Goal: Task Accomplishment & Management: Manage account settings

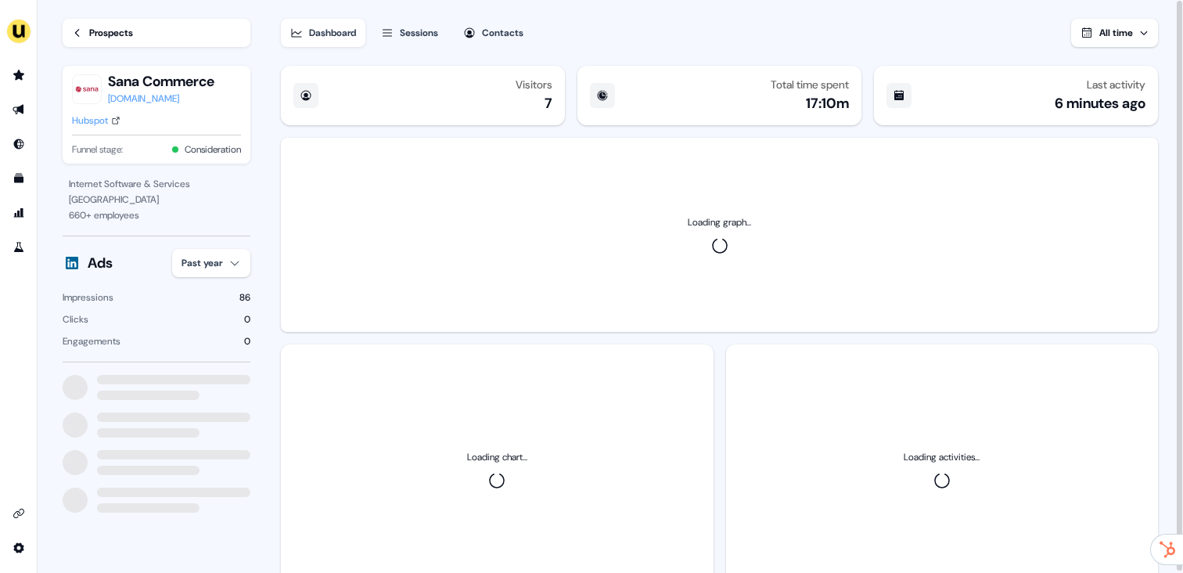
click at [421, 41] on button "Sessions" at bounding box center [410, 33] width 76 height 28
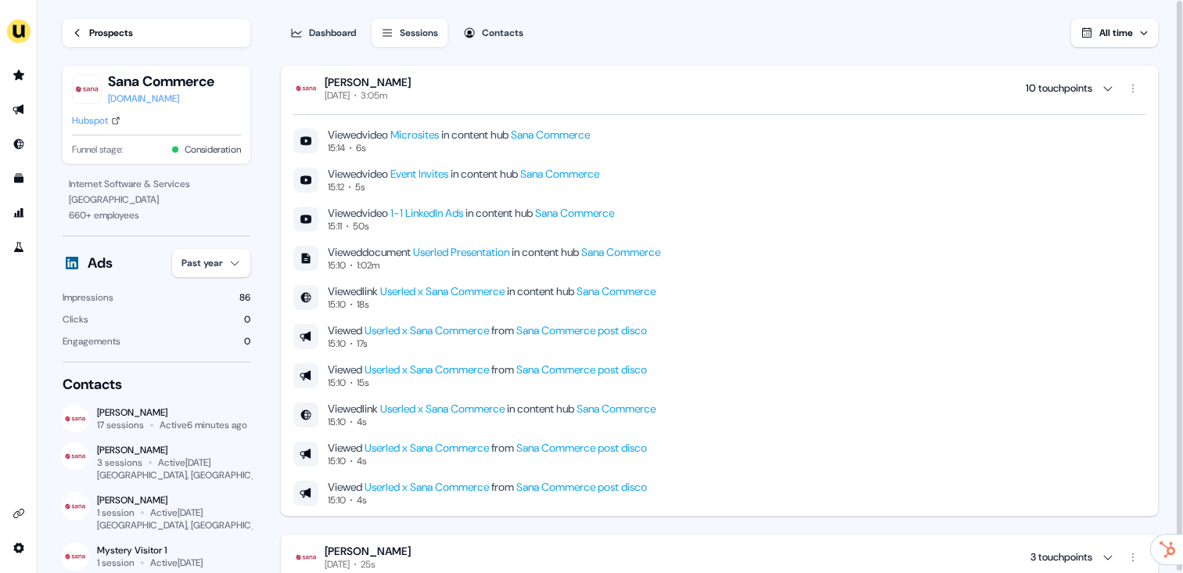
click at [467, 85] on div "Veronika Jurowetzkaja Today 3:05m 10 touchpoints" at bounding box center [719, 88] width 852 height 27
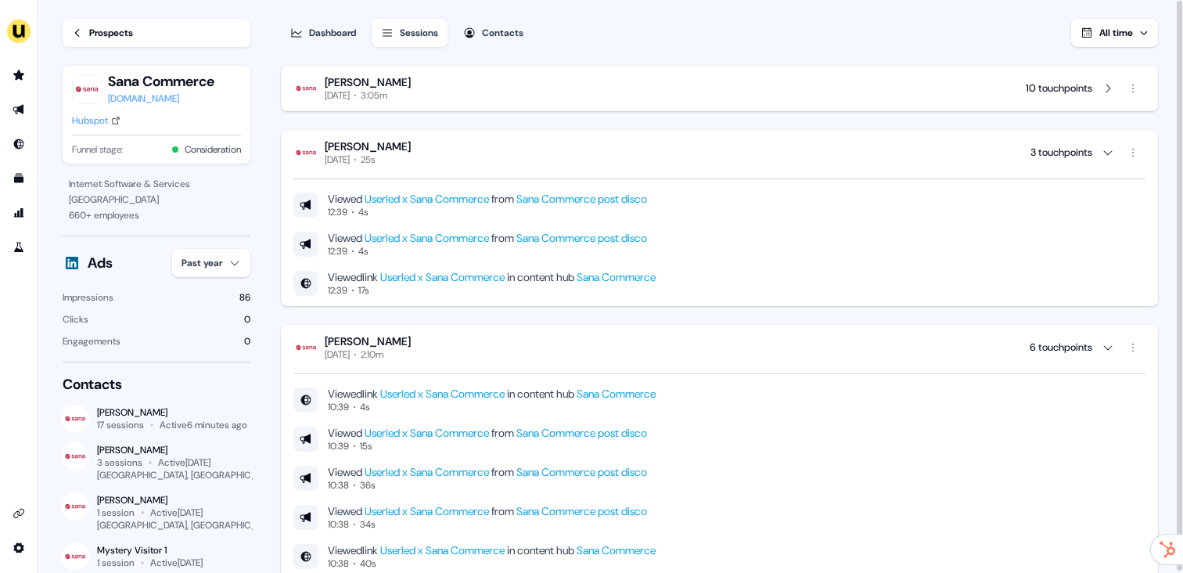
click at [465, 151] on div "Veronika Jurowetzkaja Today 25s 3 touchpoints" at bounding box center [719, 152] width 852 height 27
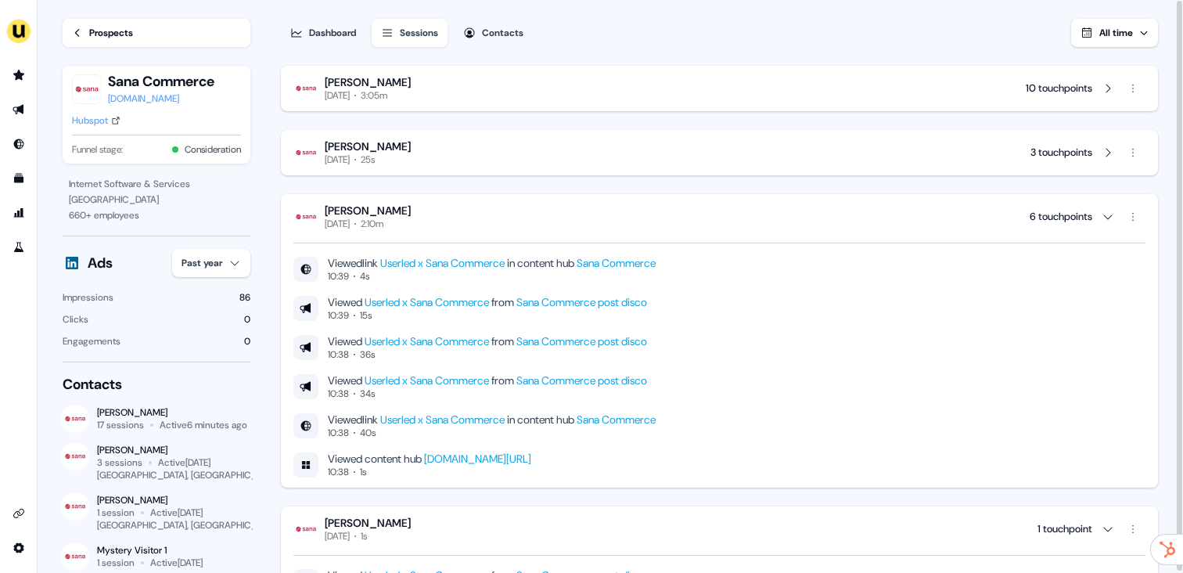
click at [456, 228] on div "Veronika Jurowetzkaja Today 2:10m 6 touchpoints" at bounding box center [719, 216] width 852 height 27
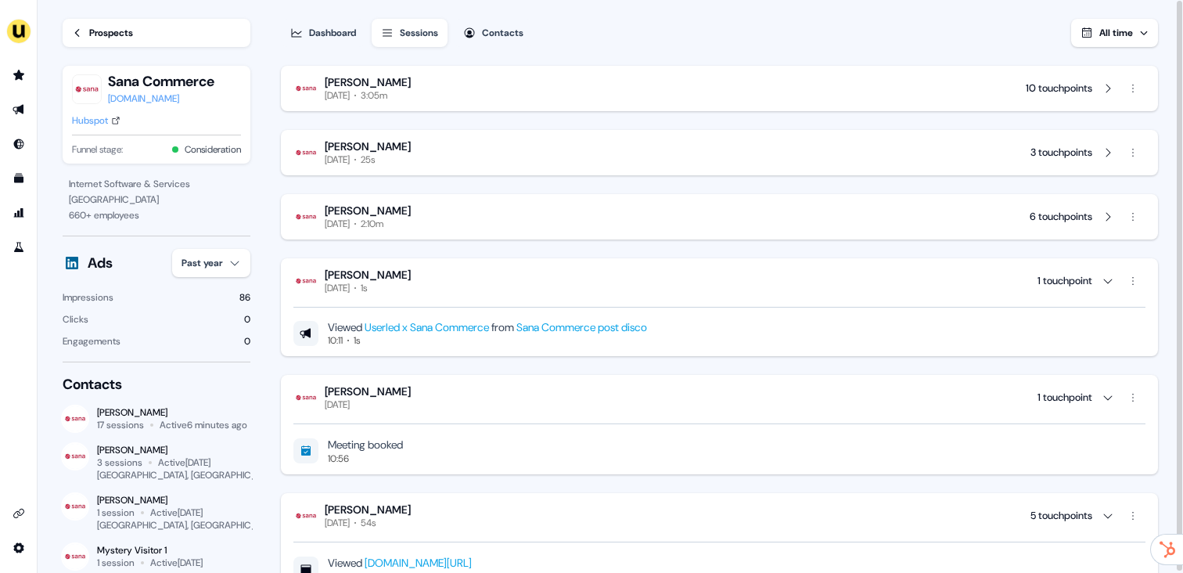
click at [493, 93] on div "Veronika Jurowetzkaja Today 3:05m 10 touchpoints" at bounding box center [719, 88] width 852 height 27
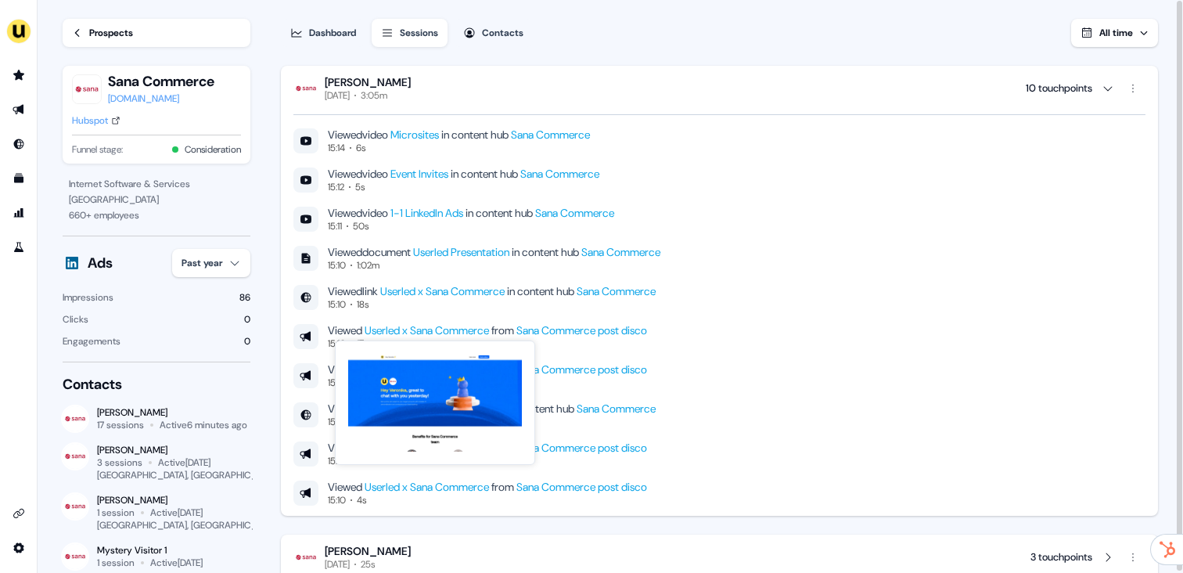
click at [432, 331] on link "Userled x Sana Commerce" at bounding box center [427, 330] width 124 height 14
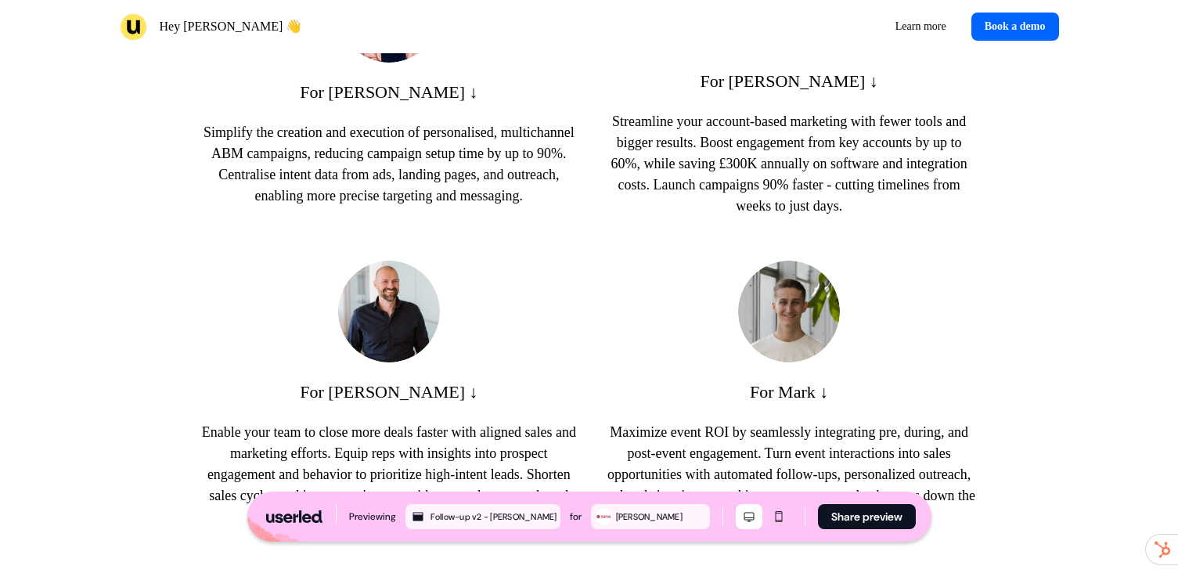
scroll to position [960, 0]
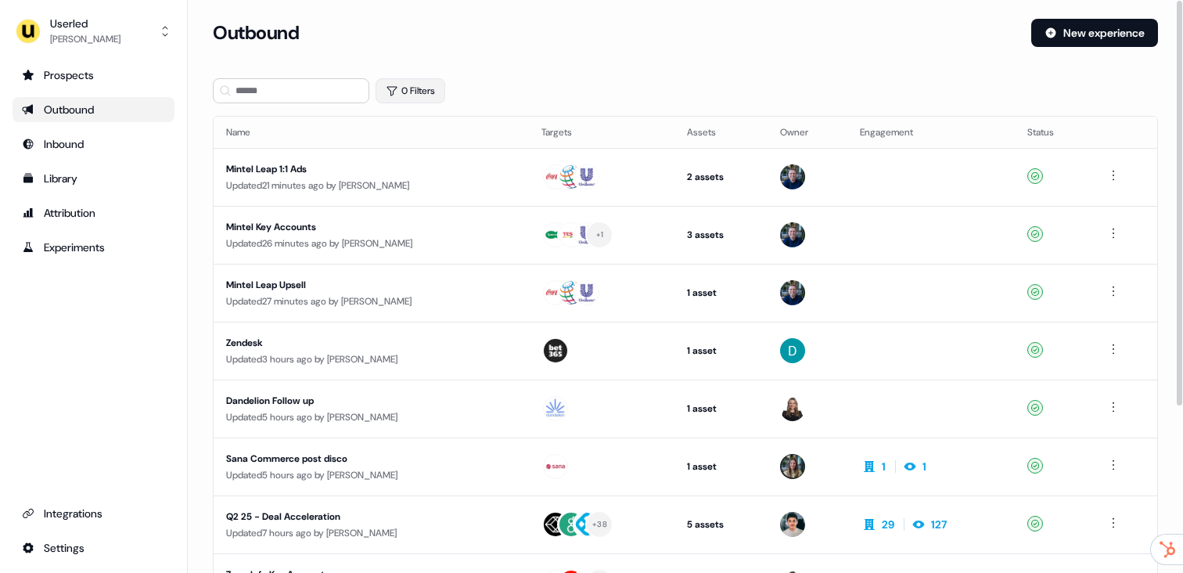
click at [423, 88] on button "0 Filters" at bounding box center [411, 90] width 70 height 25
click at [425, 156] on html "For the best experience switch devices to a bigger screen. Go to Userled.io Use…" at bounding box center [591, 286] width 1183 height 573
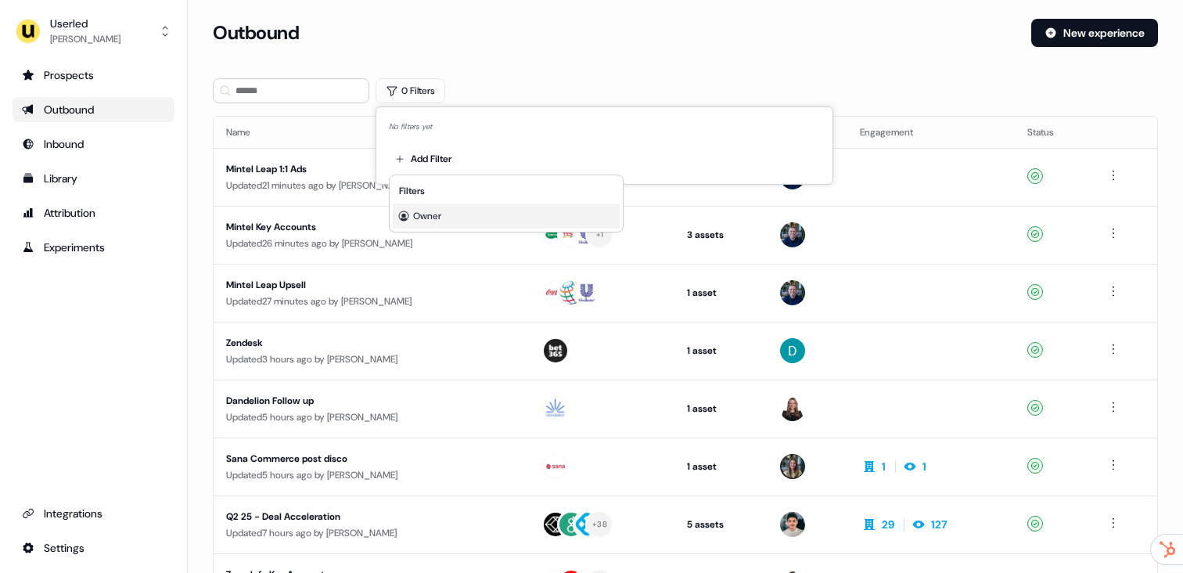
click at [437, 210] on span "Owner" at bounding box center [427, 216] width 28 height 13
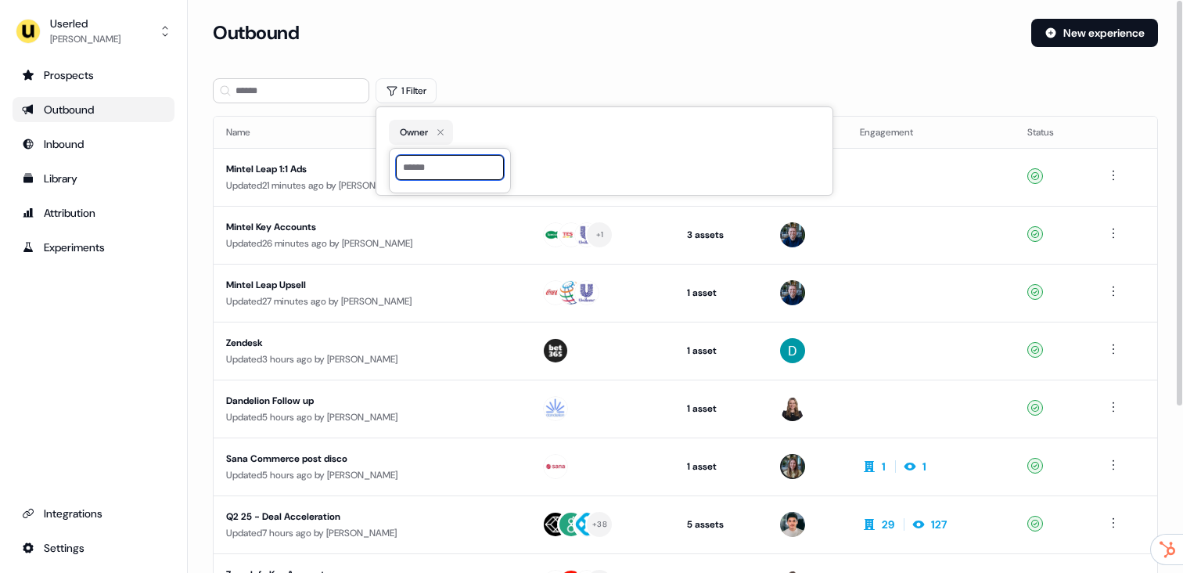
click at [435, 174] on input at bounding box center [450, 167] width 108 height 25
type input "*********"
click at [441, 129] on icon "button" at bounding box center [440, 132] width 19 height 19
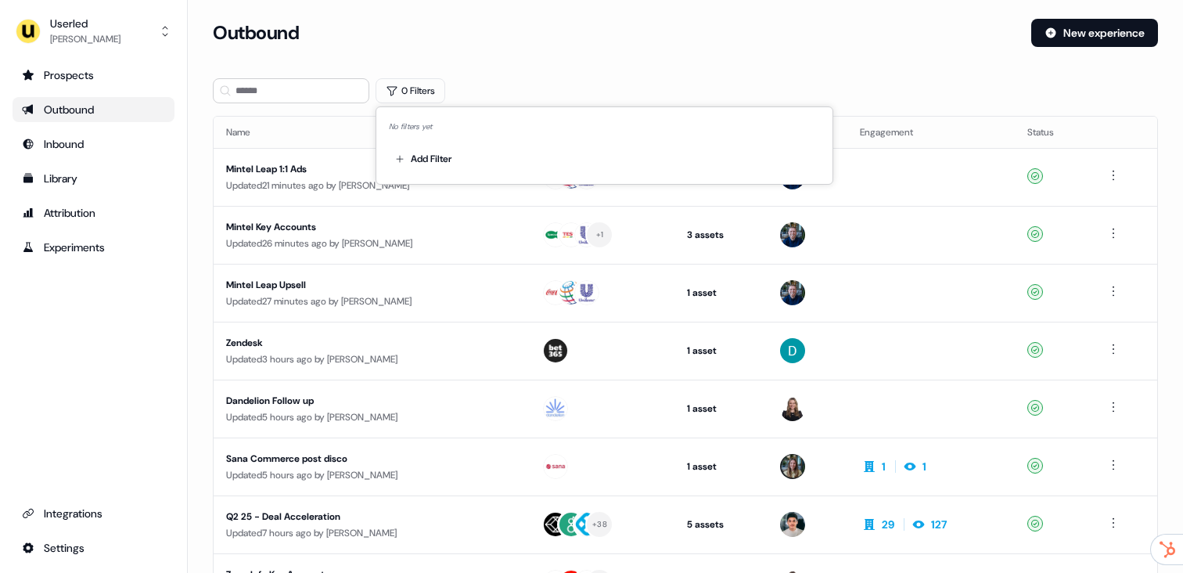
click at [422, 116] on div "No filters yet Add Filter" at bounding box center [605, 145] width 458 height 78
click at [422, 162] on html "For the best experience switch devices to a bigger screen. Go to Userled.io Use…" at bounding box center [591, 286] width 1183 height 573
click at [423, 209] on div "Owner" at bounding box center [506, 215] width 227 height 25
click at [515, 29] on div "Outbound" at bounding box center [616, 33] width 806 height 28
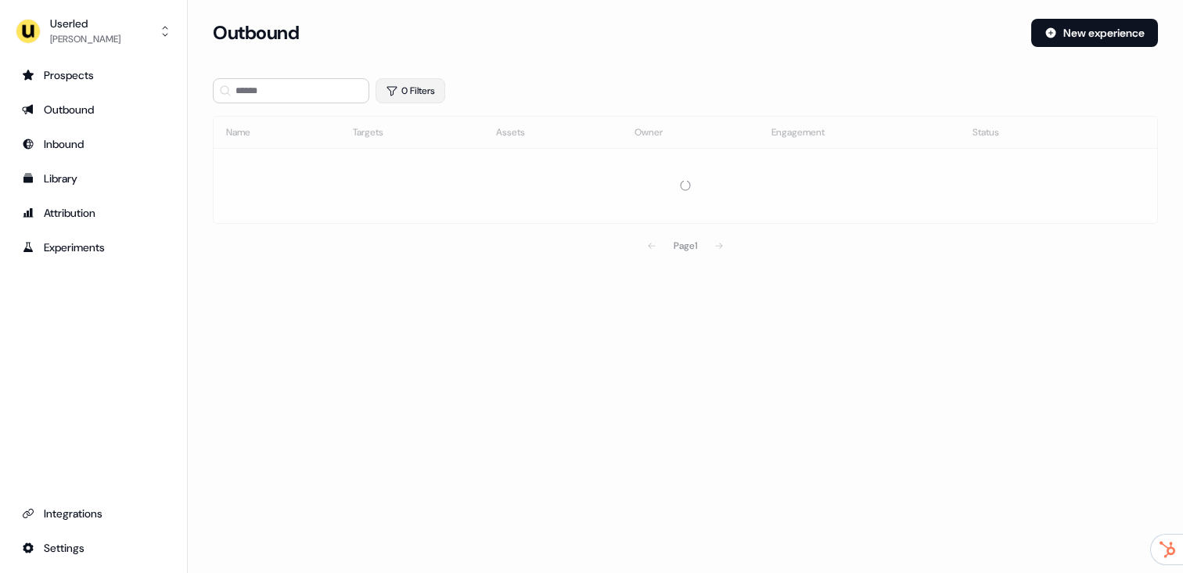
click at [409, 89] on button "0 Filters" at bounding box center [411, 90] width 70 height 25
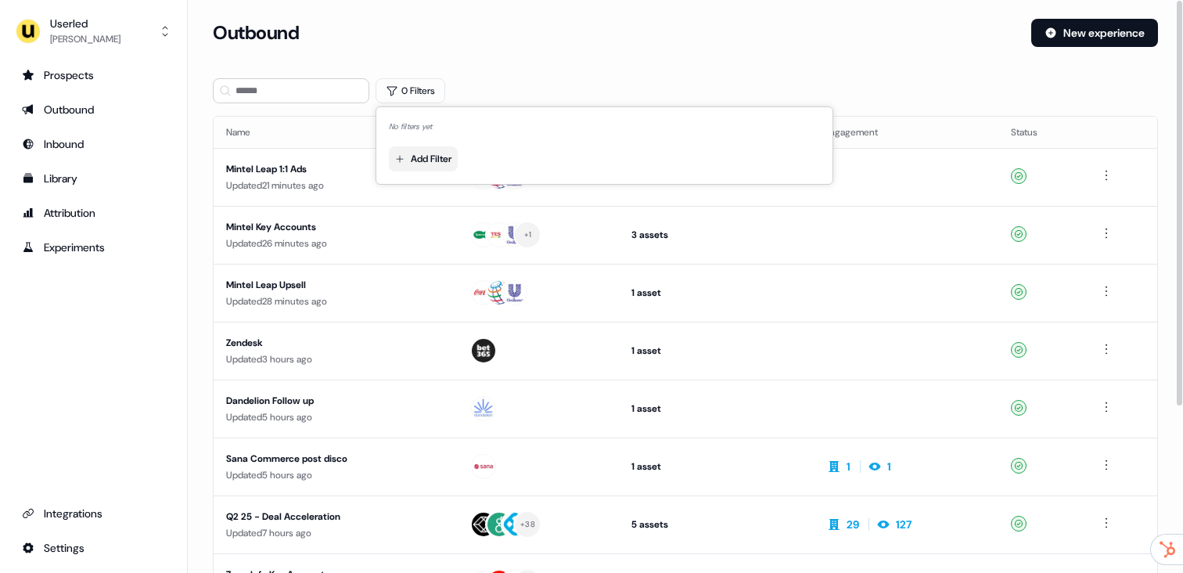
click at [418, 153] on html "For the best experience switch devices to a bigger screen. Go to Userled.io Use…" at bounding box center [591, 286] width 1183 height 573
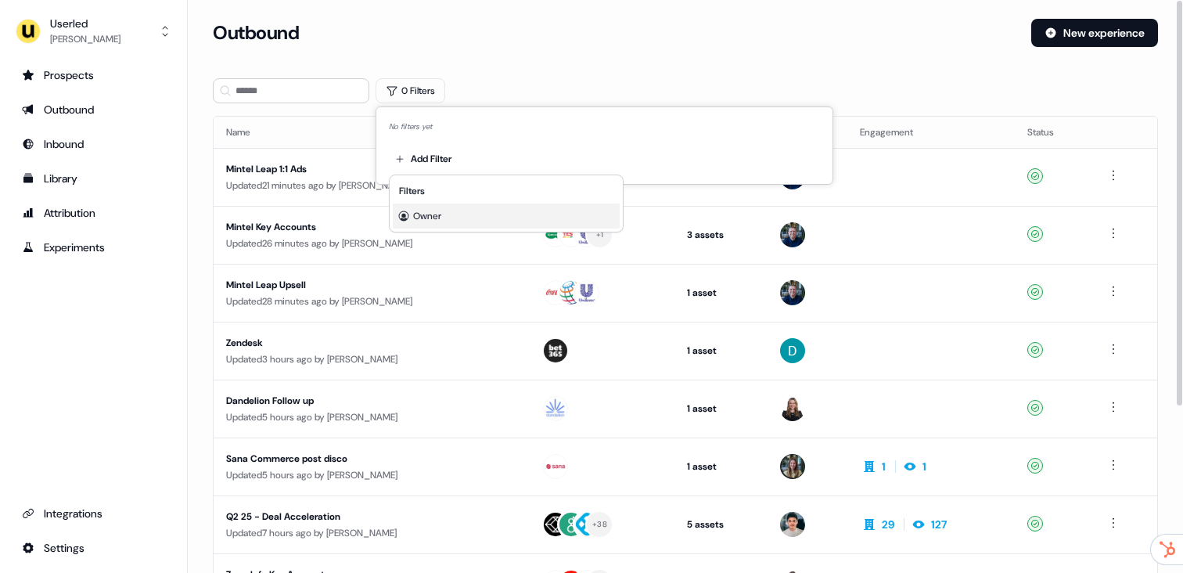
click at [424, 221] on span "Owner" at bounding box center [427, 216] width 28 height 13
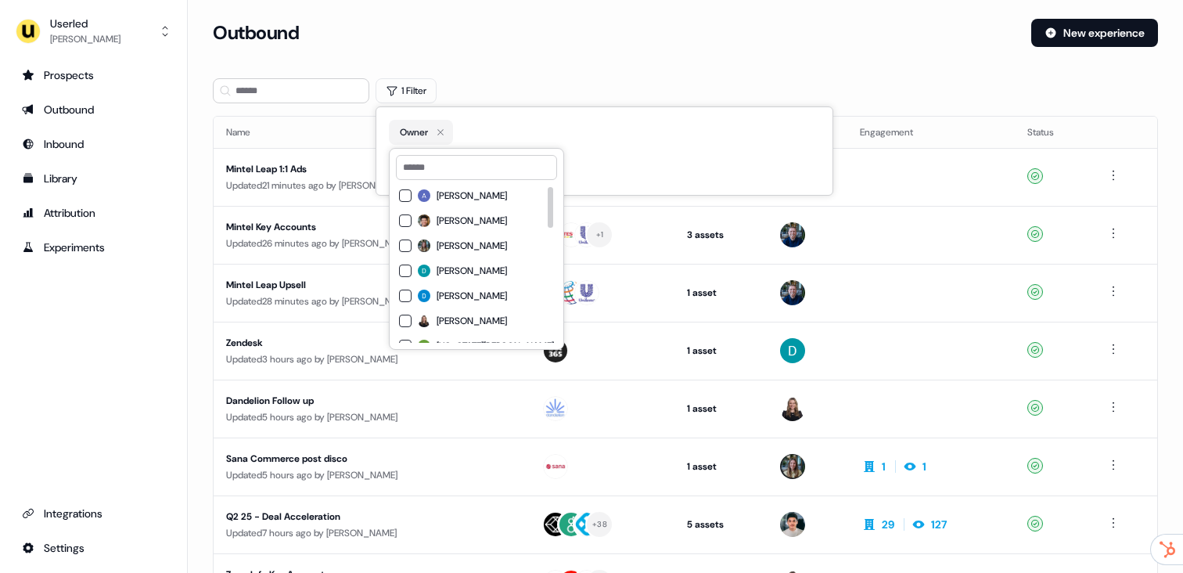
click at [437, 243] on span "[PERSON_NAME]" at bounding box center [472, 245] width 70 height 13
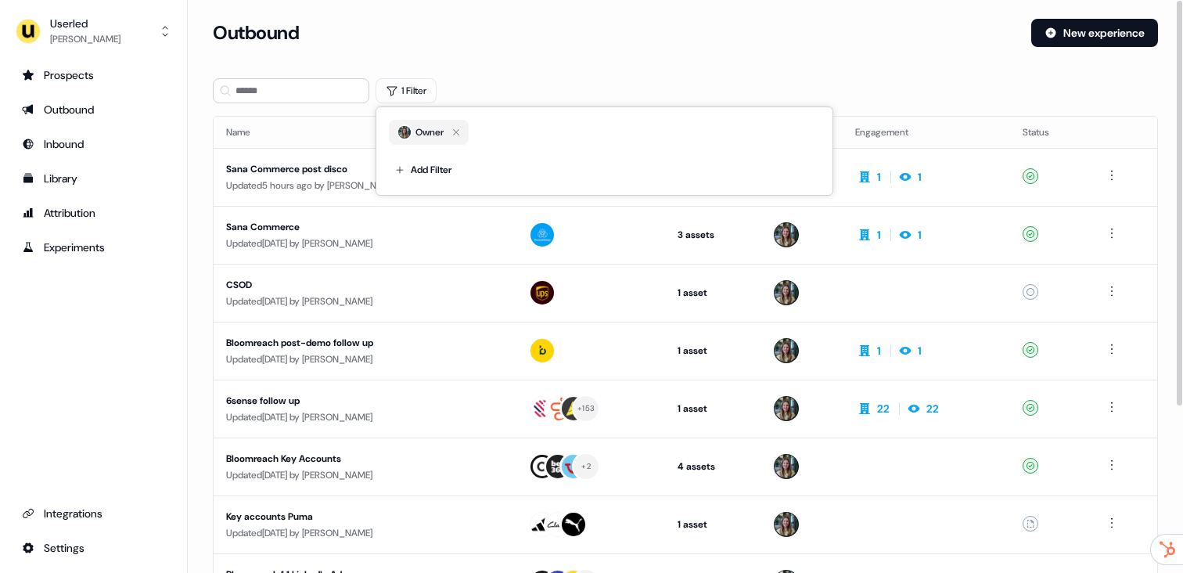
click at [585, 54] on div "Outbound New experience" at bounding box center [685, 42] width 945 height 47
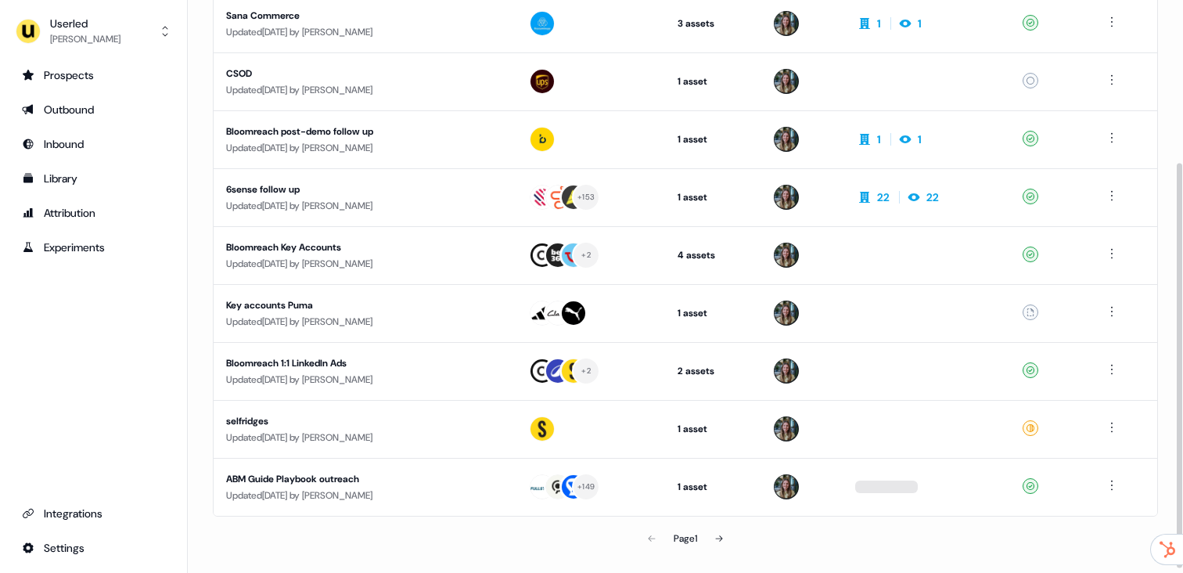
scroll to position [236, 0]
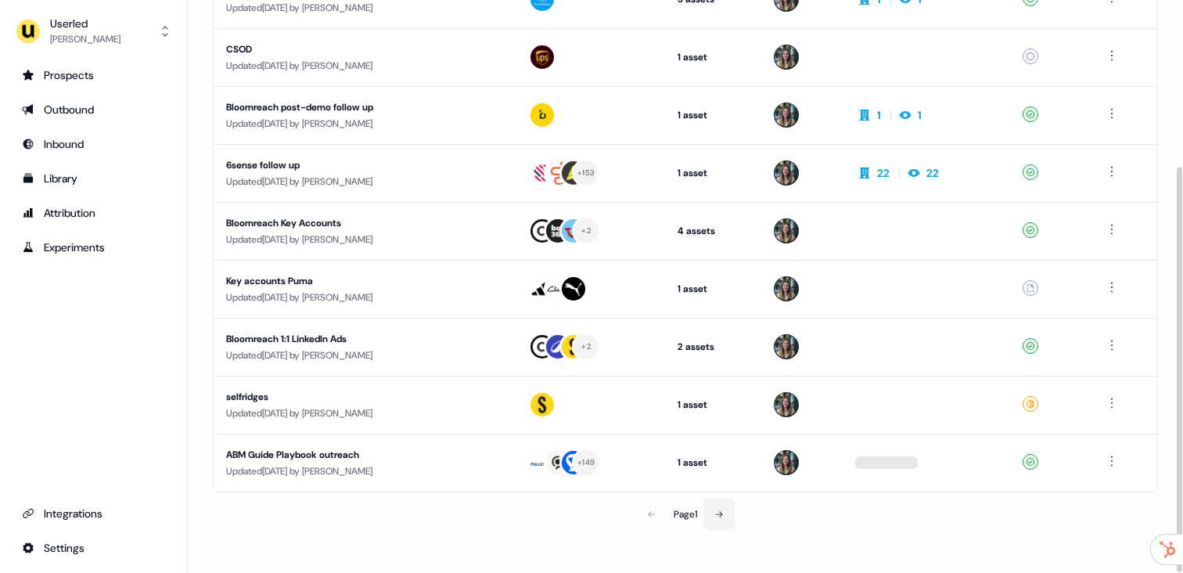
click at [718, 520] on button at bounding box center [718, 513] width 31 height 31
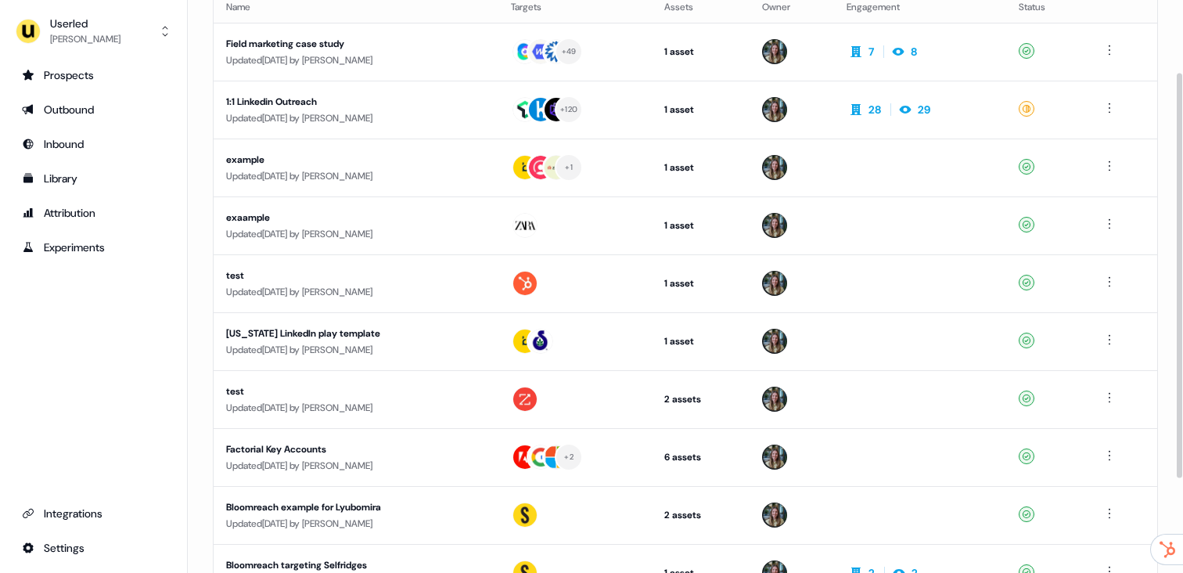
scroll to position [236, 0]
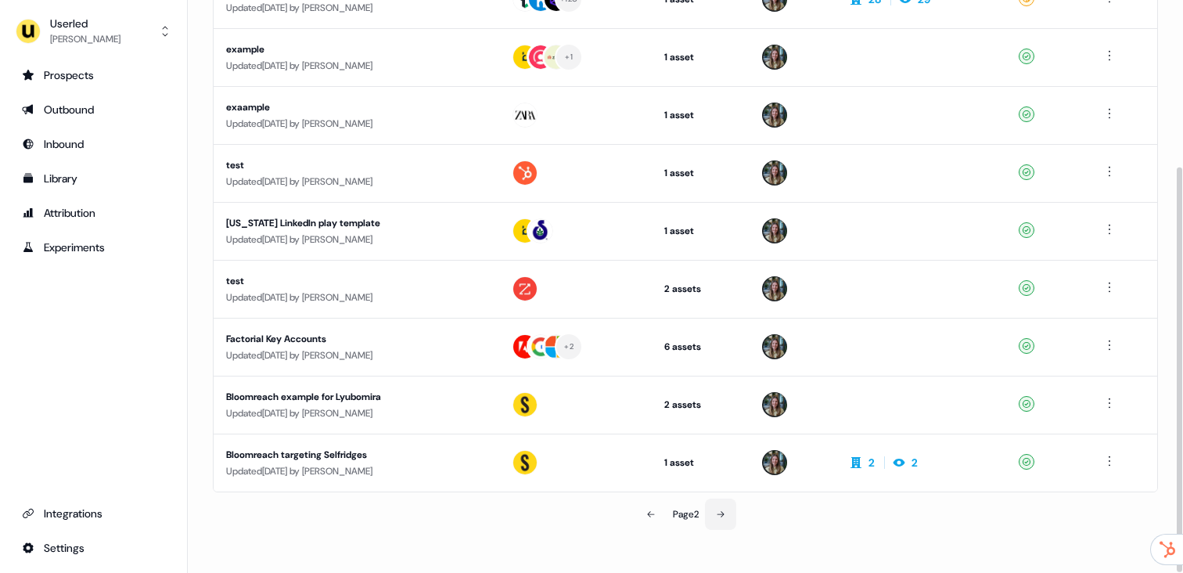
click at [727, 512] on button at bounding box center [720, 513] width 31 height 31
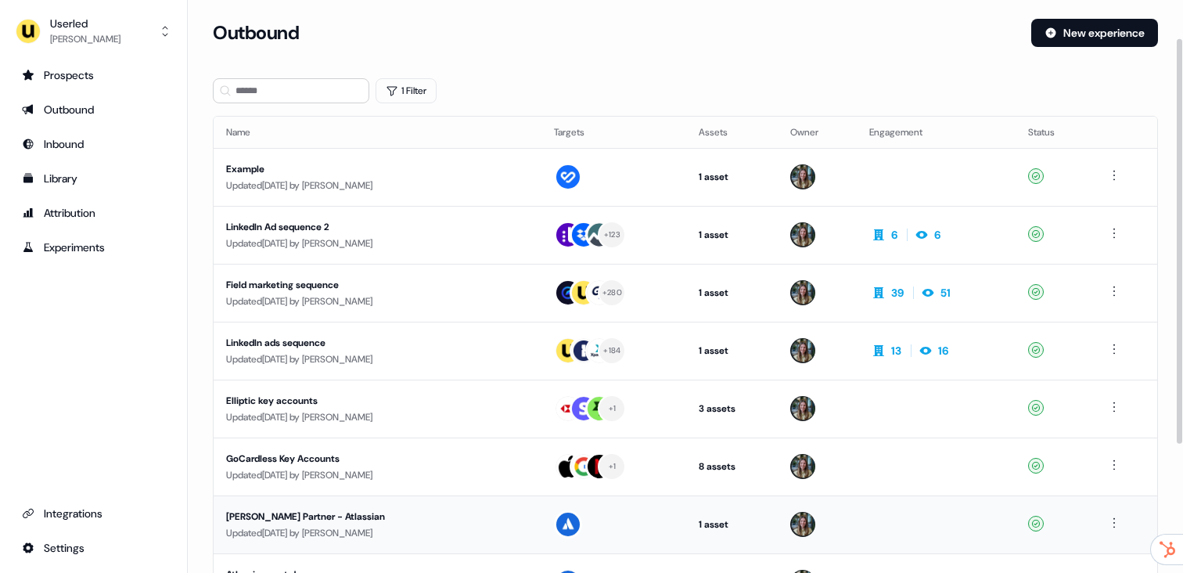
scroll to position [236, 0]
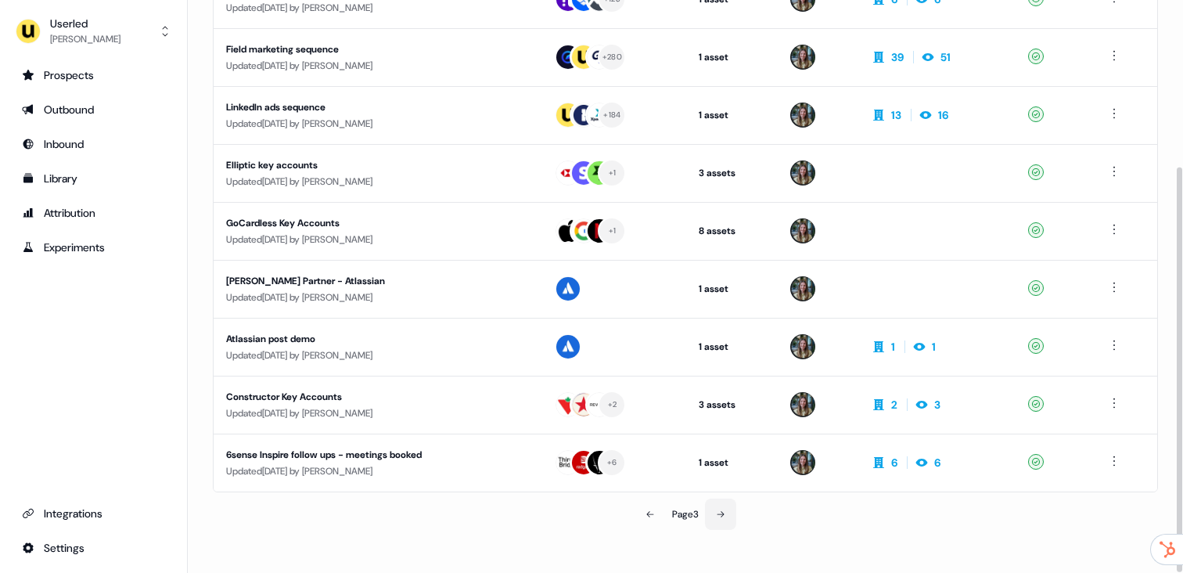
click at [734, 520] on button at bounding box center [720, 513] width 31 height 31
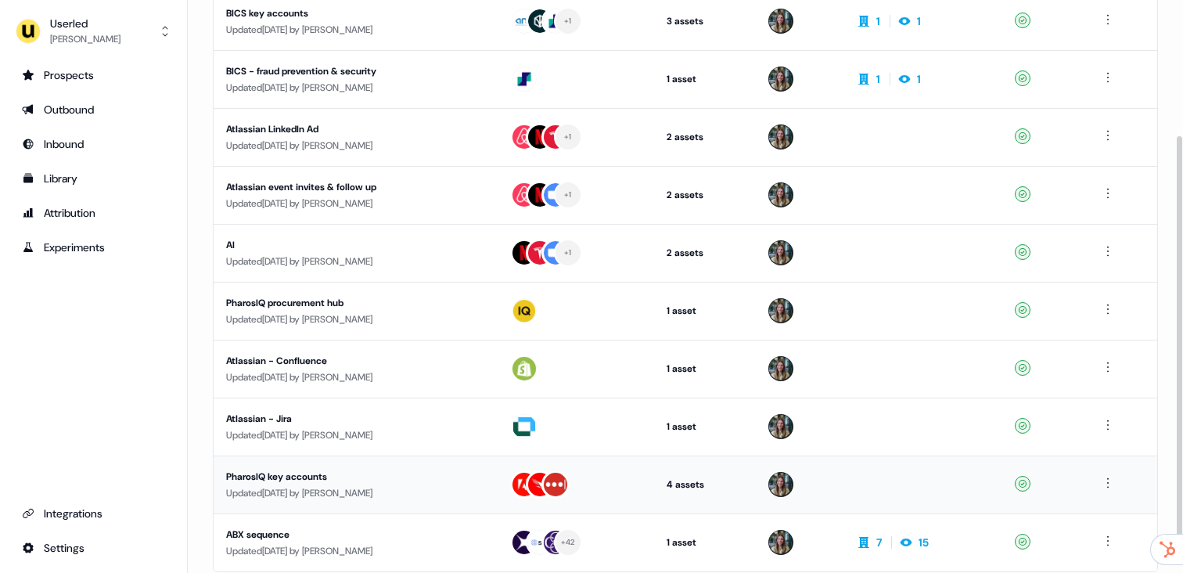
scroll to position [236, 0]
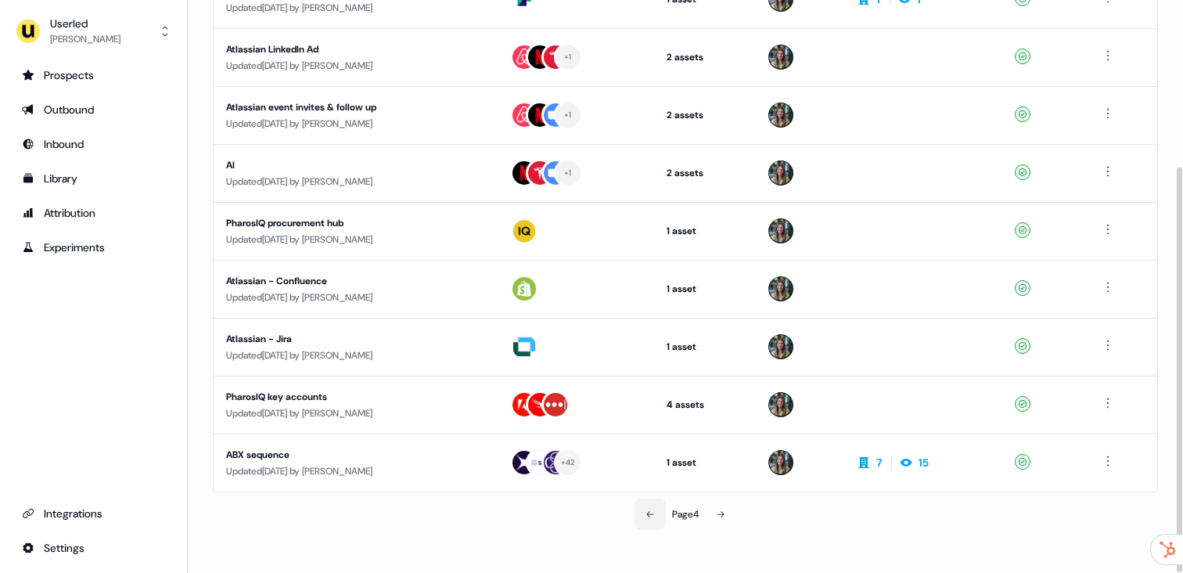
click at [646, 509] on icon at bounding box center [650, 513] width 9 height 9
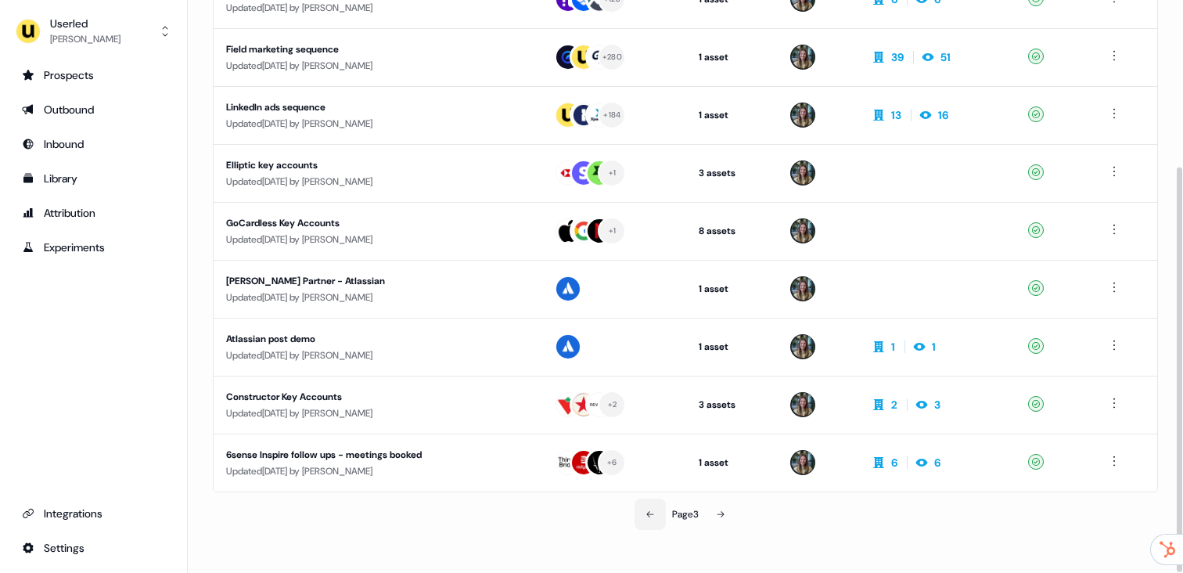
click at [647, 512] on icon at bounding box center [650, 513] width 9 height 9
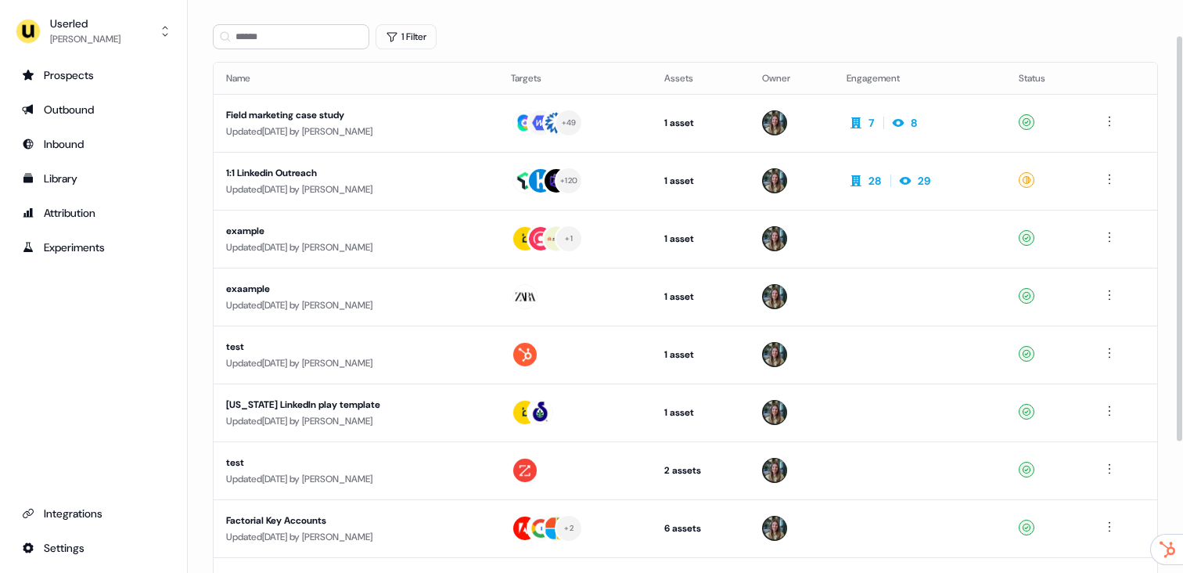
scroll to position [45, 0]
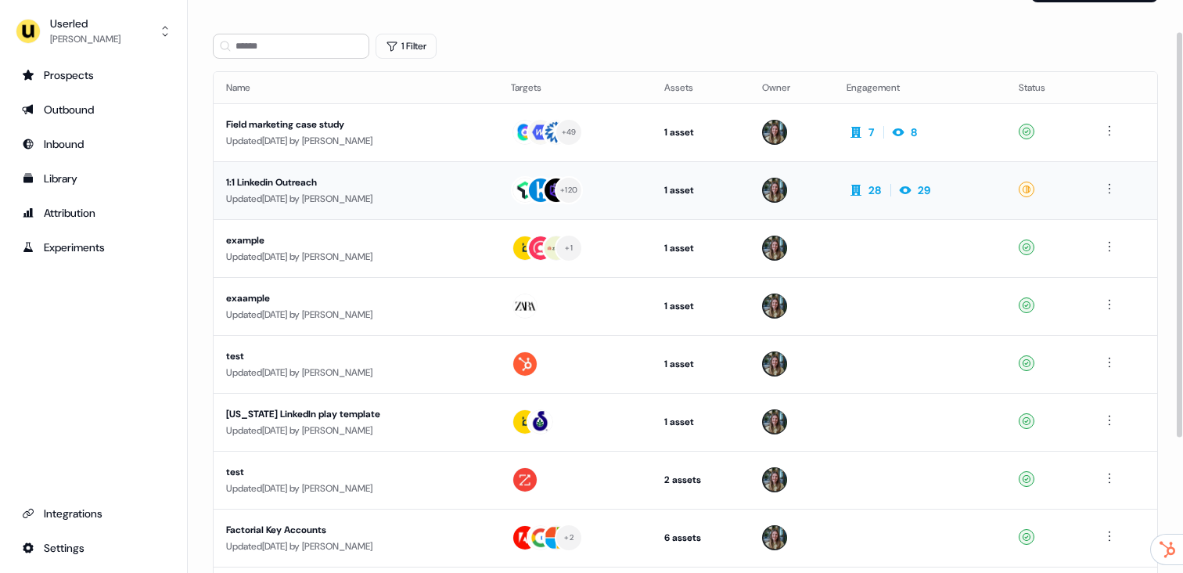
click at [440, 192] on div "Updated 4 days ago by Charlotte Stone" at bounding box center [356, 199] width 260 height 16
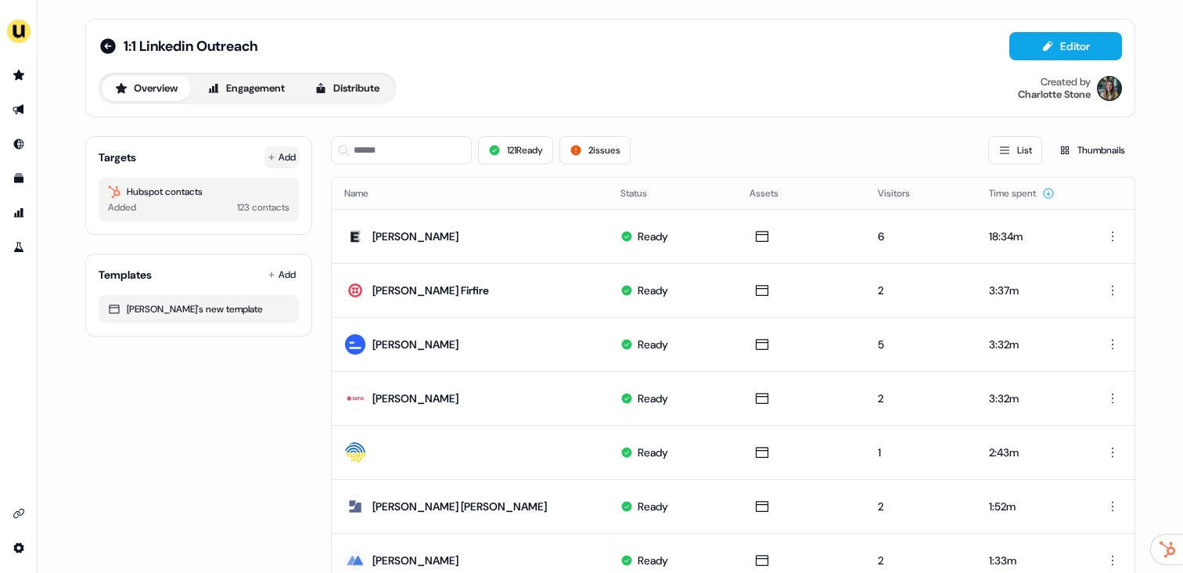
click at [268, 157] on icon at bounding box center [271, 157] width 6 height 6
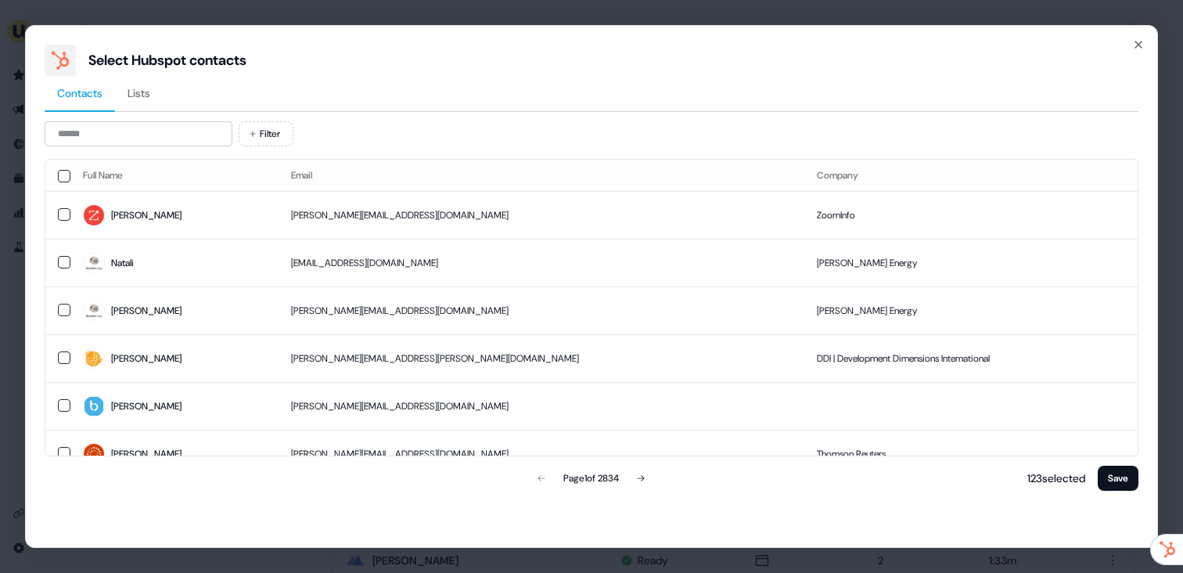
click at [174, 117] on div "Contacts Lists Filter Full Name Email Company Natalia natalia.ekisheva@zoominfo…" at bounding box center [592, 285] width 1094 height 418
click at [171, 144] on input at bounding box center [139, 133] width 188 height 25
paste input "**********"
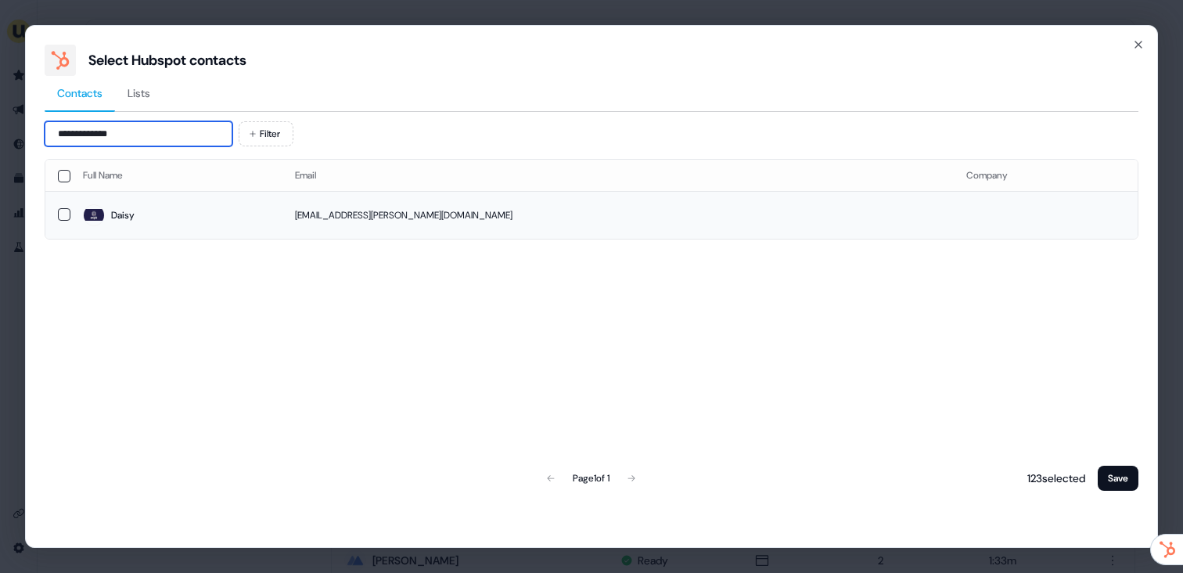
type input "**********"
click at [148, 214] on span "Daisy" at bounding box center [176, 215] width 187 height 22
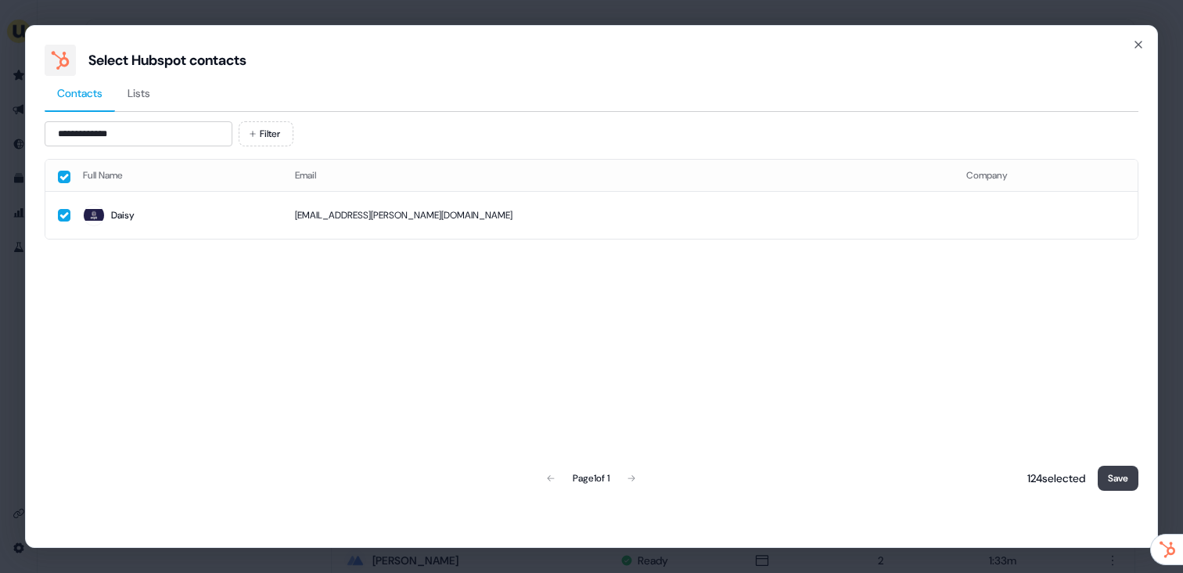
click at [1128, 487] on button "Save" at bounding box center [1118, 478] width 41 height 25
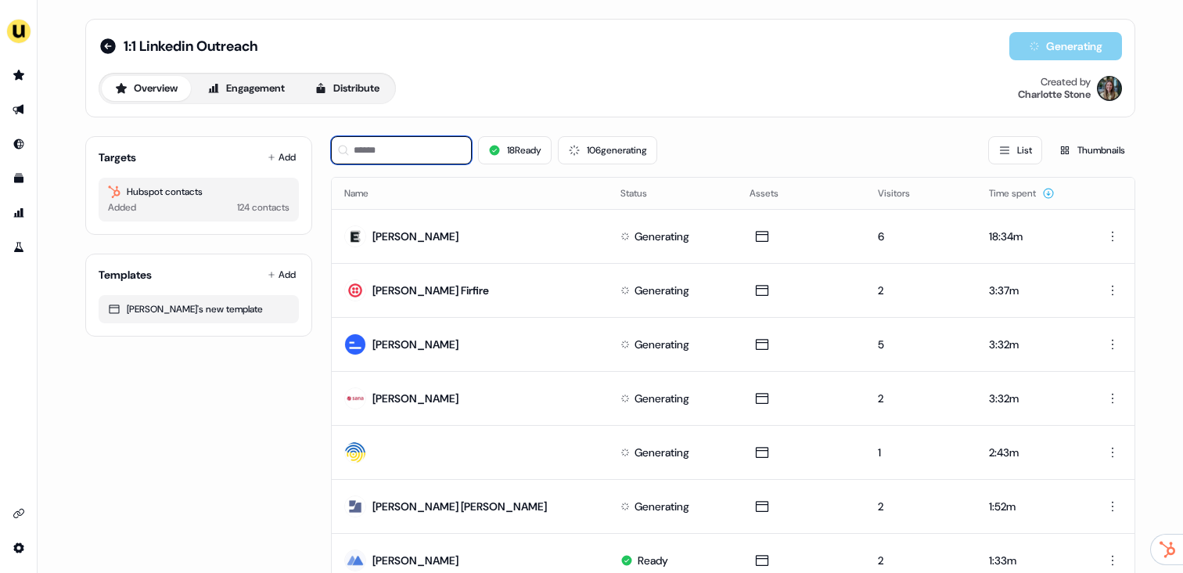
click at [418, 153] on input at bounding box center [401, 150] width 141 height 28
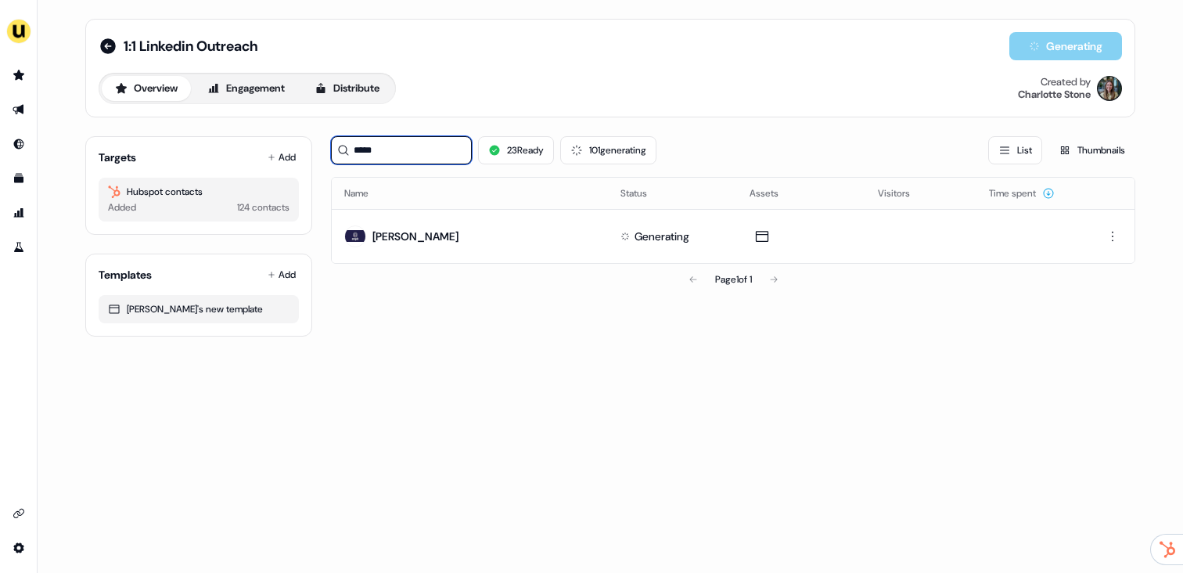
type input "*****"
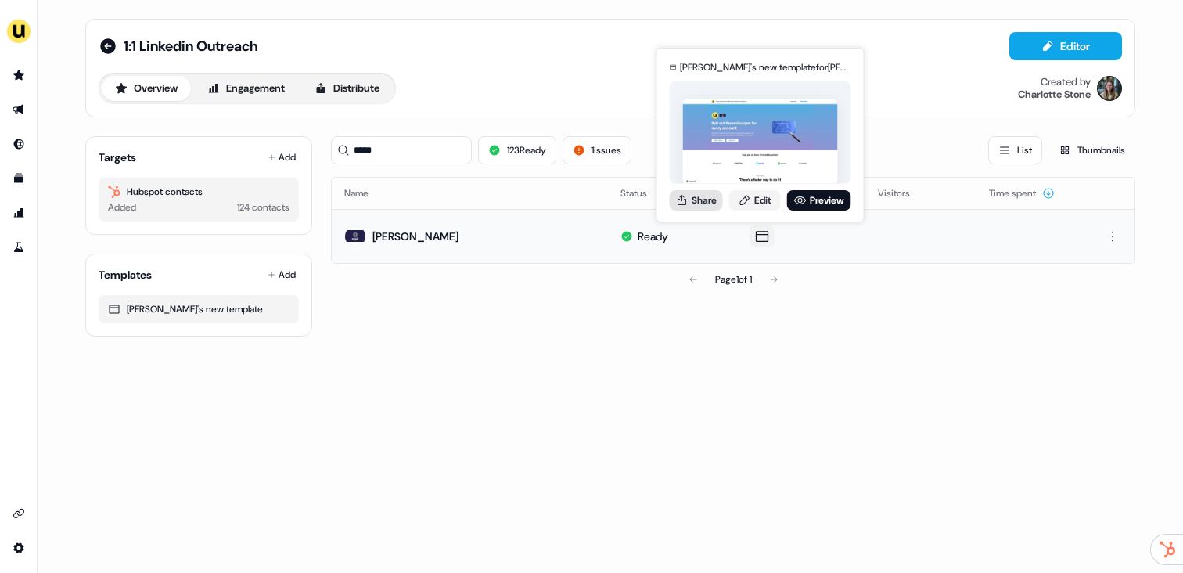
click at [702, 198] on button "Share" at bounding box center [696, 200] width 53 height 20
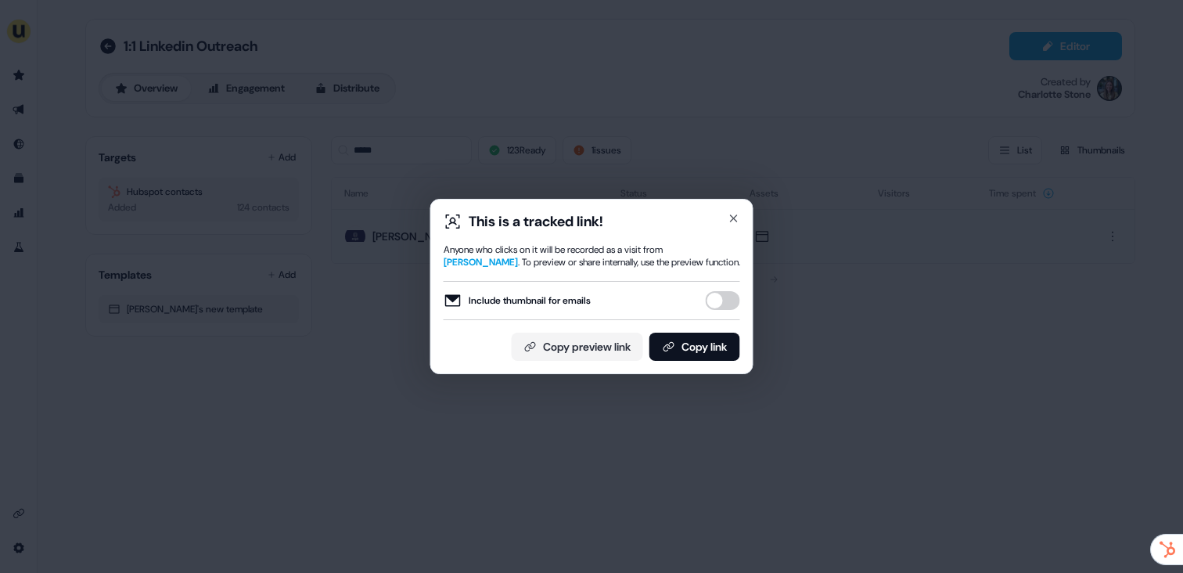
click at [726, 308] on button "Include thumbnail for emails" at bounding box center [723, 300] width 34 height 19
click at [720, 350] on button "Copy link" at bounding box center [694, 347] width 91 height 28
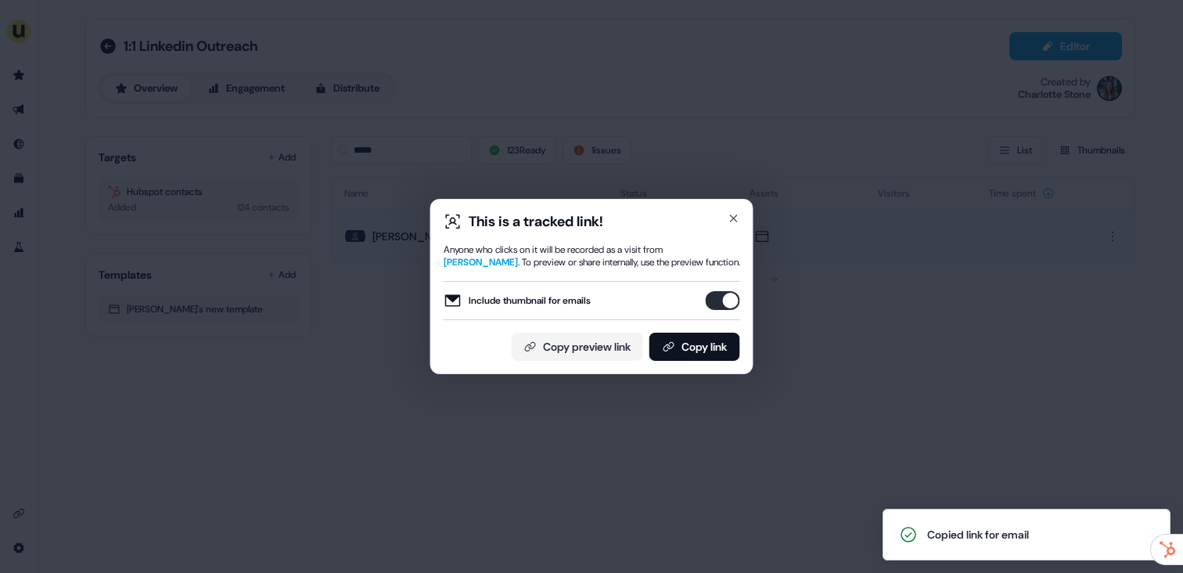
click at [534, 119] on div "This is a tracked link! Anyone who clicks on it will be recorded as a visit fro…" at bounding box center [591, 286] width 1183 height 573
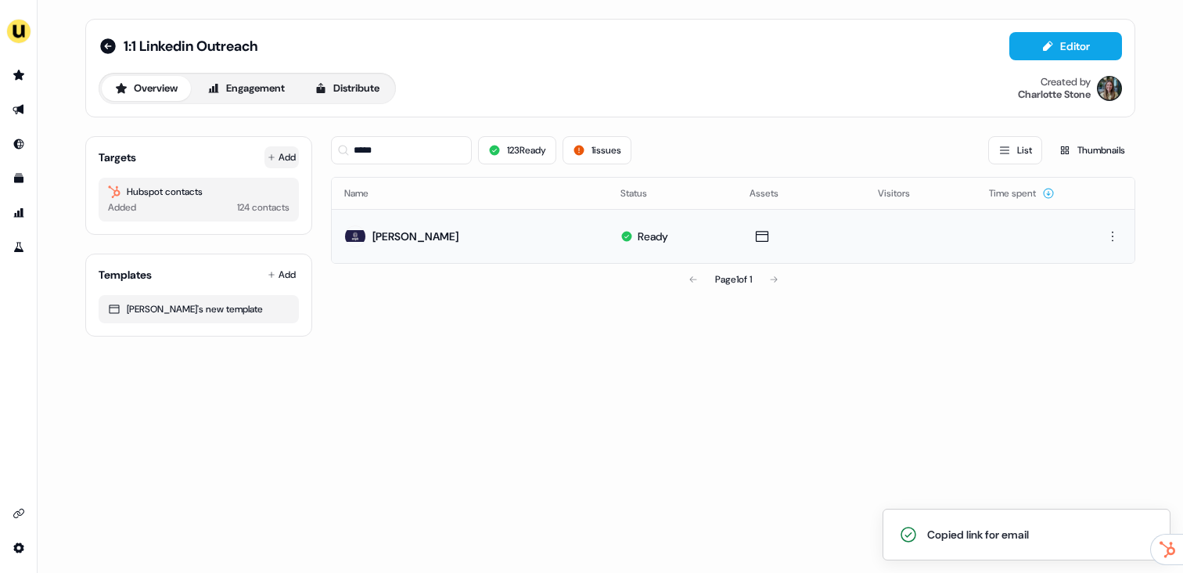
click at [274, 158] on icon at bounding box center [272, 157] width 8 height 8
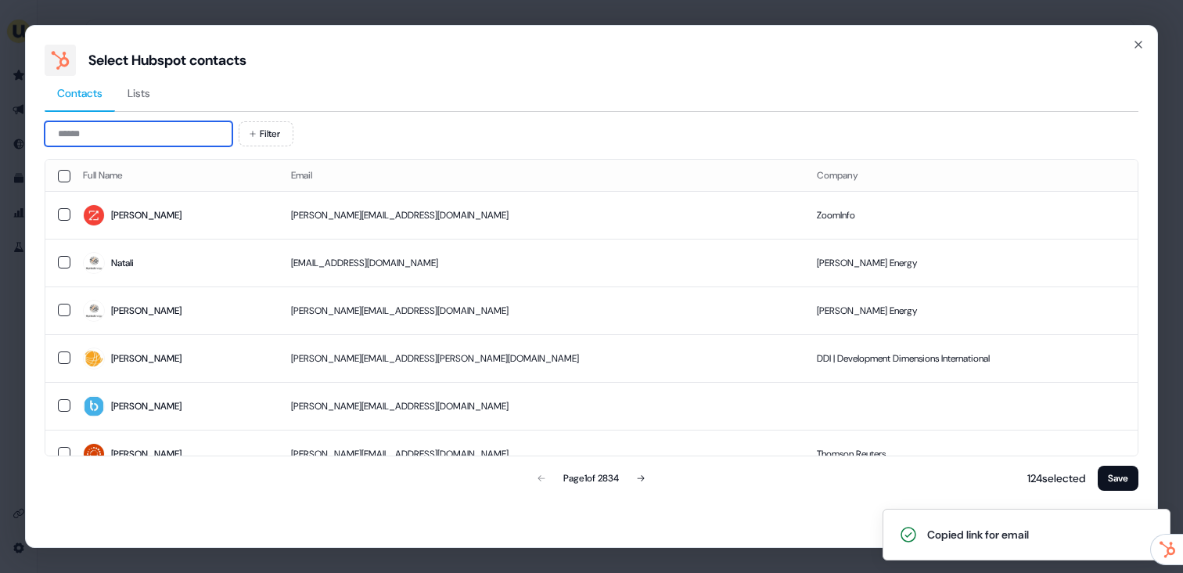
click at [153, 128] on input at bounding box center [139, 133] width 188 height 25
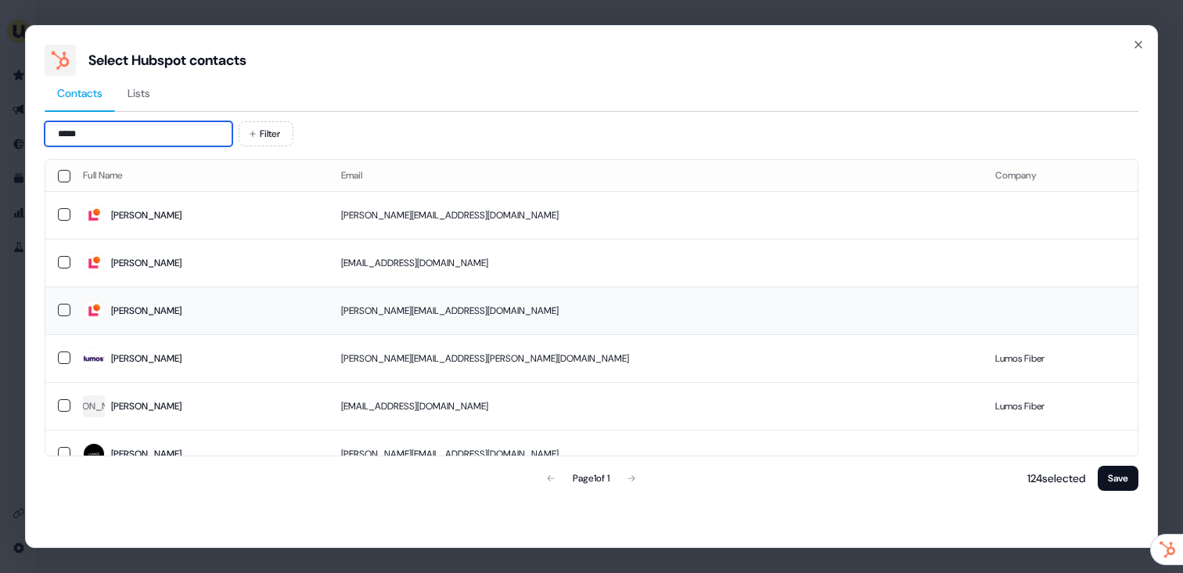
type input "*****"
click at [255, 308] on span "Taylor" at bounding box center [199, 311] width 233 height 22
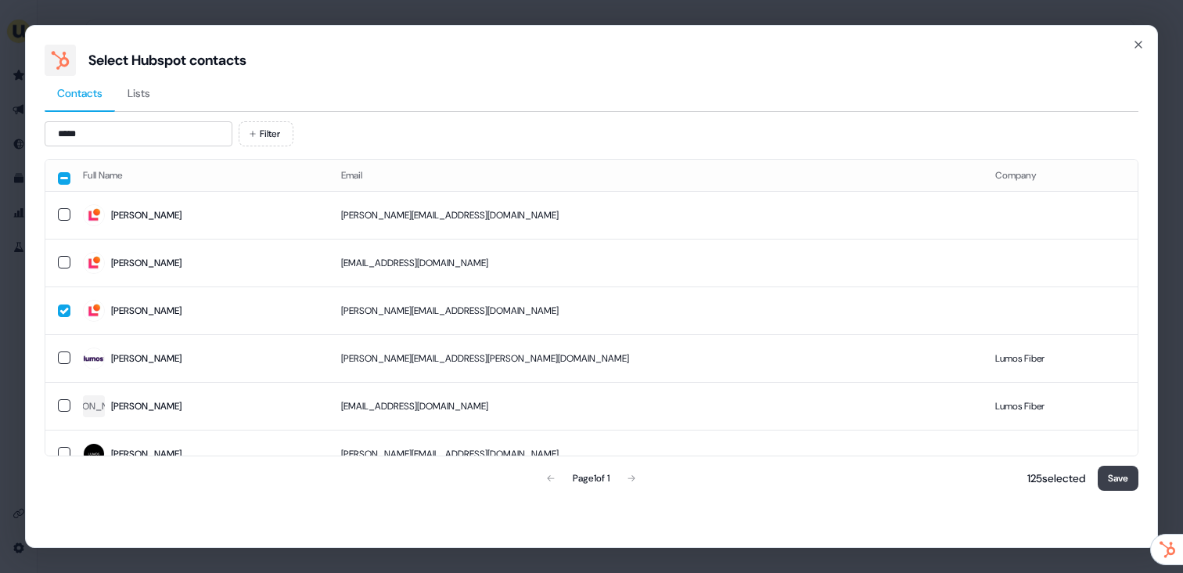
click at [1121, 483] on button "Save" at bounding box center [1118, 478] width 41 height 25
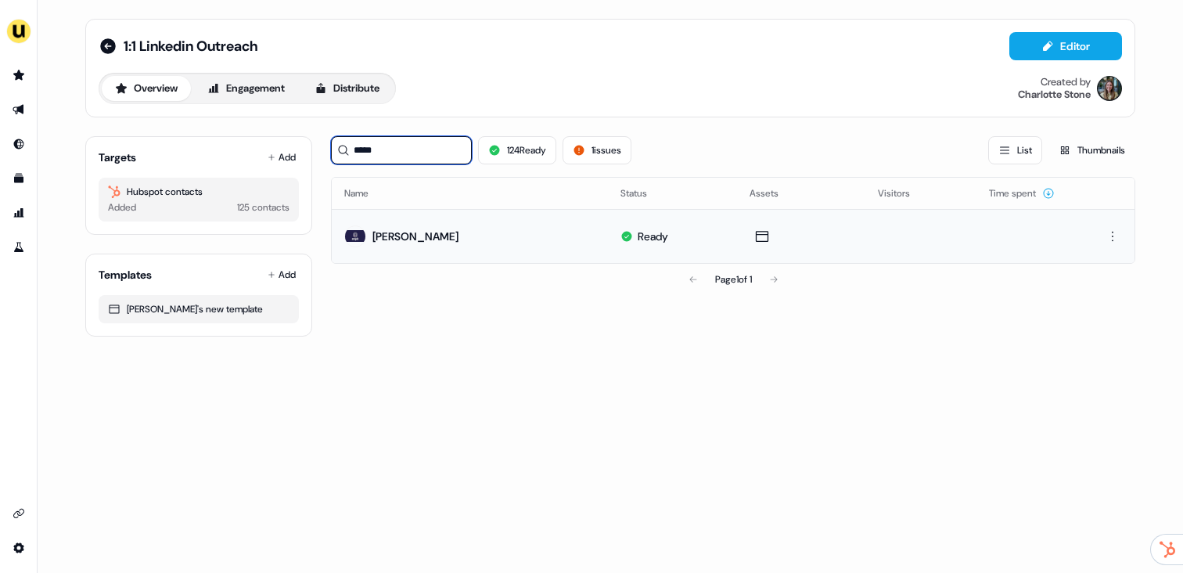
drag, startPoint x: 441, startPoint y: 149, endPoint x: 339, endPoint y: 149, distance: 101.7
click at [339, 149] on div "*****" at bounding box center [401, 150] width 141 height 28
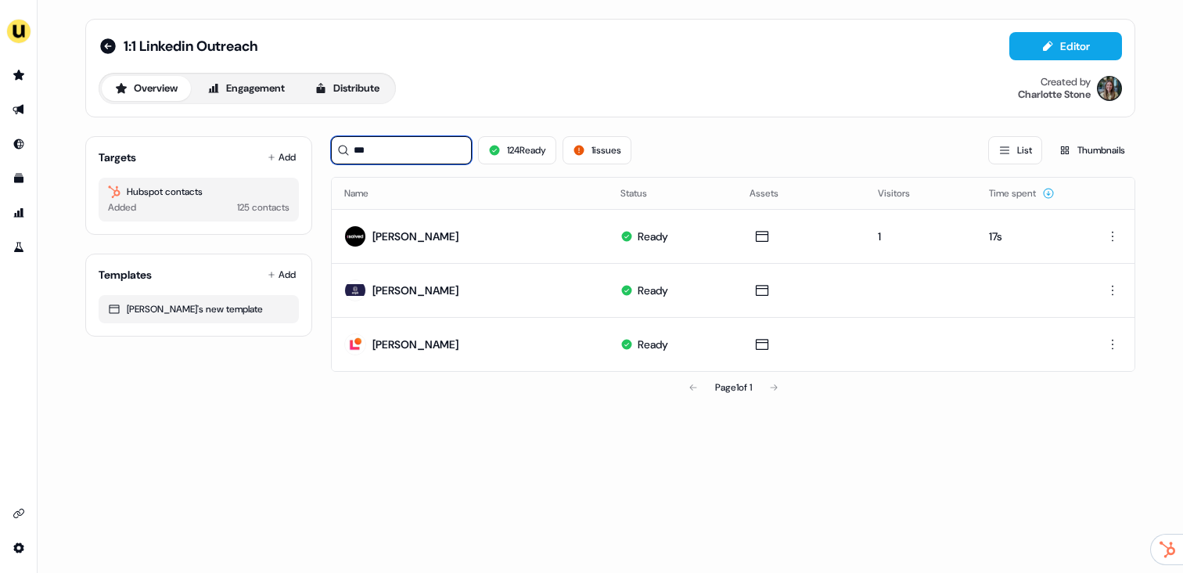
type input "***"
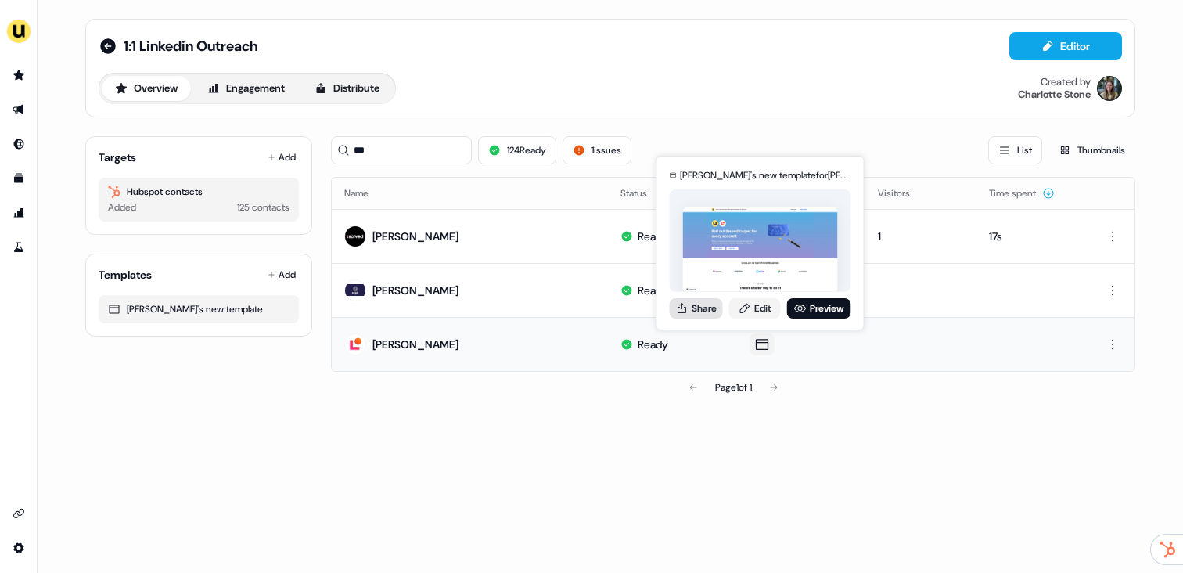
click at [683, 302] on icon at bounding box center [682, 308] width 13 height 13
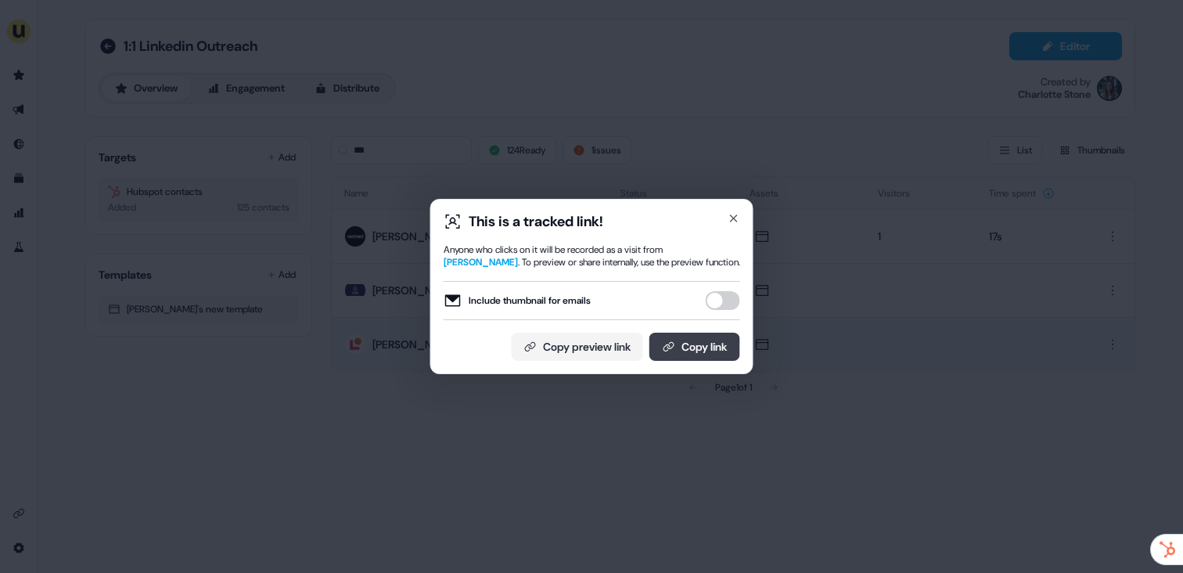
click at [692, 344] on button "Copy link" at bounding box center [694, 347] width 91 height 28
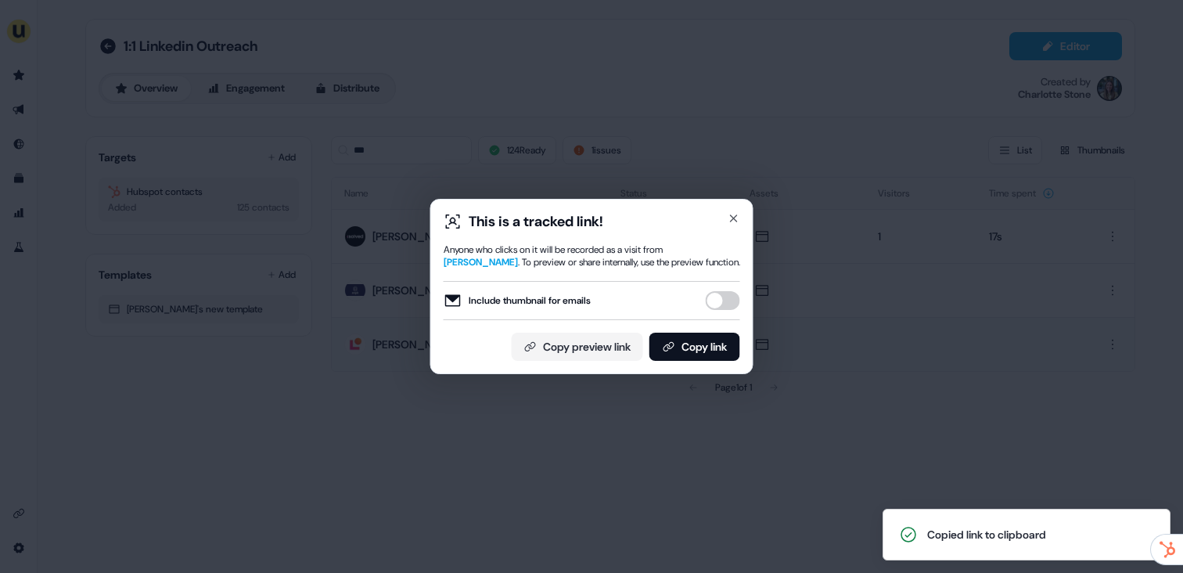
click at [337, 136] on div "This is a tracked link! Anyone who clicks on it will be recorded as a visit fro…" at bounding box center [591, 286] width 1183 height 573
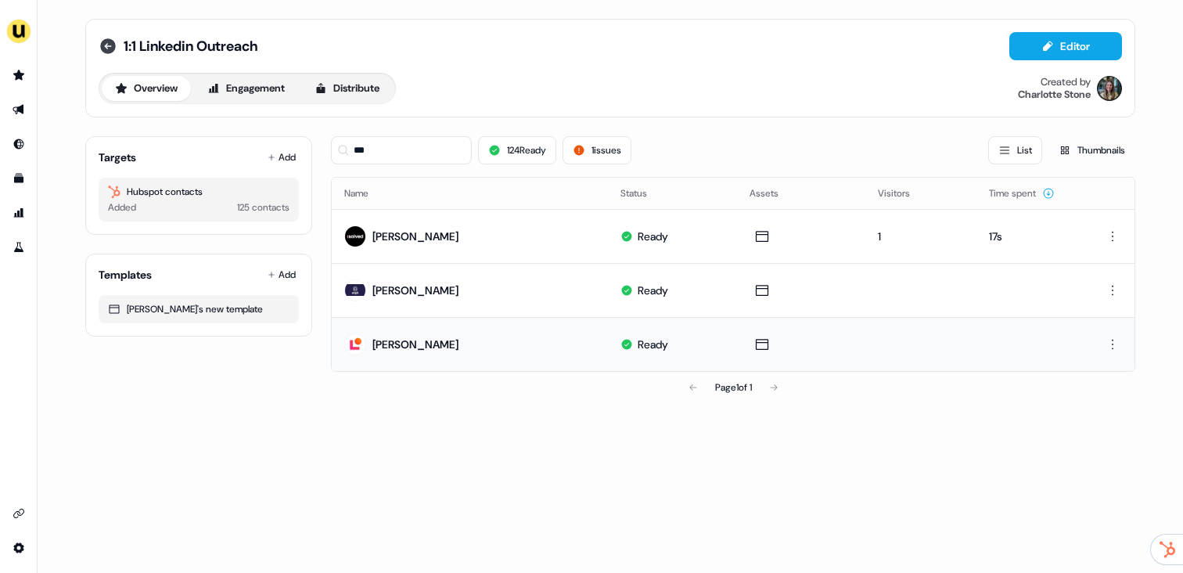
click at [108, 45] on icon at bounding box center [108, 46] width 19 height 19
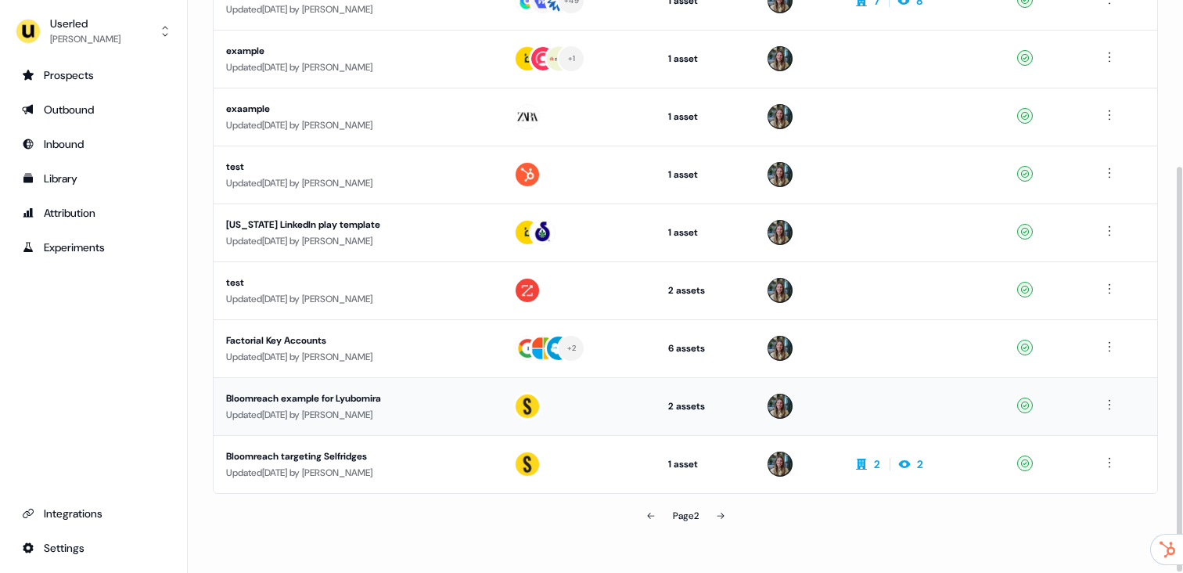
scroll to position [236, 0]
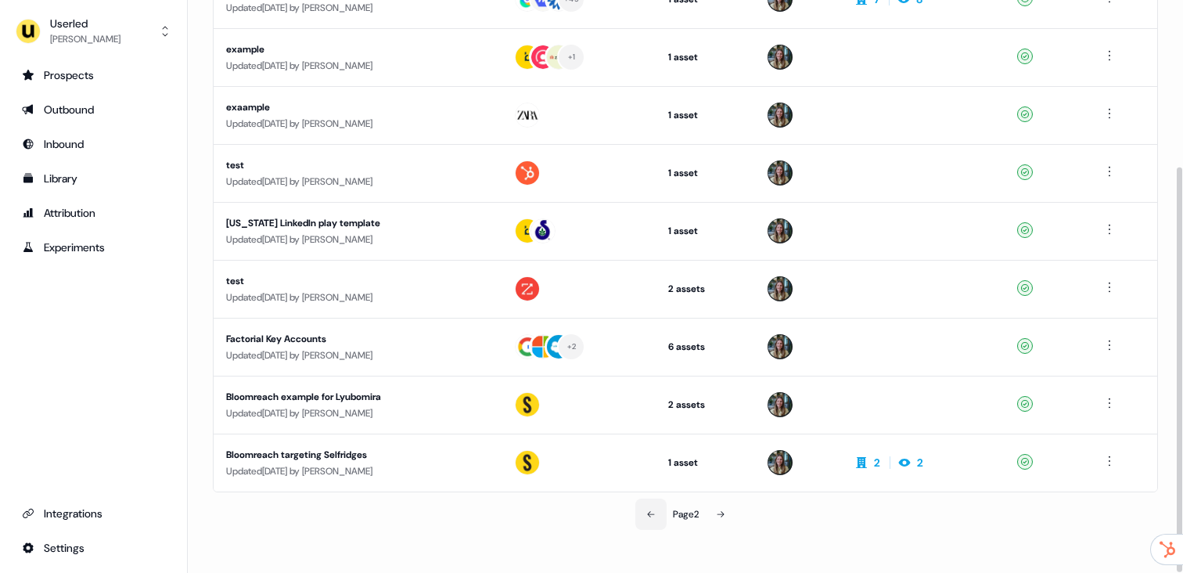
click at [635, 524] on button at bounding box center [650, 513] width 31 height 31
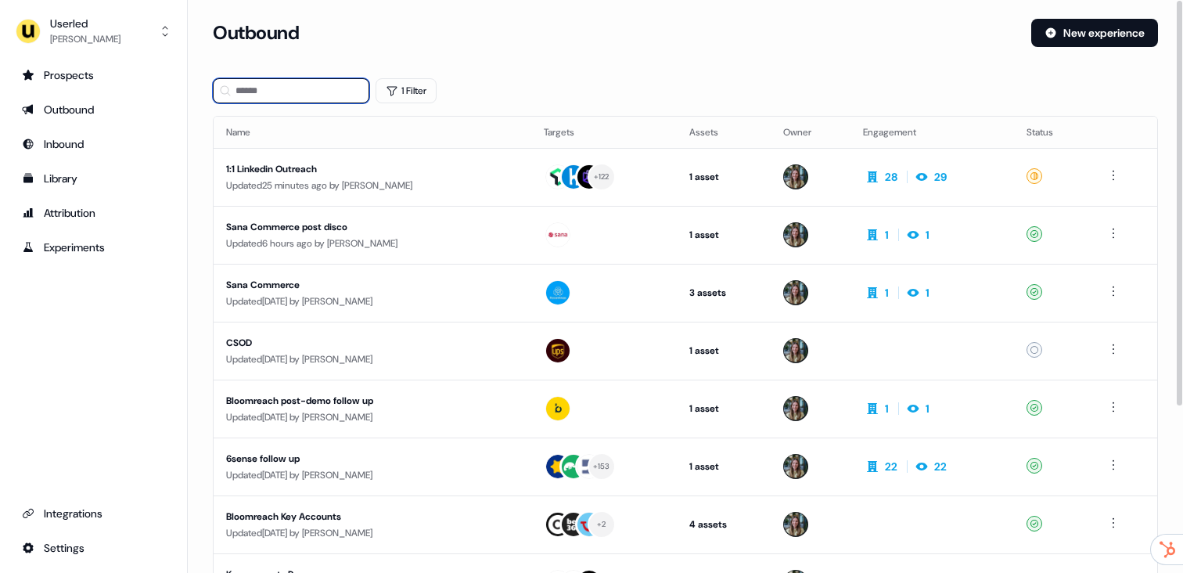
click at [309, 93] on input at bounding box center [291, 90] width 156 height 25
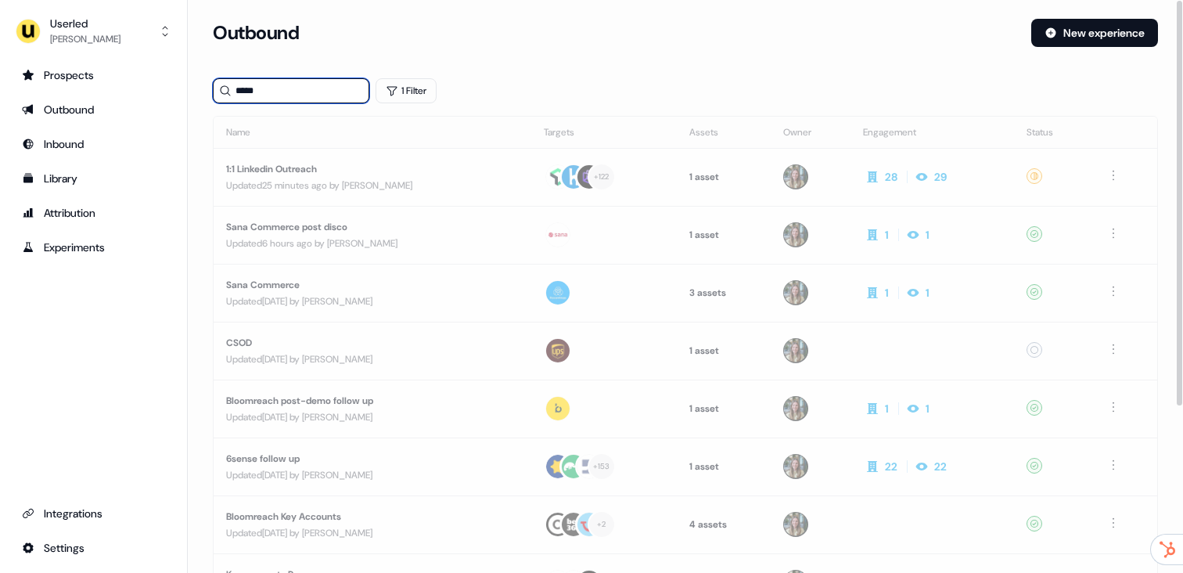
type input "*****"
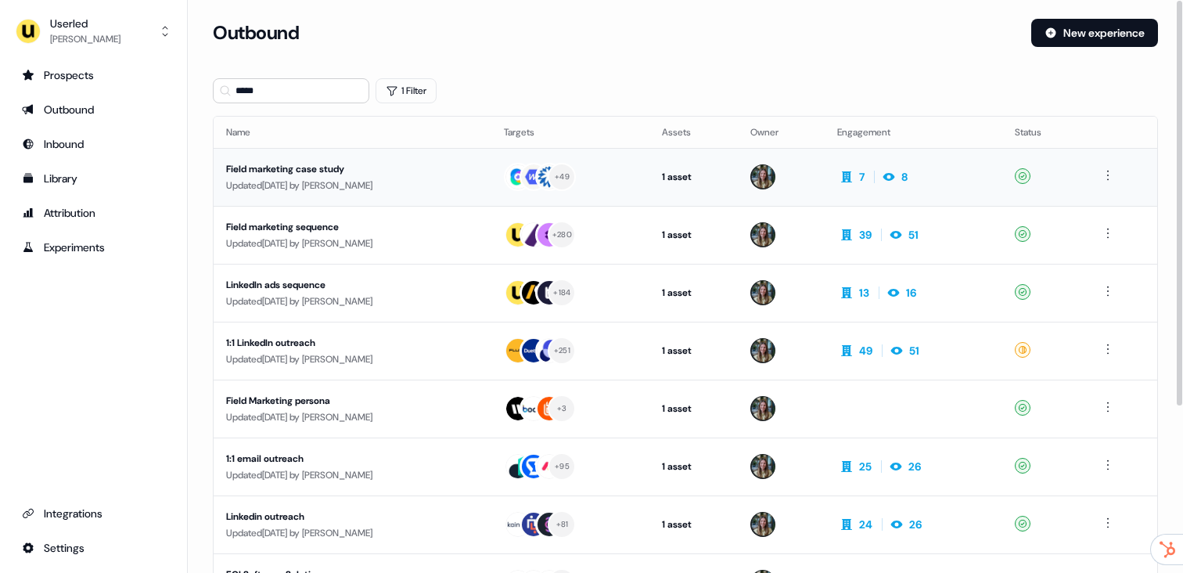
click at [347, 178] on div "Updated 4 days ago by Charlotte Stone" at bounding box center [352, 186] width 253 height 16
click at [390, 236] on div "Updated 17 days ago by Charlotte Stone" at bounding box center [352, 244] width 253 height 16
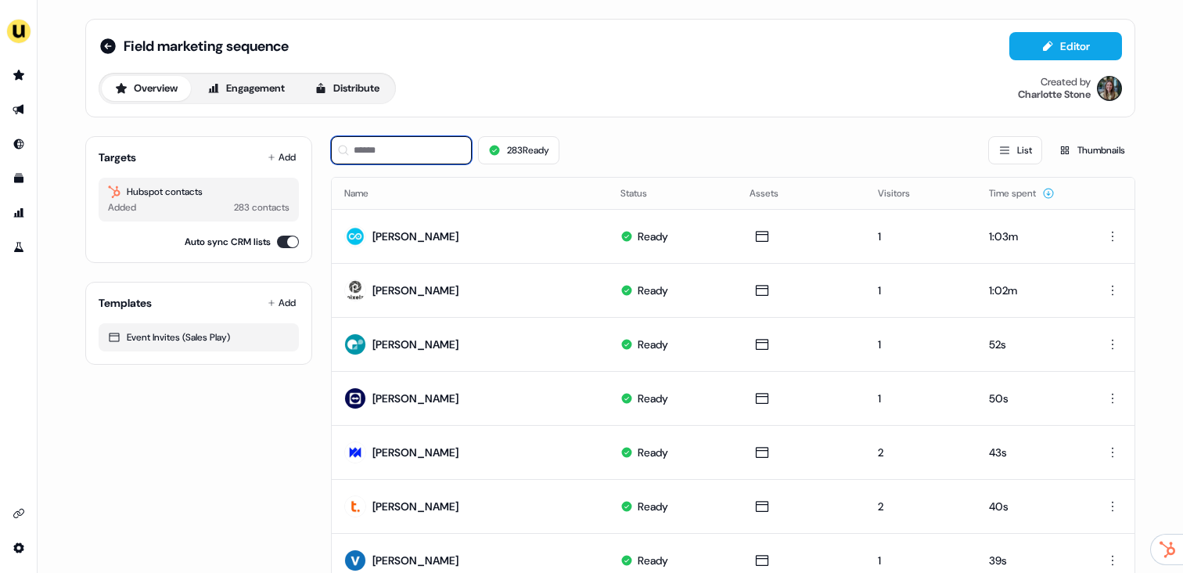
click at [372, 144] on input at bounding box center [401, 150] width 141 height 28
paste input "**********"
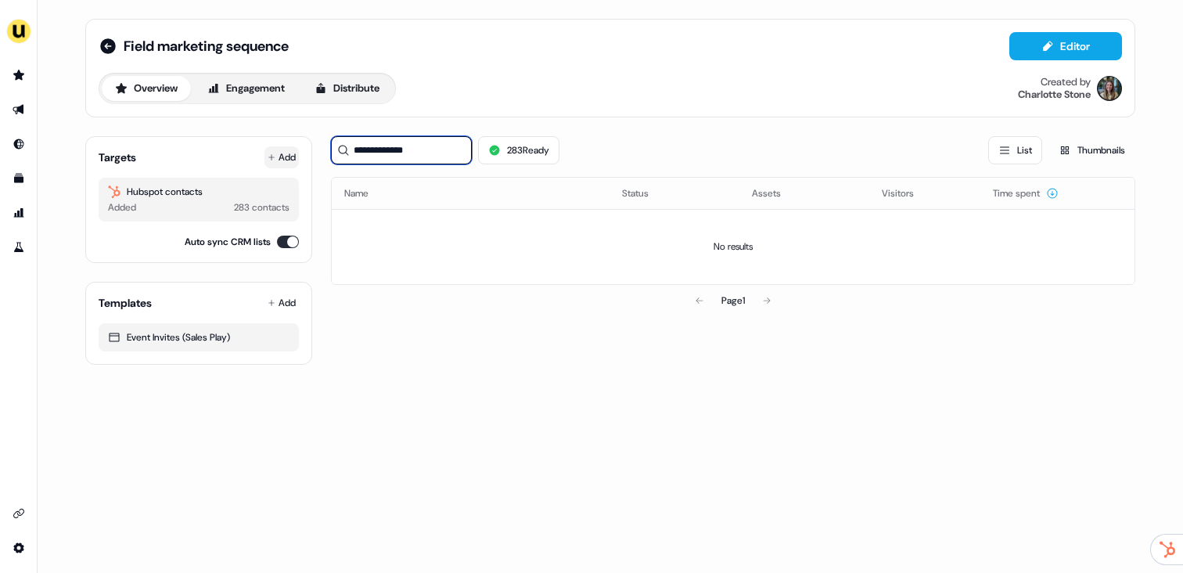
type input "**********"
click at [286, 160] on button "Add" at bounding box center [281, 157] width 34 height 22
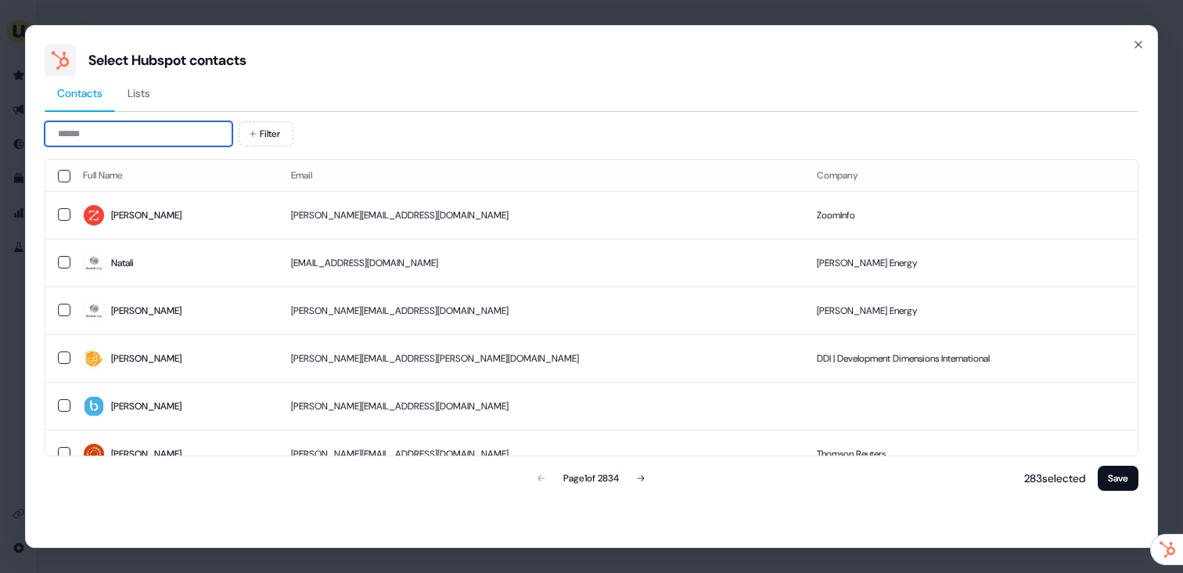
click at [153, 129] on input at bounding box center [139, 133] width 188 height 25
paste input "**********"
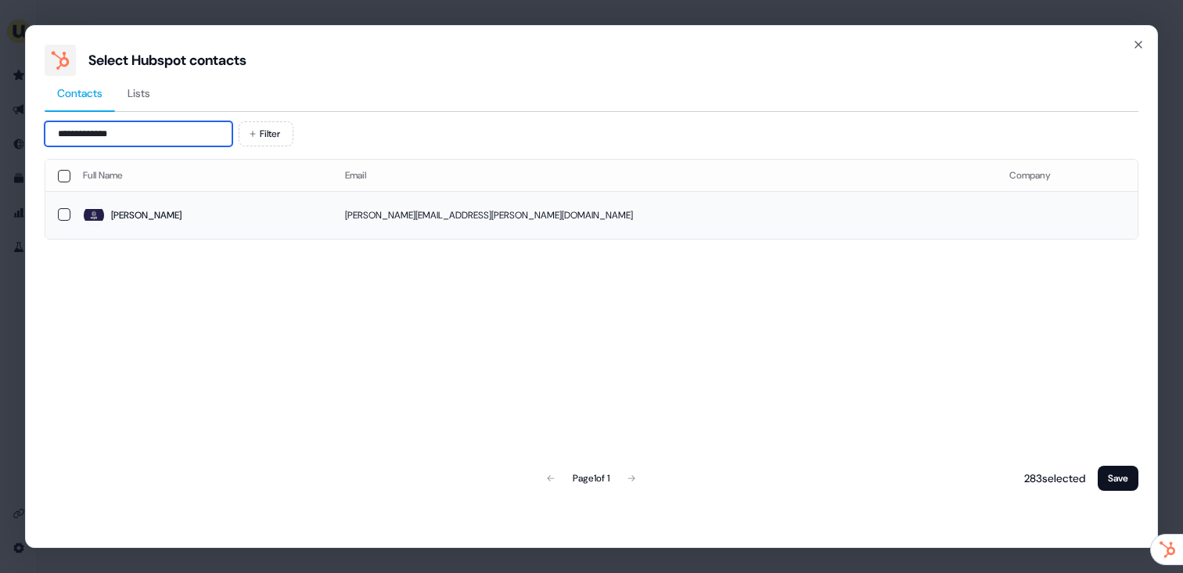
type input "**********"
click at [461, 217] on td "tillie.clark@snyk.io" at bounding box center [665, 215] width 664 height 48
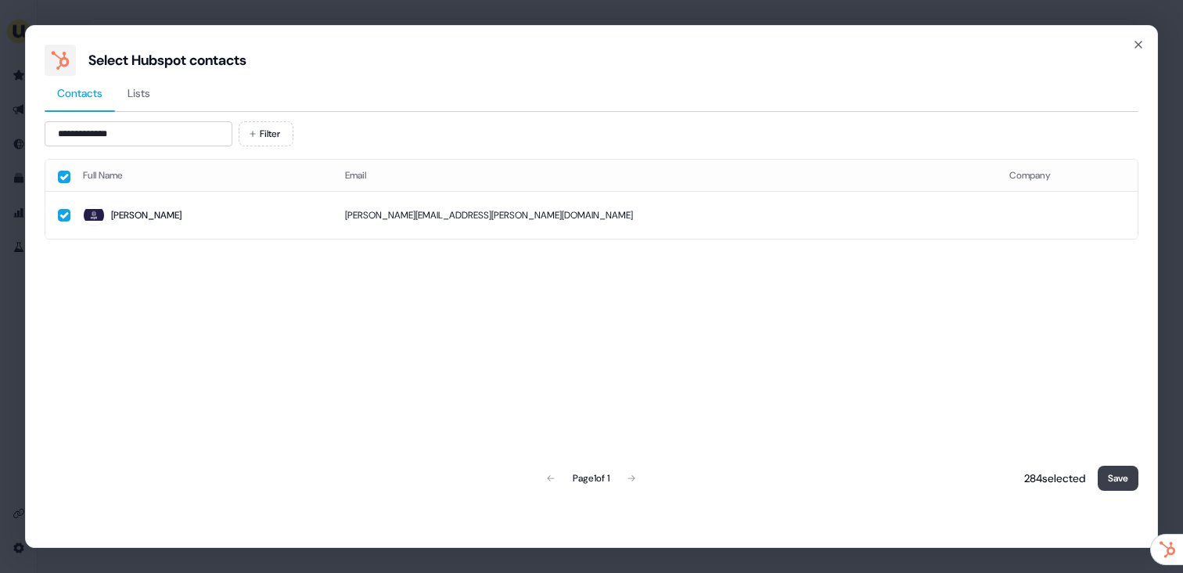
click at [1129, 483] on button "Save" at bounding box center [1118, 478] width 41 height 25
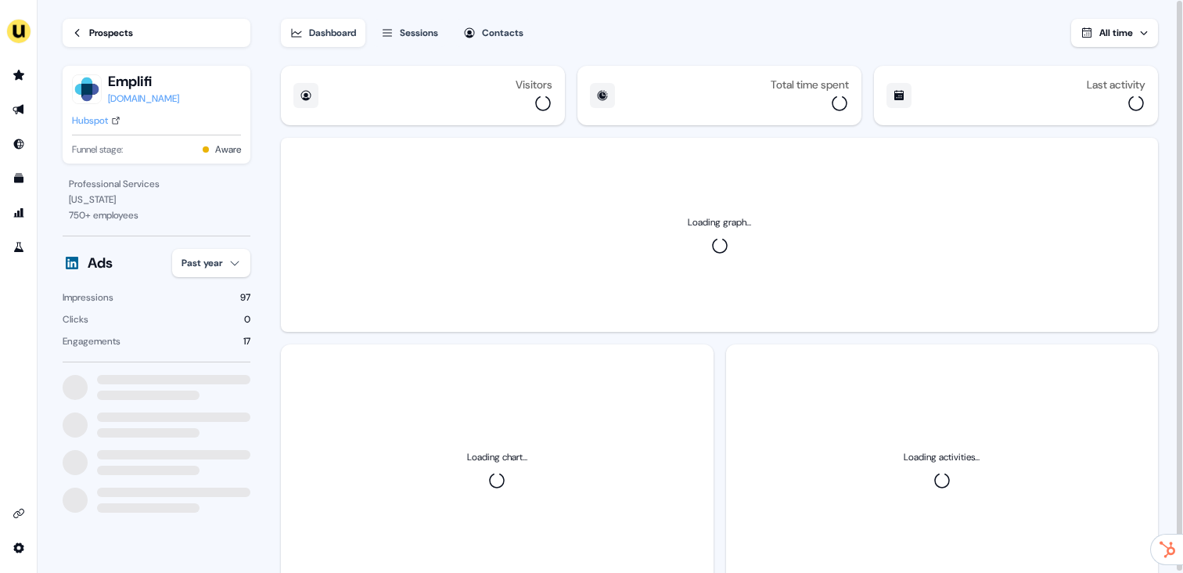
click at [413, 41] on button "Sessions" at bounding box center [410, 33] width 76 height 28
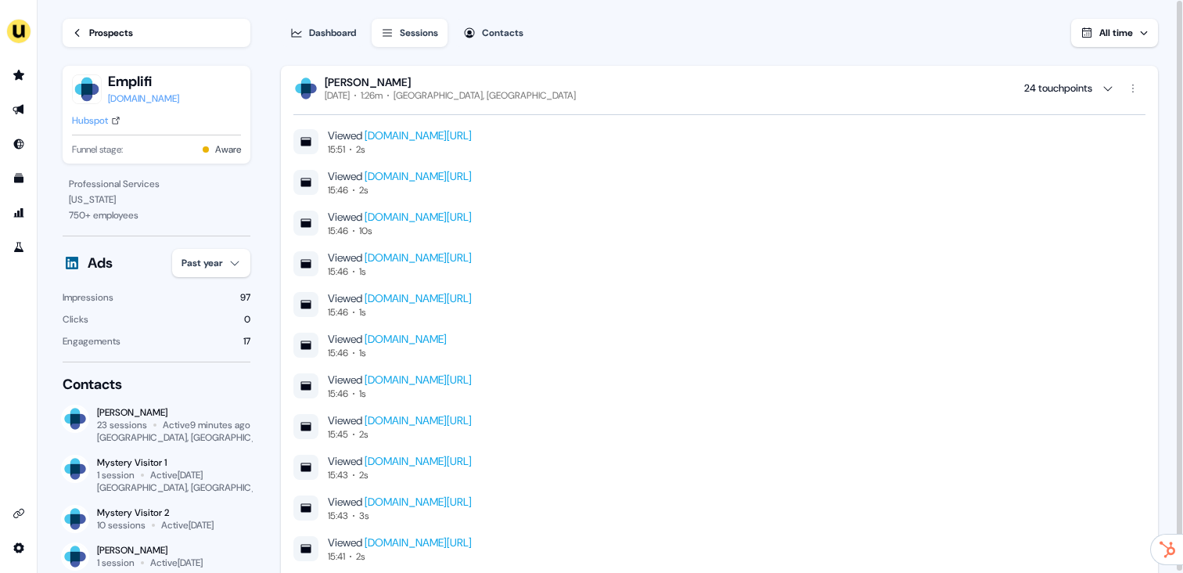
click at [491, 95] on div "[PERSON_NAME] [DATE] 1:26m Merton, [GEOGRAPHIC_DATA] 24 touchpoints" at bounding box center [719, 88] width 852 height 27
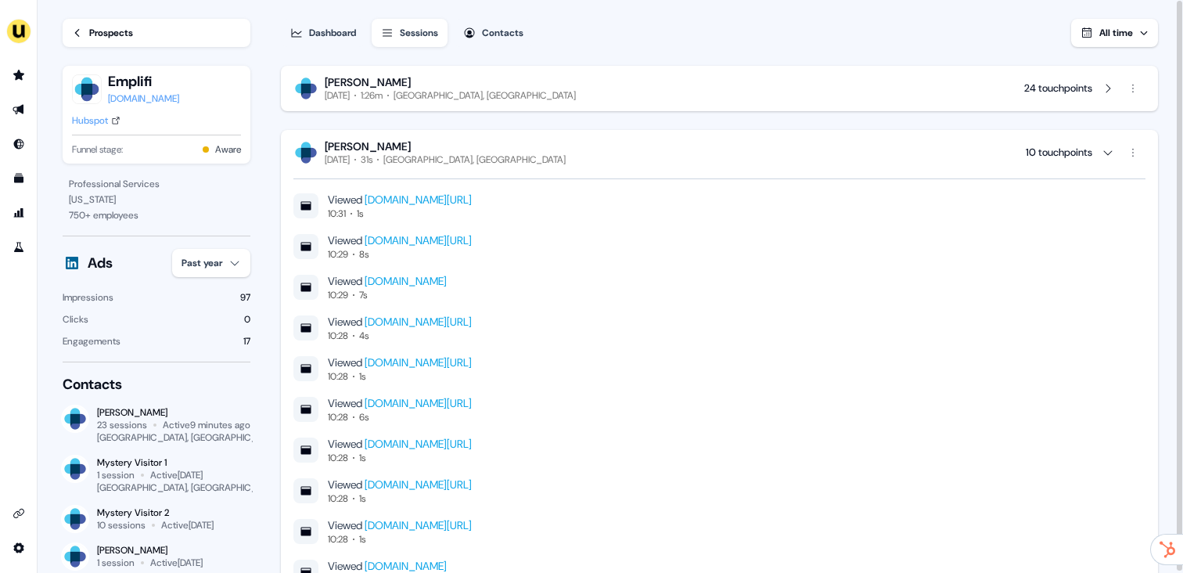
click at [521, 156] on div "[PERSON_NAME] [DATE] 31s [GEOGRAPHIC_DATA], [GEOGRAPHIC_DATA] 10 touchpoints" at bounding box center [719, 152] width 852 height 27
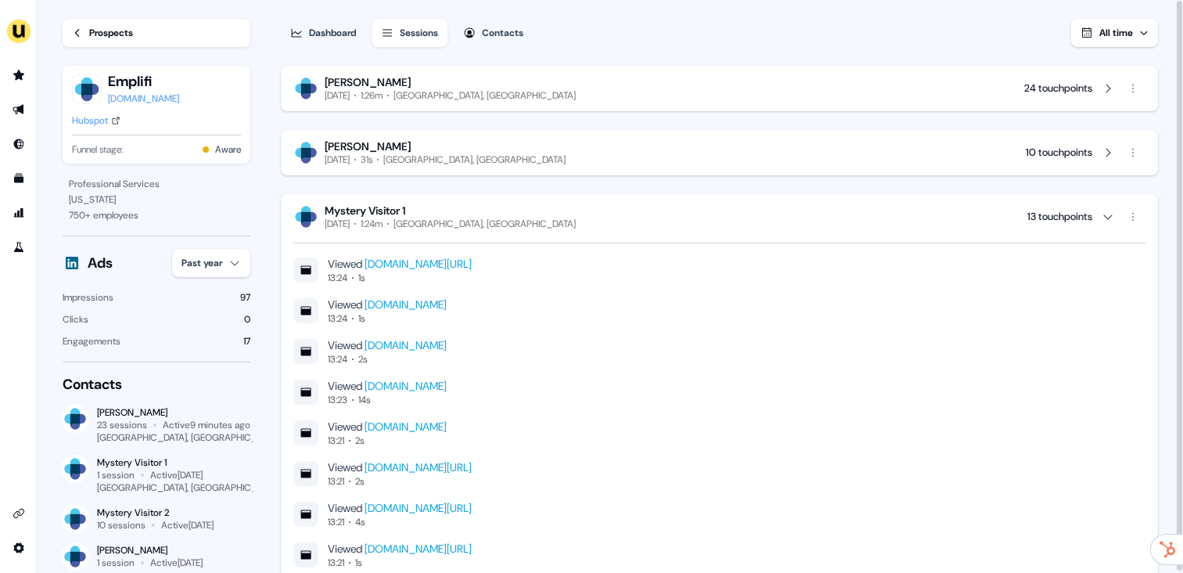
click at [520, 223] on div "[GEOGRAPHIC_DATA], [GEOGRAPHIC_DATA]" at bounding box center [485, 224] width 182 height 13
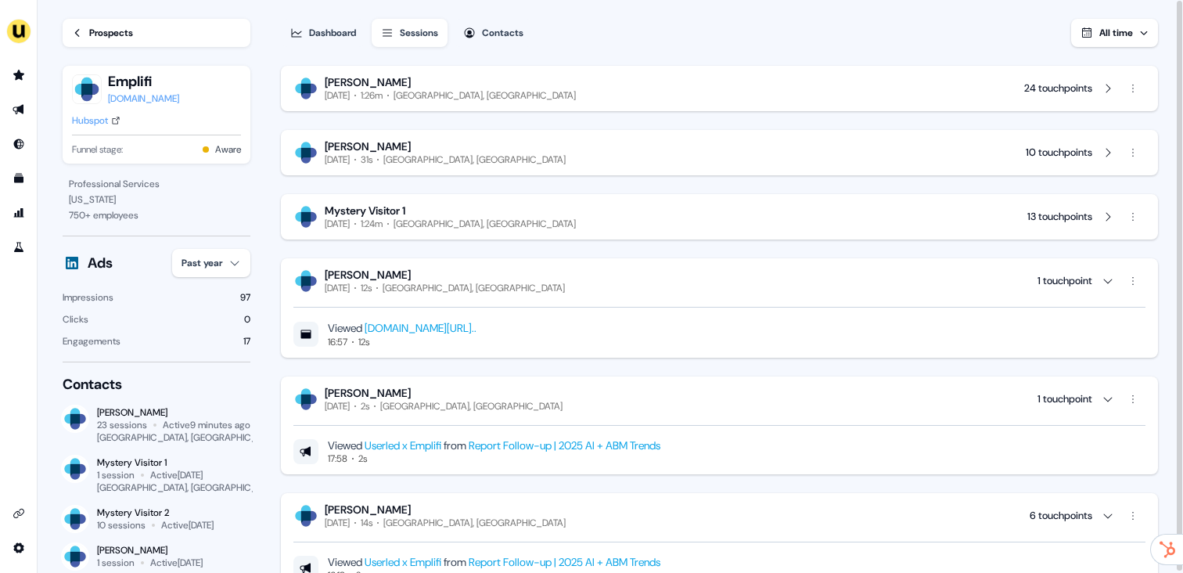
click at [518, 92] on div "[PERSON_NAME] [DATE] 1:26m Merton, [GEOGRAPHIC_DATA] 24 touchpoints" at bounding box center [719, 88] width 852 height 27
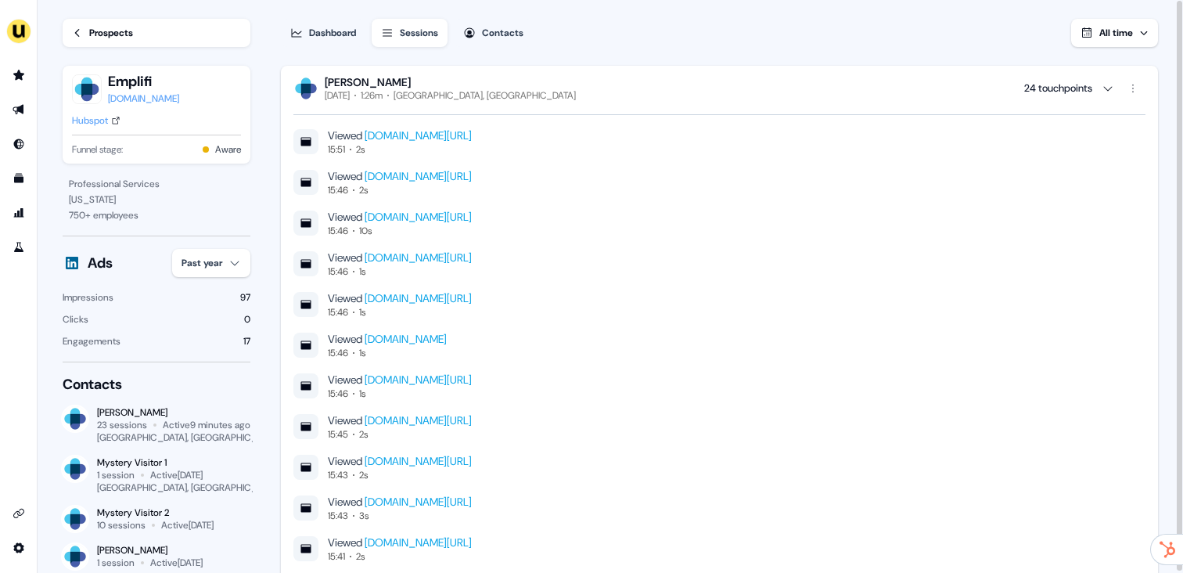
click at [472, 101] on div "[PERSON_NAME] [DATE] 1:26m Merton, [GEOGRAPHIC_DATA] 24 touchpoints" at bounding box center [719, 88] width 852 height 27
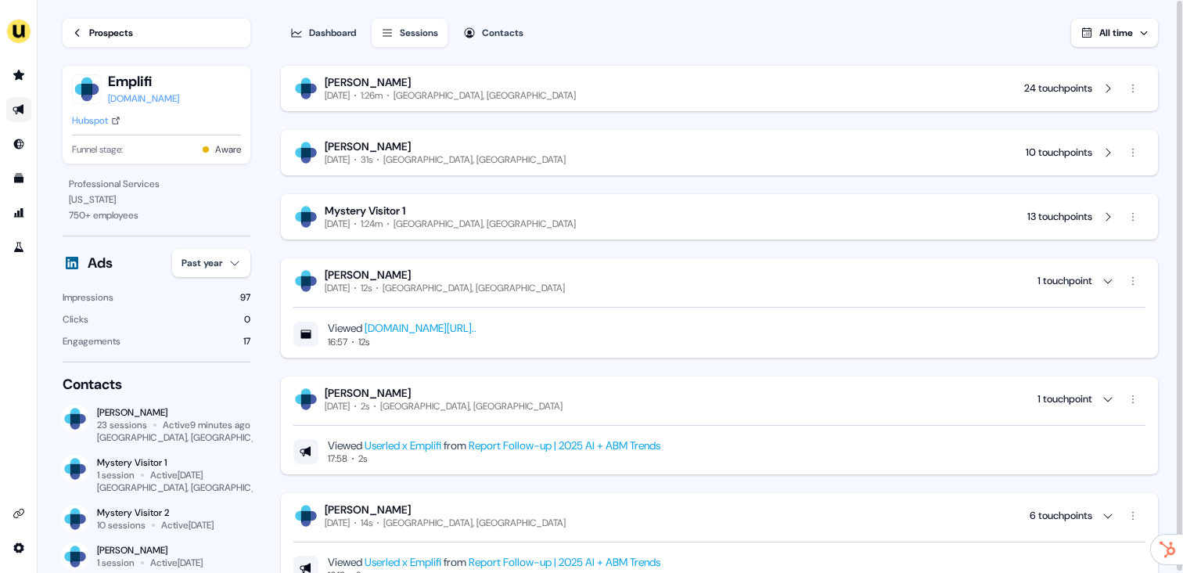
click at [19, 108] on icon "Go to outbound experience" at bounding box center [18, 110] width 11 height 10
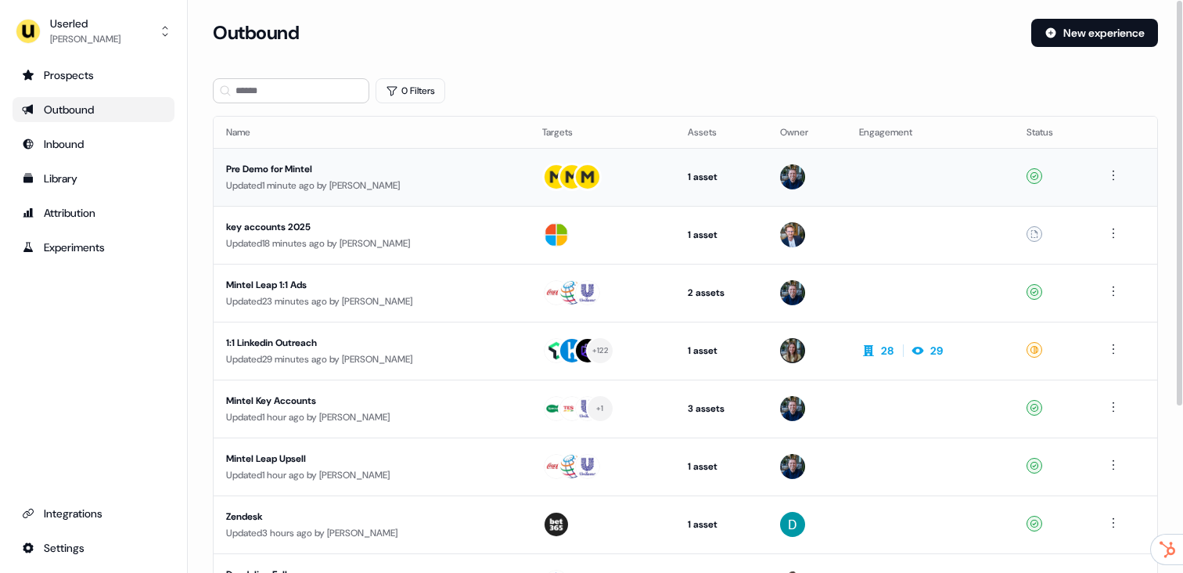
click at [392, 187] on div "Updated 1 minute ago by [PERSON_NAME]" at bounding box center [371, 186] width 291 height 16
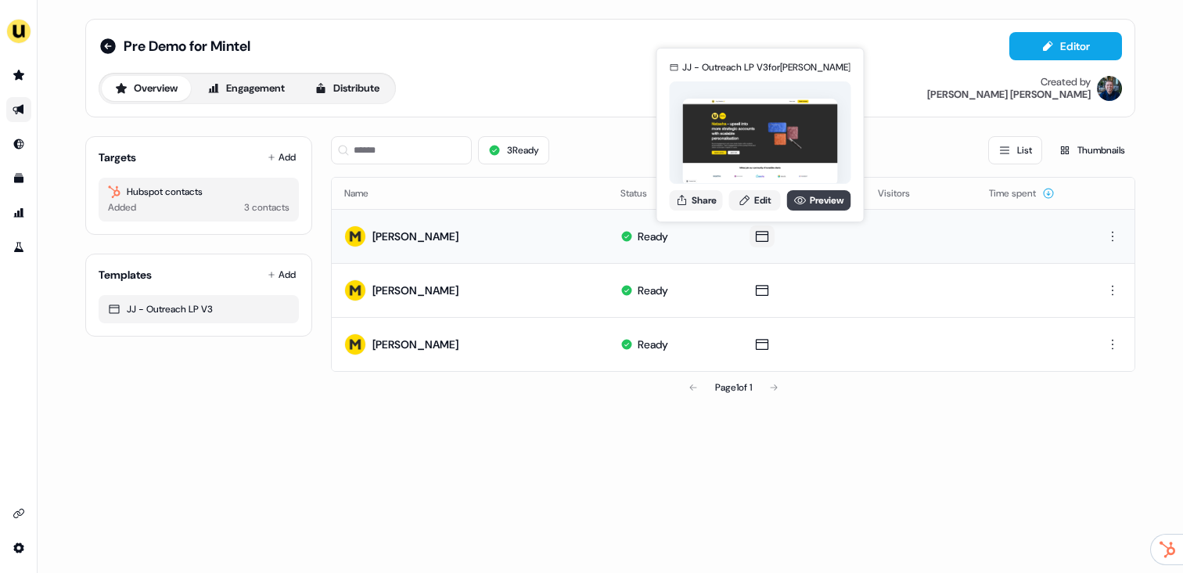
click at [811, 199] on link "Preview" at bounding box center [819, 200] width 64 height 20
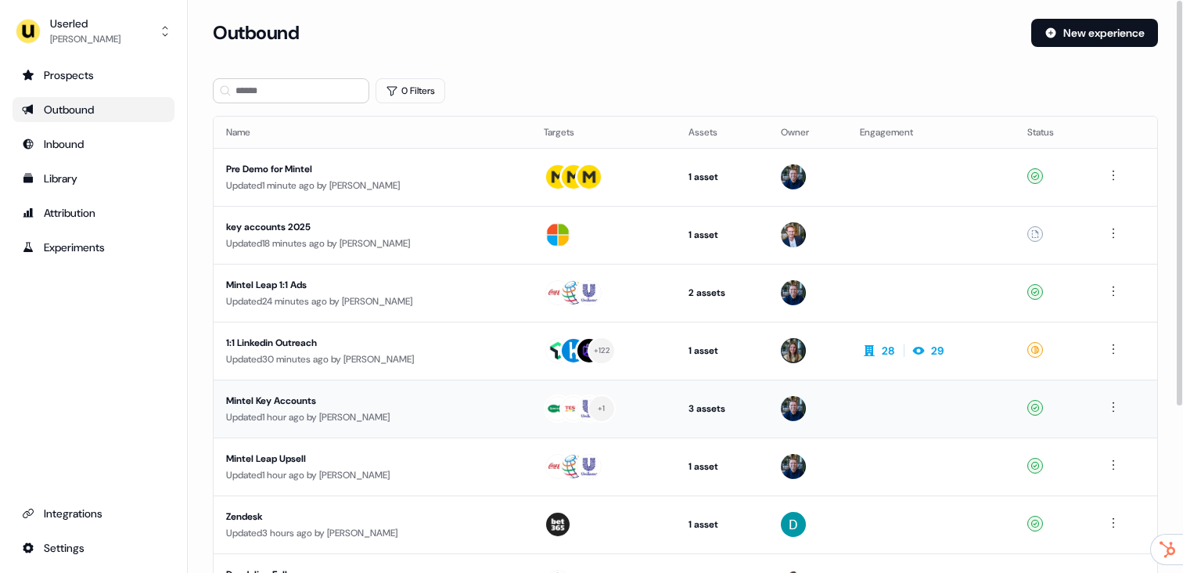
click at [394, 422] on div "Updated 1 hour ago by [PERSON_NAME]" at bounding box center [372, 417] width 293 height 16
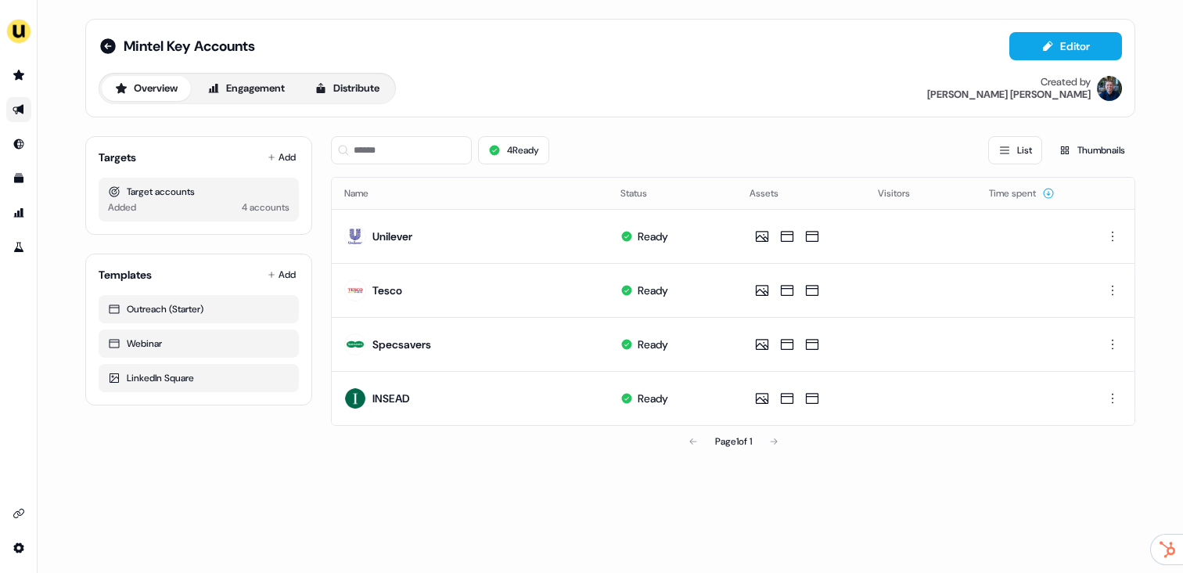
click at [23, 108] on icon "Go to outbound experience" at bounding box center [18, 110] width 11 height 10
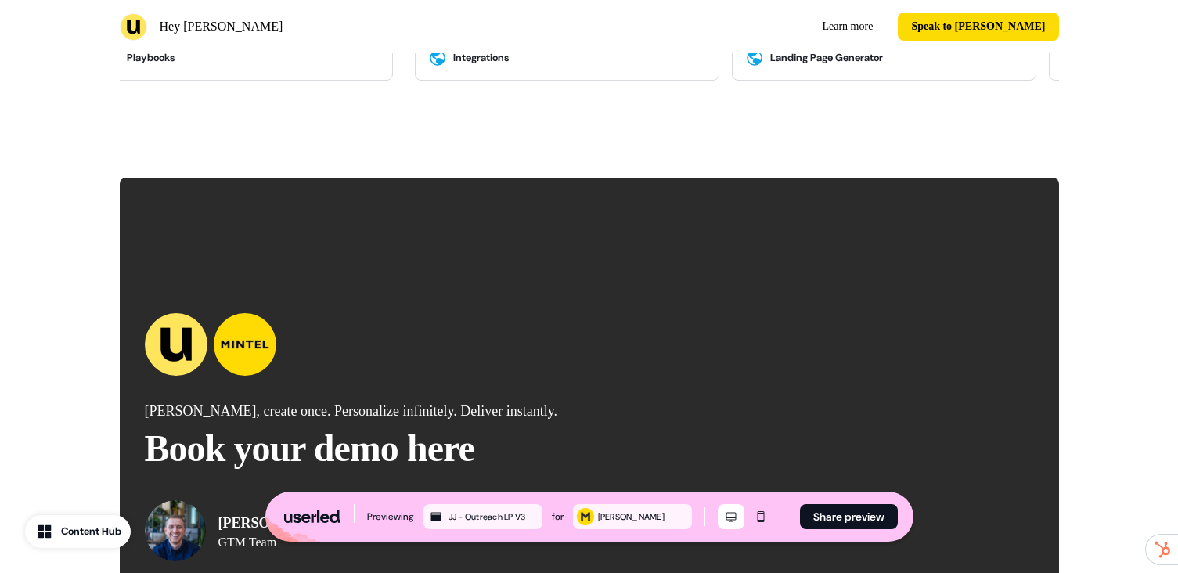
scroll to position [4298, 0]
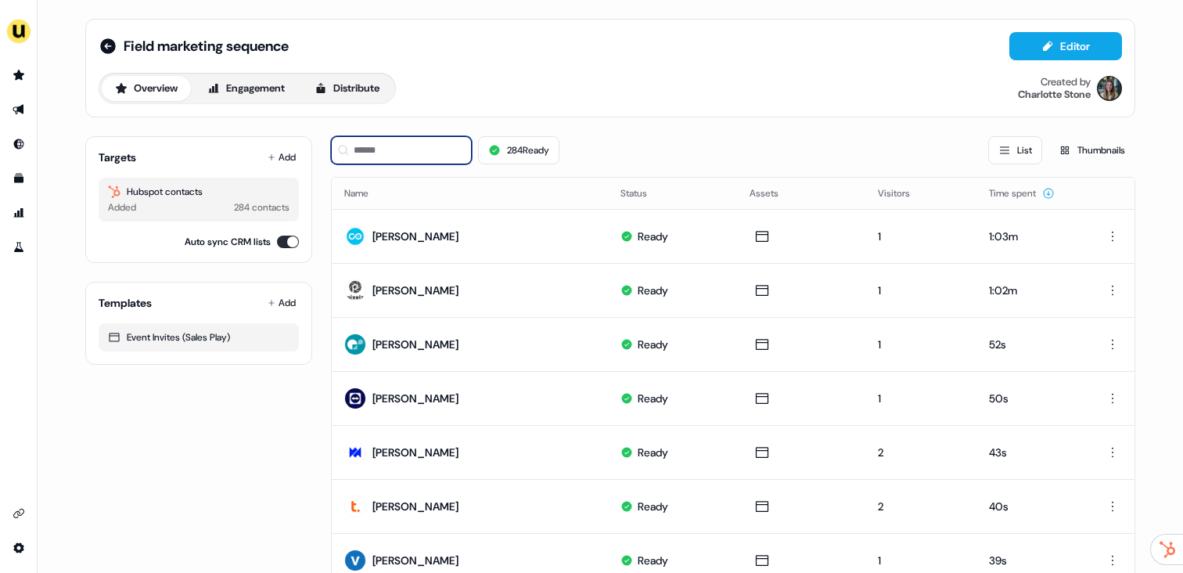
click at [405, 151] on input at bounding box center [401, 150] width 141 height 28
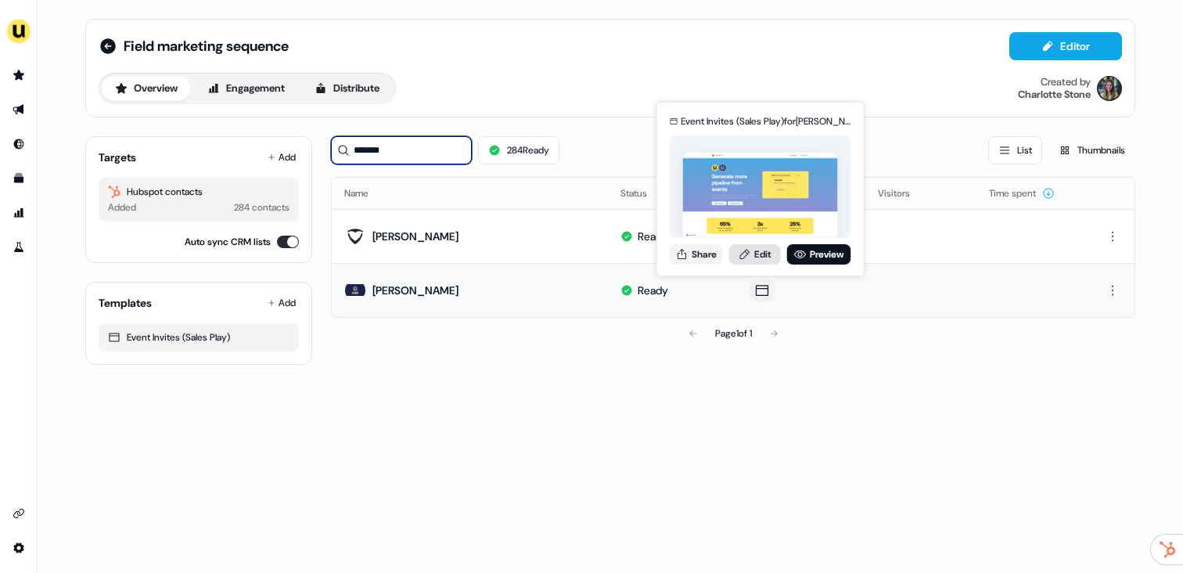
type input "*******"
click at [745, 257] on icon at bounding box center [745, 254] width 13 height 13
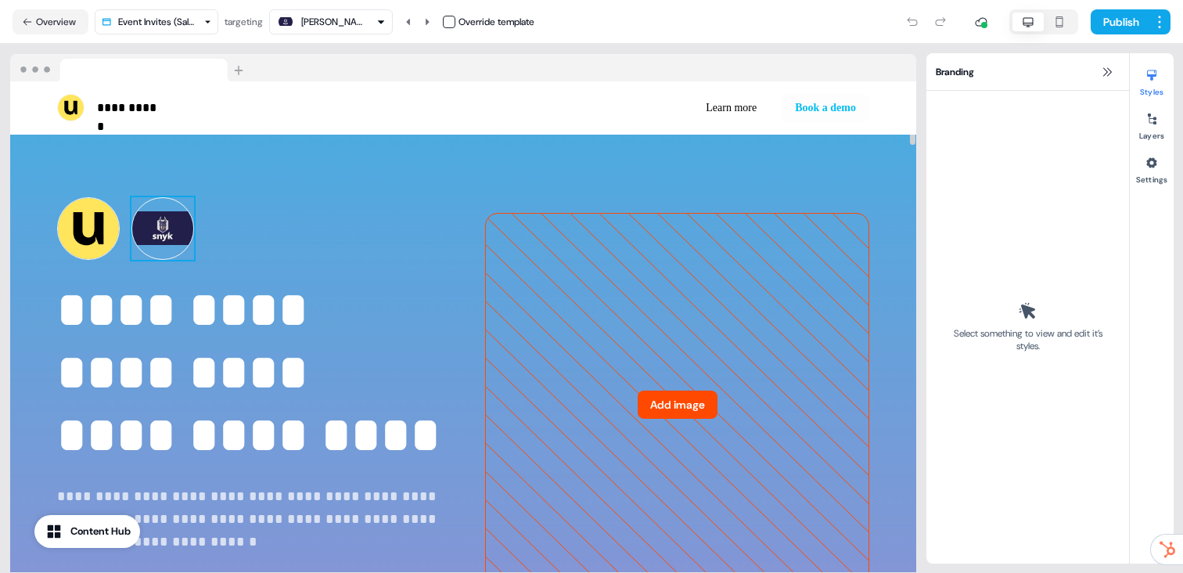
click at [162, 242] on img at bounding box center [162, 228] width 63 height 63
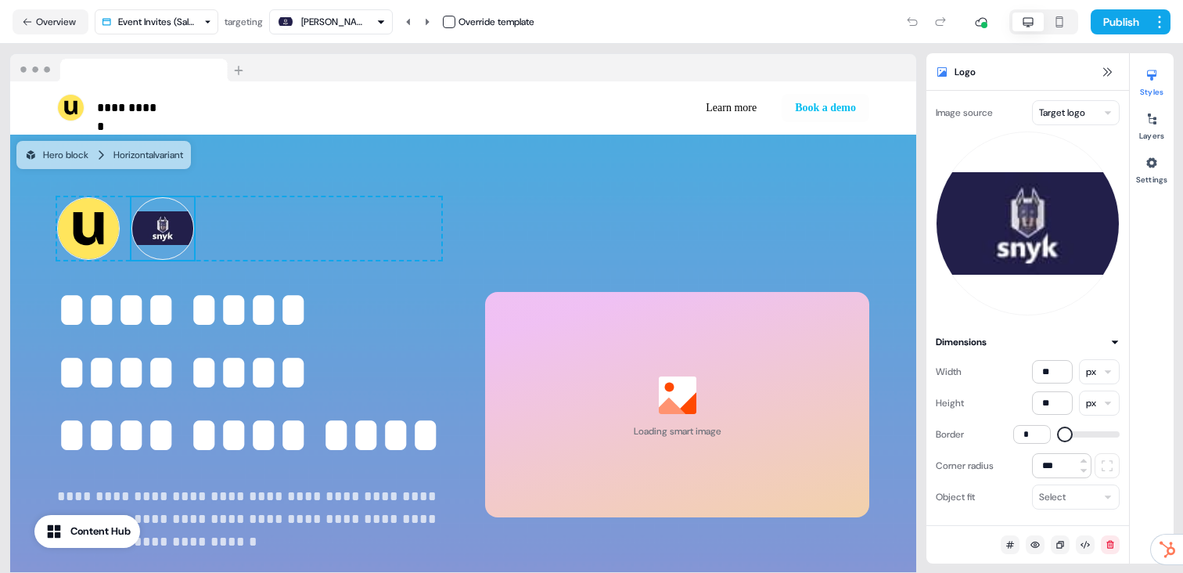
click at [448, 26] on button "button" at bounding box center [449, 22] width 13 height 13
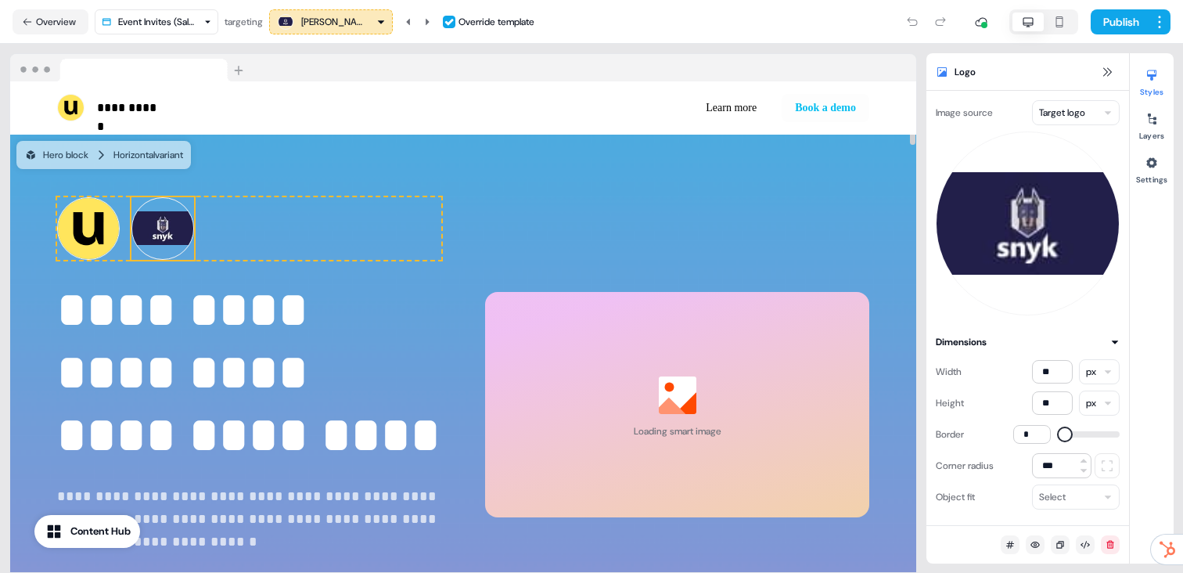
click at [1067, 116] on html "**********" at bounding box center [591, 286] width 1183 height 573
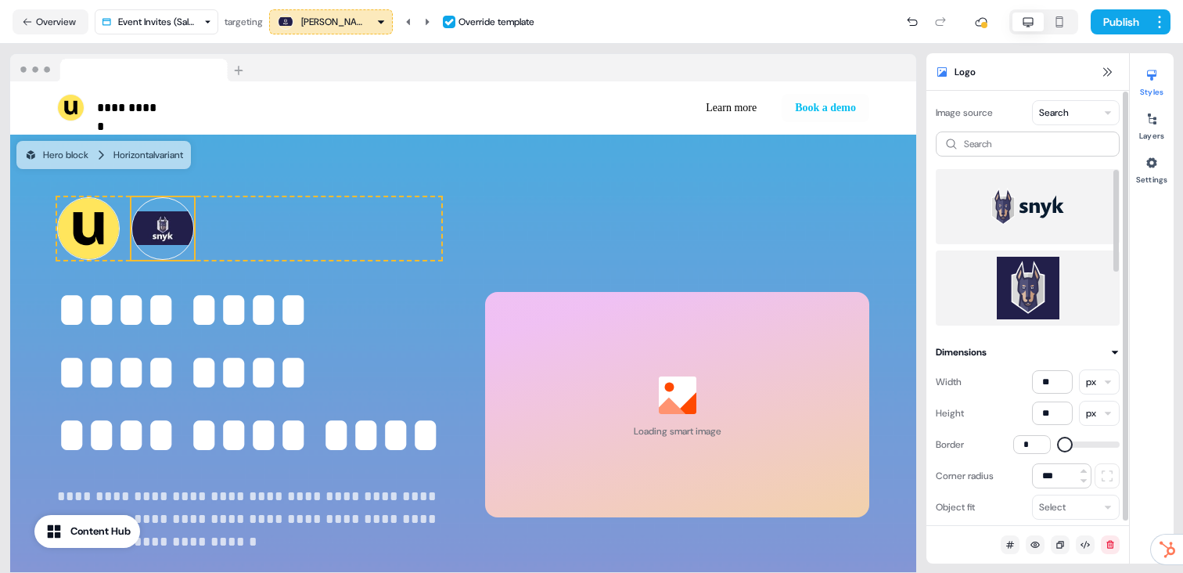
click at [1048, 272] on img at bounding box center [1027, 288] width 159 height 63
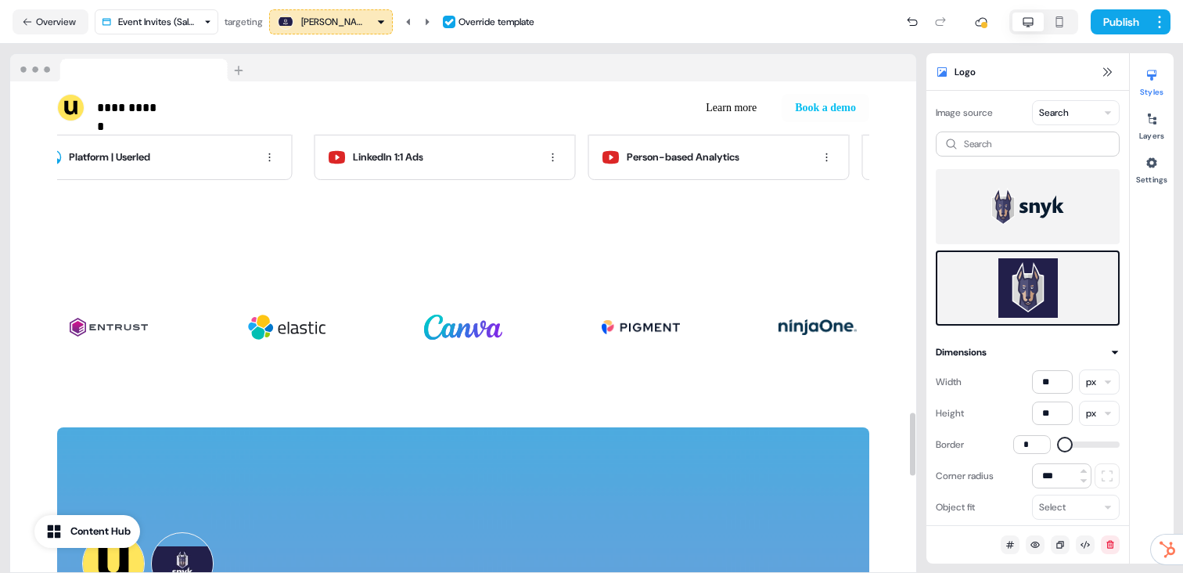
scroll to position [3142, 0]
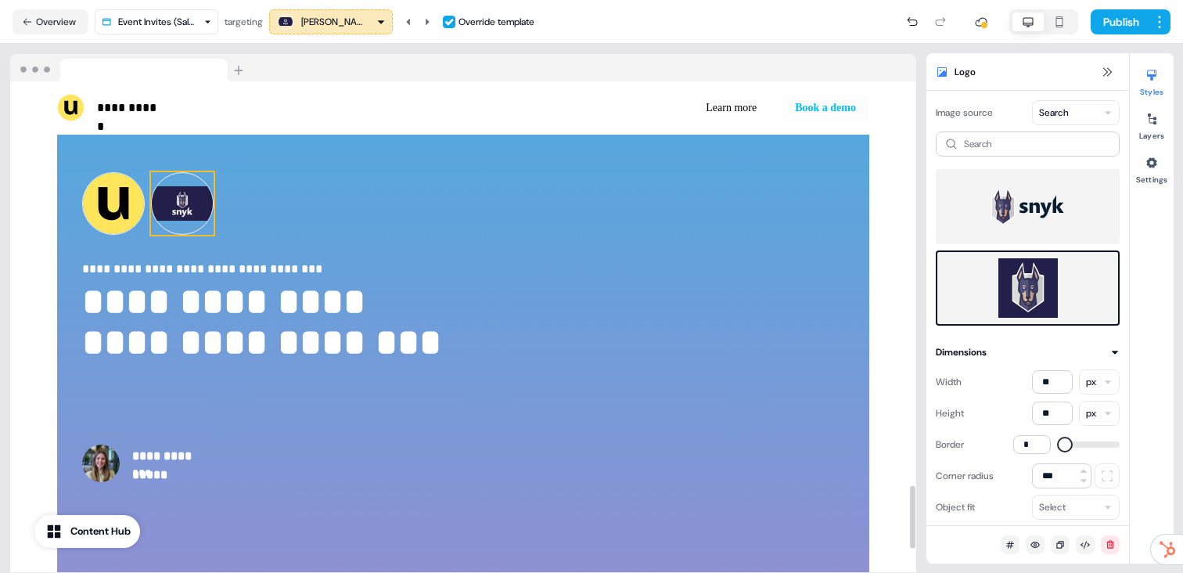
click at [188, 205] on img at bounding box center [182, 203] width 63 height 63
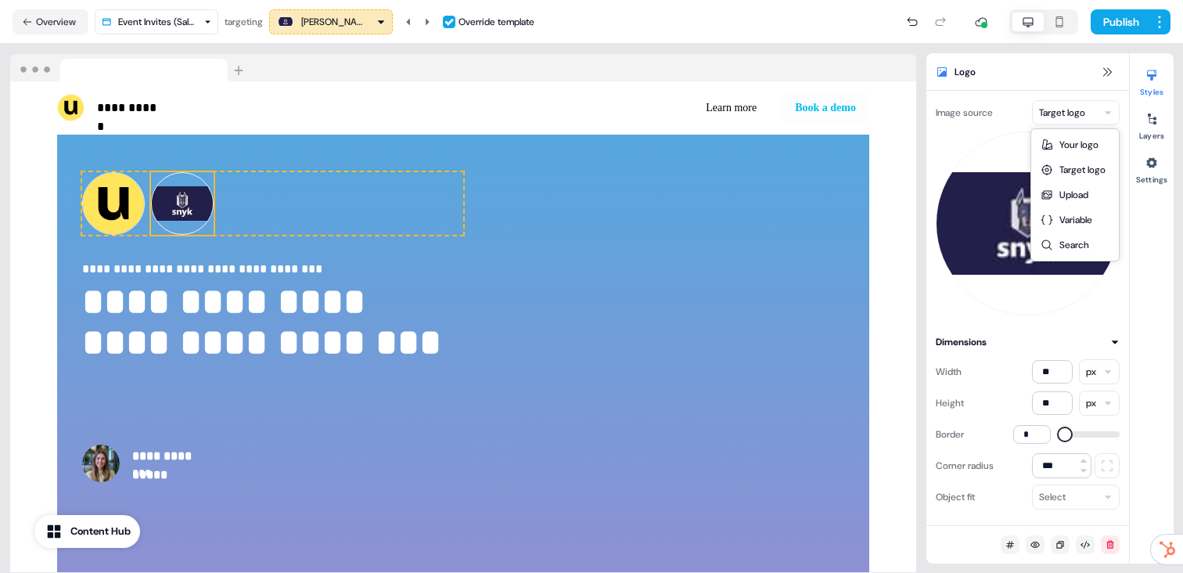
click at [1065, 116] on html "**********" at bounding box center [591, 286] width 1183 height 573
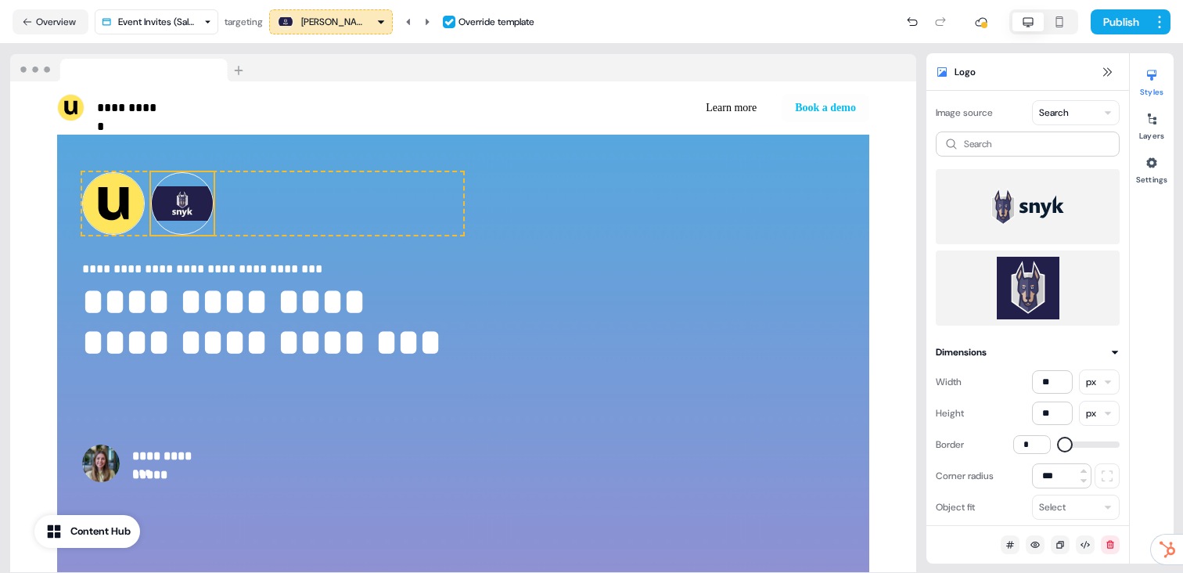
click at [1028, 282] on img at bounding box center [1027, 288] width 159 height 63
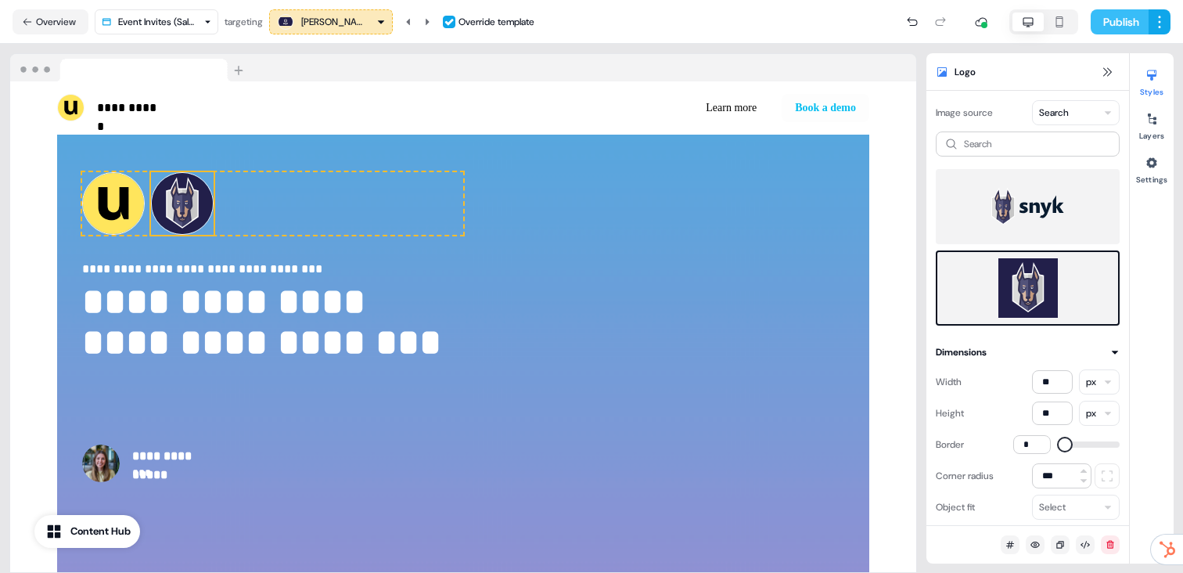
click at [1113, 23] on button "Publish" at bounding box center [1120, 21] width 58 height 25
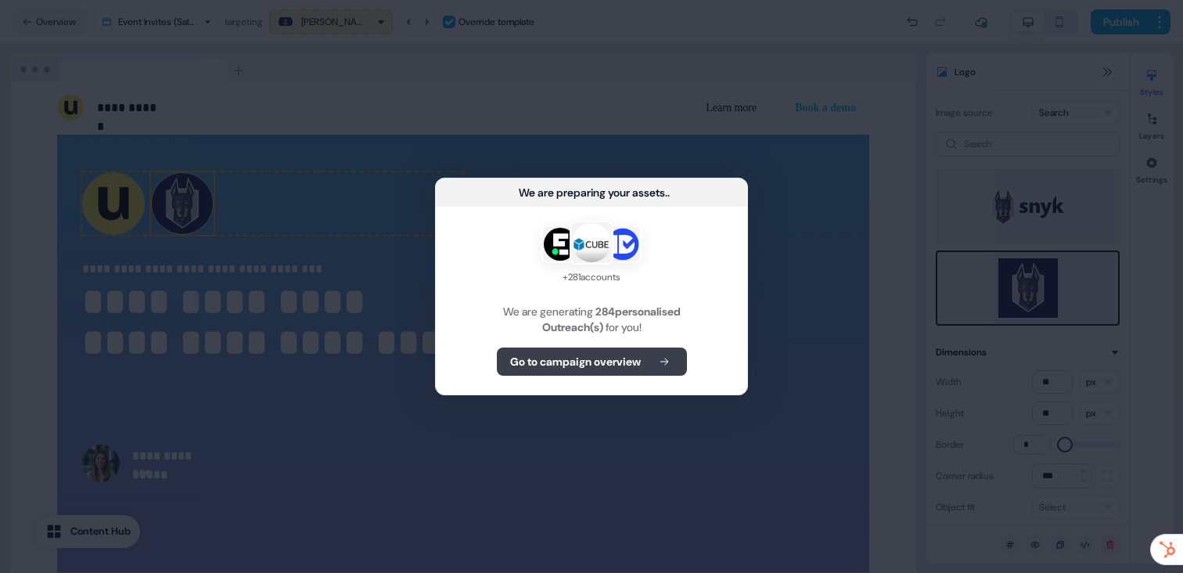
click at [593, 374] on button "Go to campaign overview" at bounding box center [592, 361] width 190 height 28
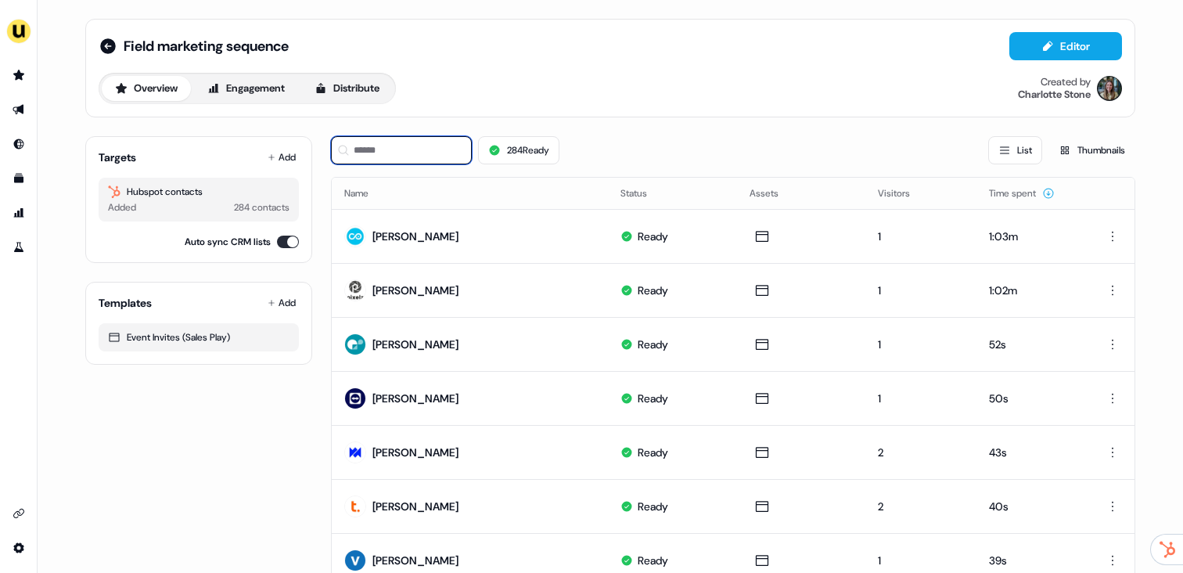
click at [385, 153] on input at bounding box center [401, 150] width 141 height 28
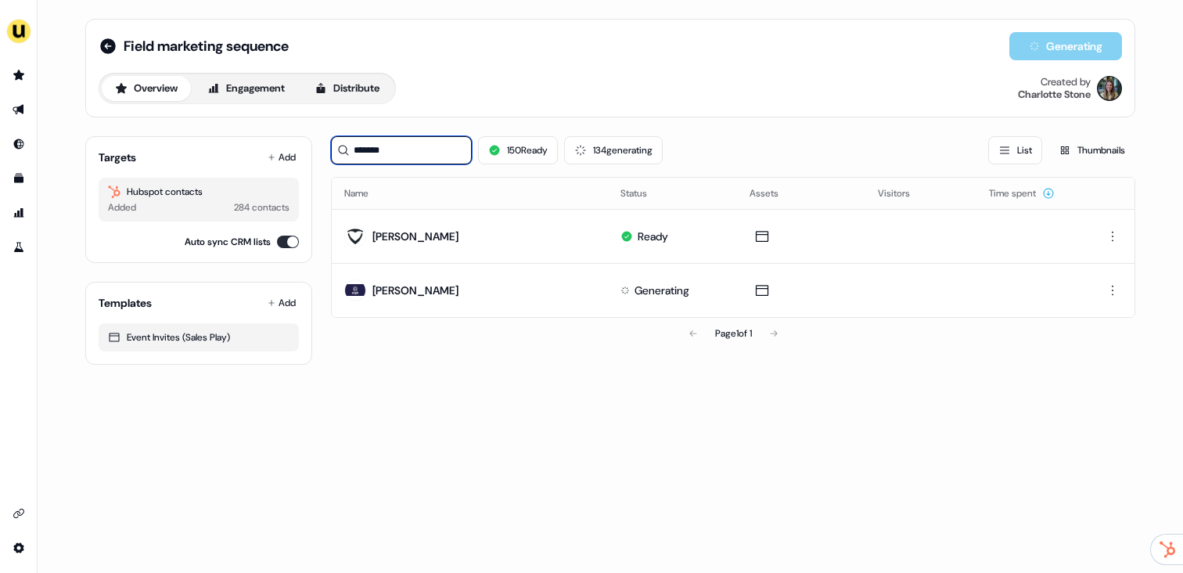
type input "*******"
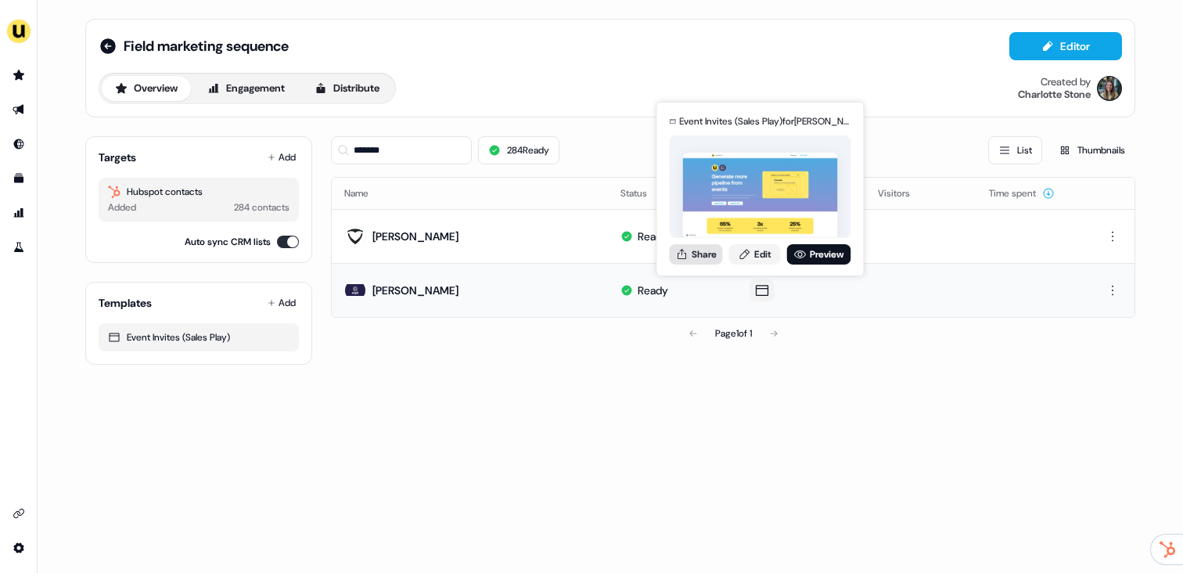
click at [707, 258] on button "Share" at bounding box center [696, 254] width 53 height 20
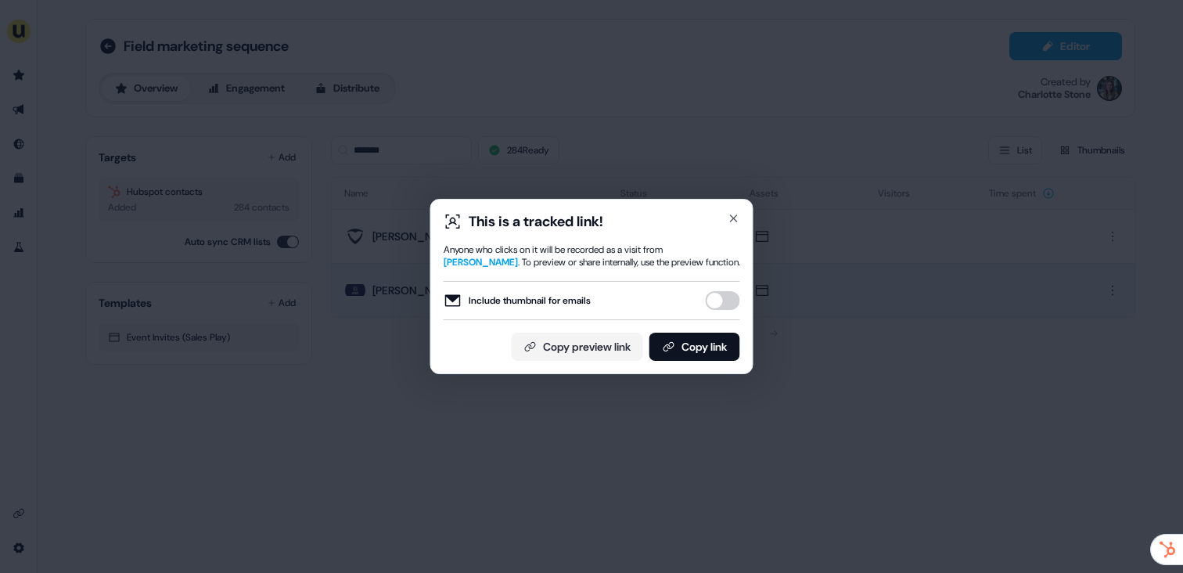
click at [728, 304] on button "Include thumbnail for emails" at bounding box center [723, 300] width 34 height 19
click at [718, 341] on button "Copy link" at bounding box center [694, 347] width 91 height 28
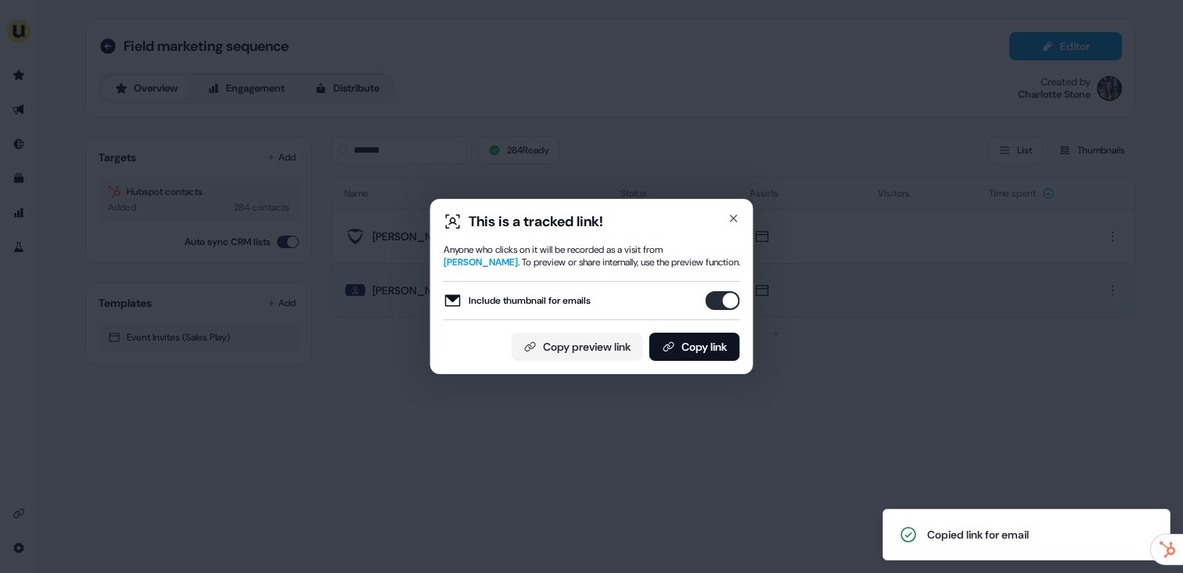
click at [260, 249] on div "This is a tracked link! Anyone who clicks on it will be recorded as a visit fro…" at bounding box center [591, 286] width 1183 height 573
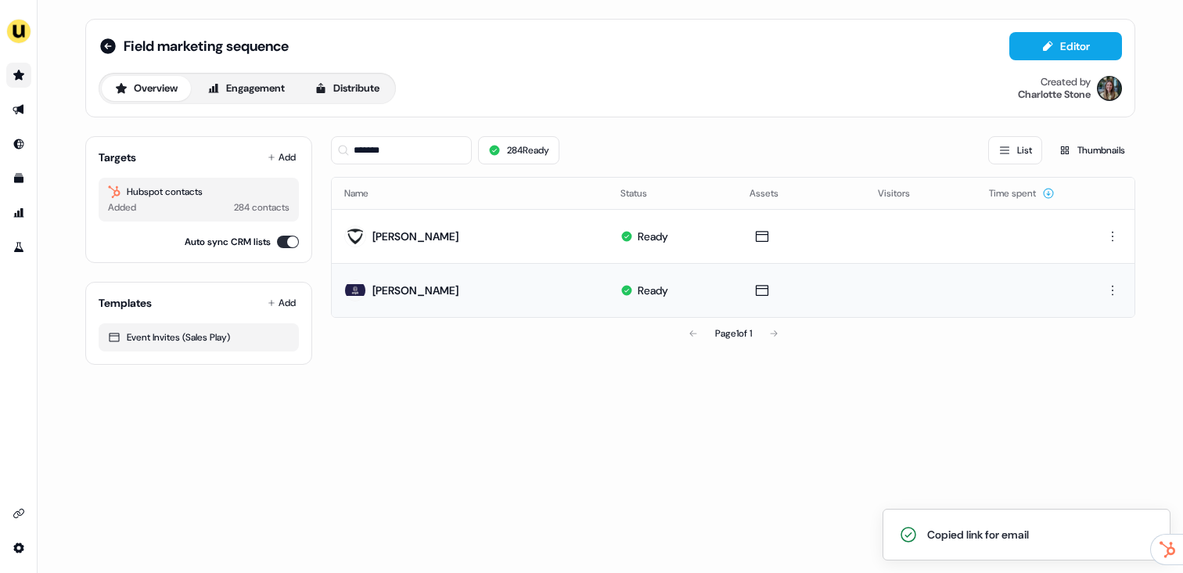
click at [21, 84] on link "Go to prospects" at bounding box center [18, 75] width 25 height 25
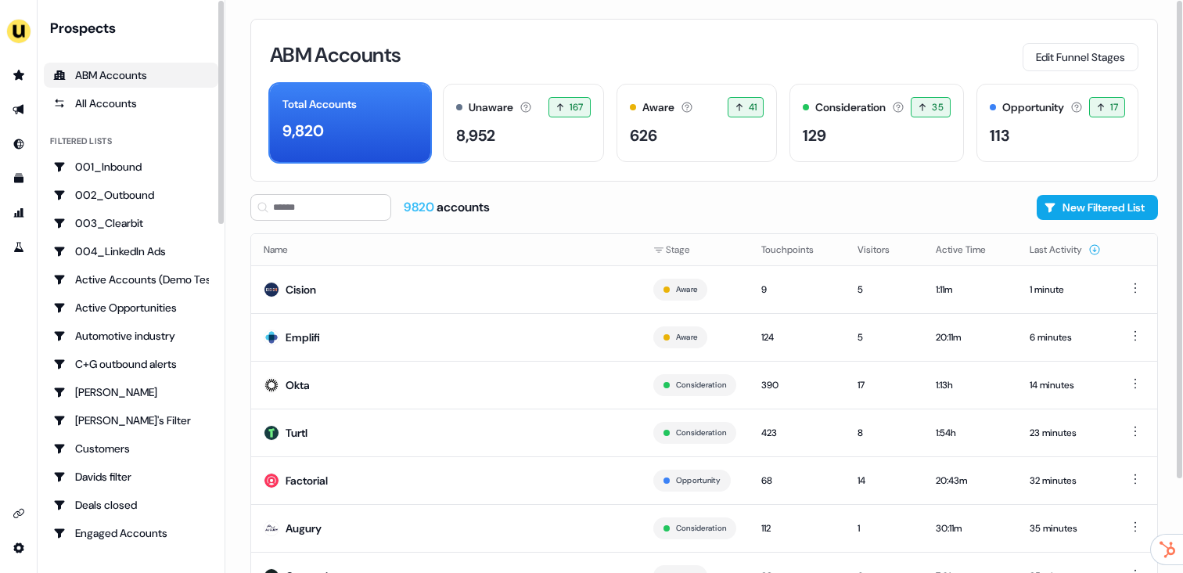
click at [6, 121] on li "side nav menu" at bounding box center [18, 109] width 37 height 25
click at [8, 110] on link "Go to outbound experience" at bounding box center [18, 109] width 25 height 25
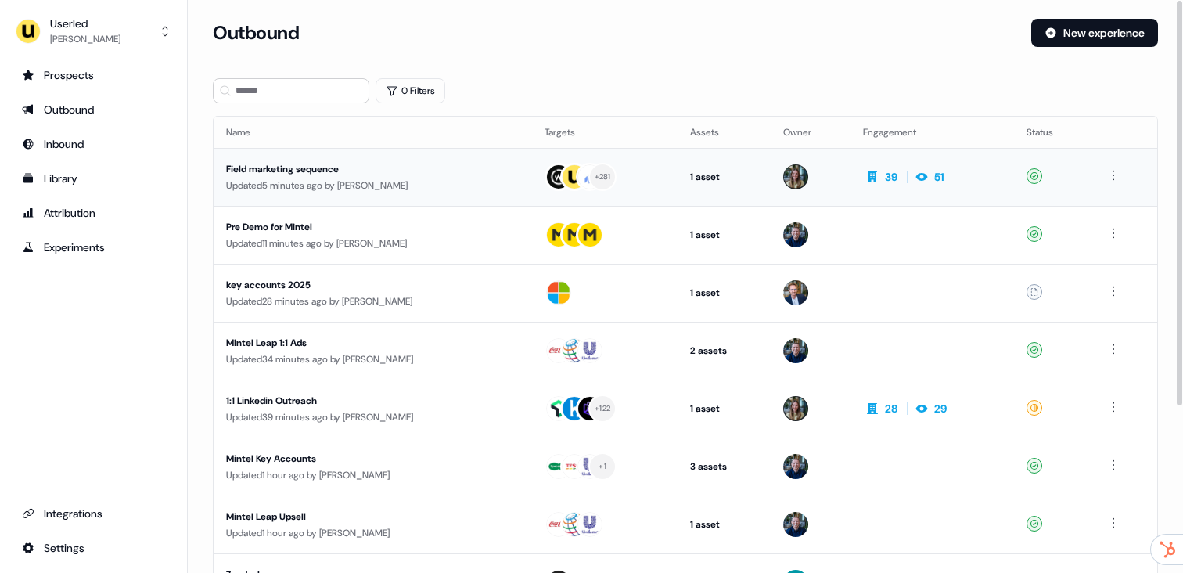
click at [470, 182] on div "Updated 5 minutes ago by Charlotte Stone" at bounding box center [372, 186] width 293 height 16
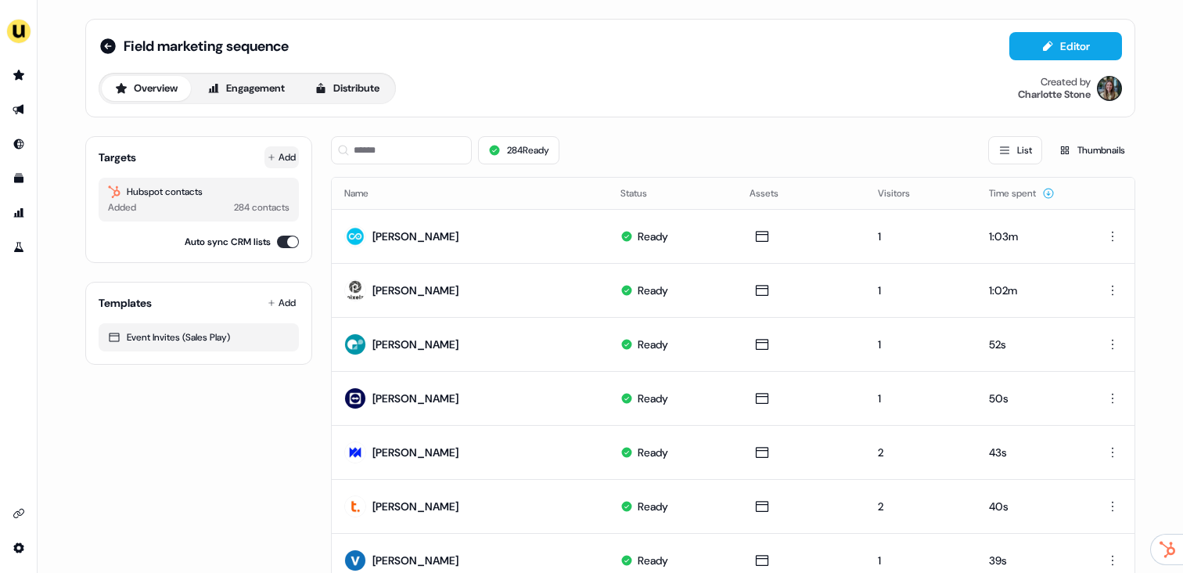
click at [286, 155] on button "Add" at bounding box center [281, 157] width 34 height 22
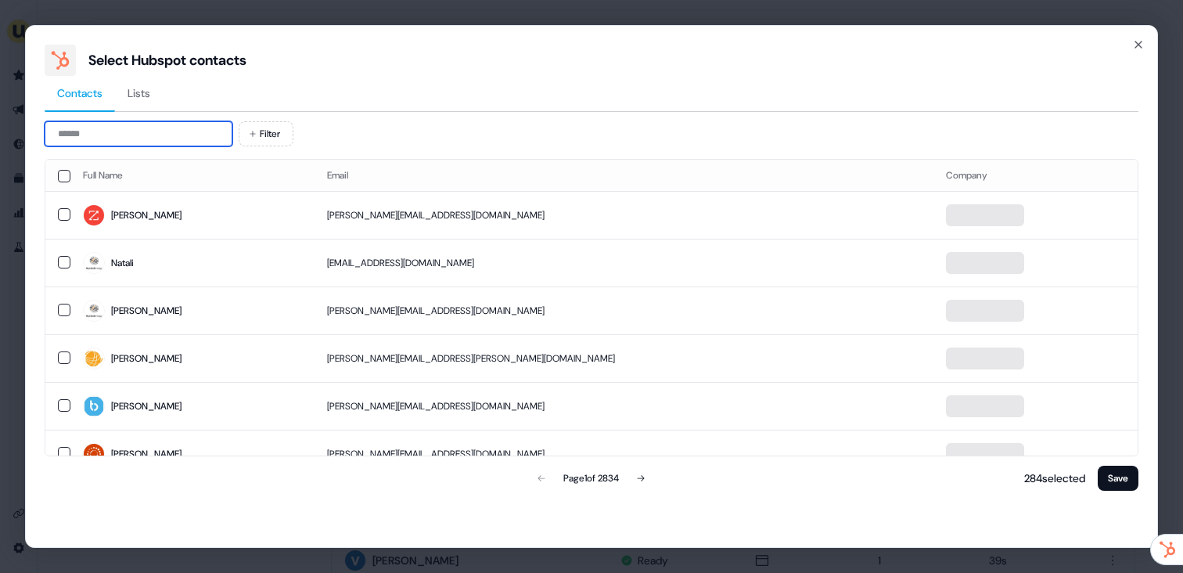
click at [196, 132] on input at bounding box center [139, 133] width 188 height 25
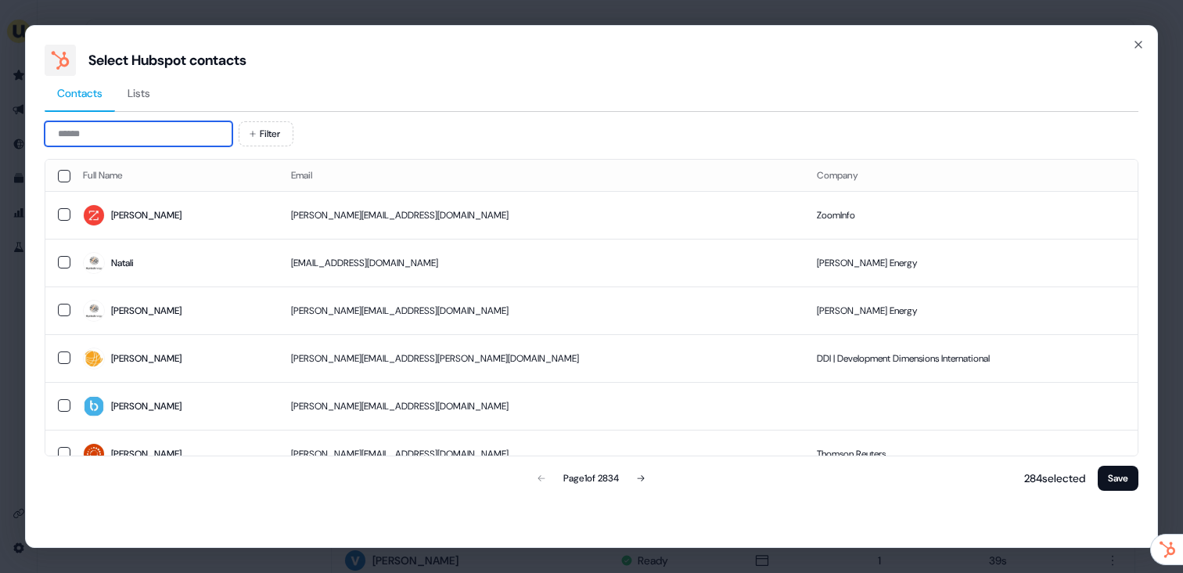
paste input "*********"
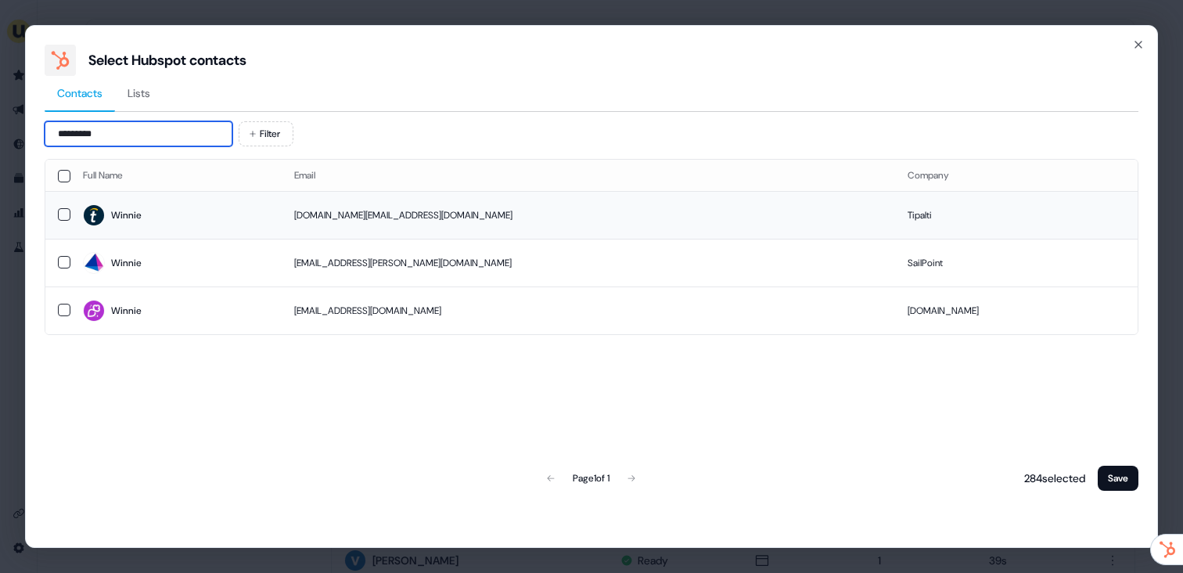
type input "*********"
click at [262, 209] on span "Winnie" at bounding box center [176, 215] width 186 height 22
click at [1125, 493] on div "285 selected Save" at bounding box center [1078, 477] width 121 height 31
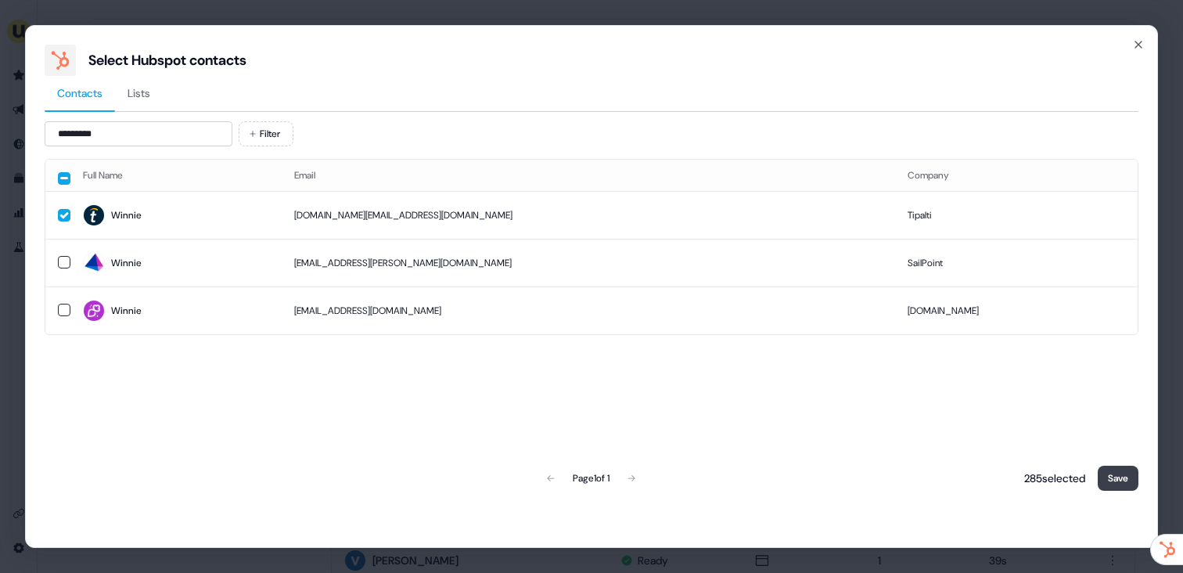
click at [1126, 480] on button "Save" at bounding box center [1118, 478] width 41 height 25
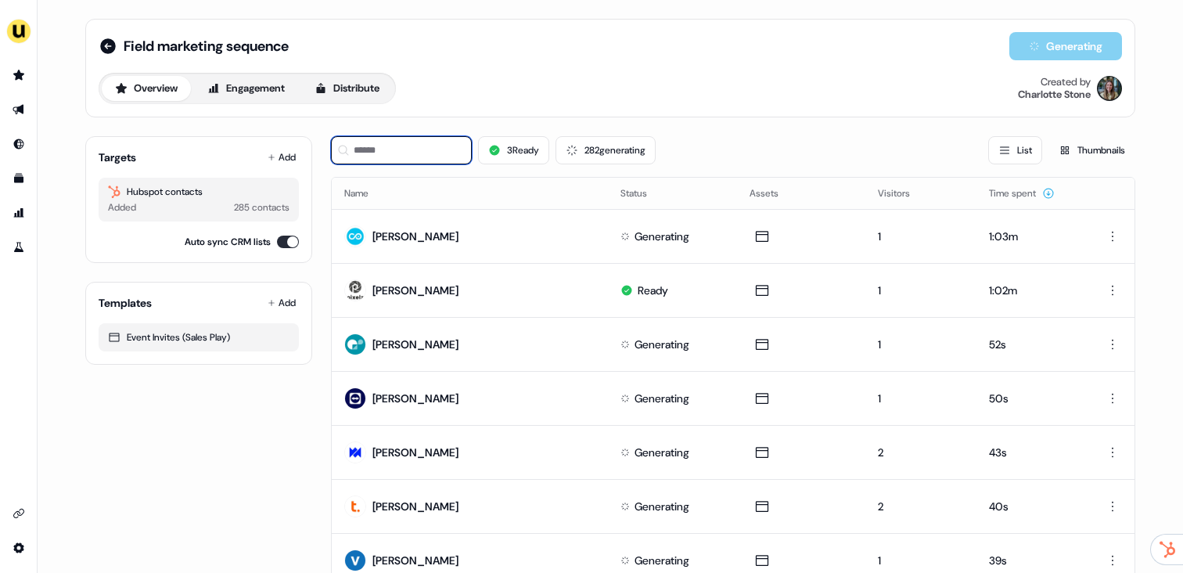
click at [431, 160] on input at bounding box center [401, 150] width 141 height 28
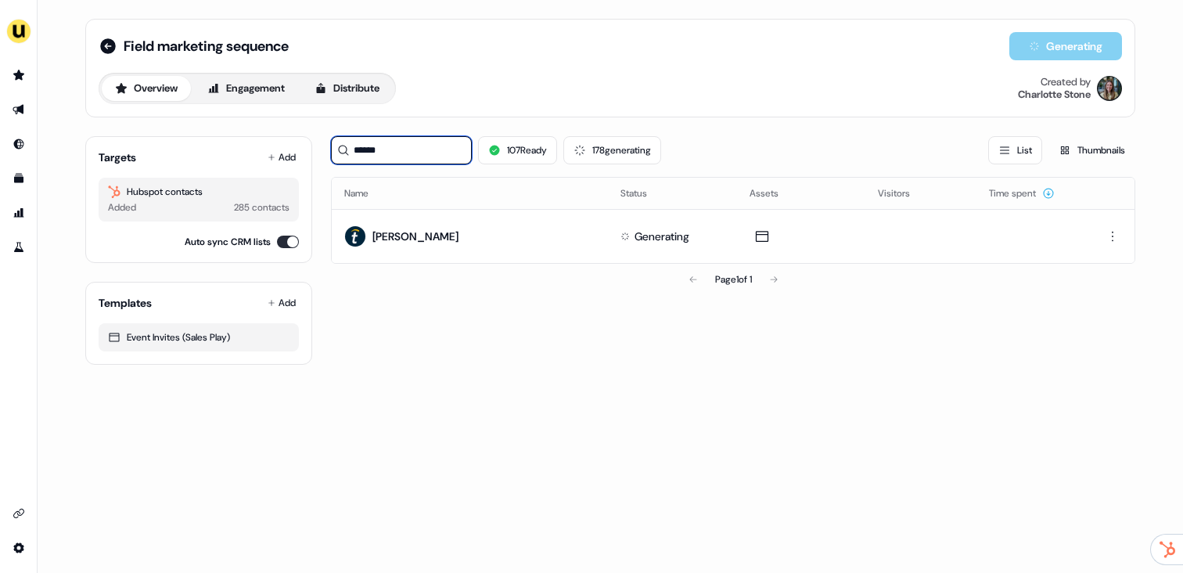
type input "******"
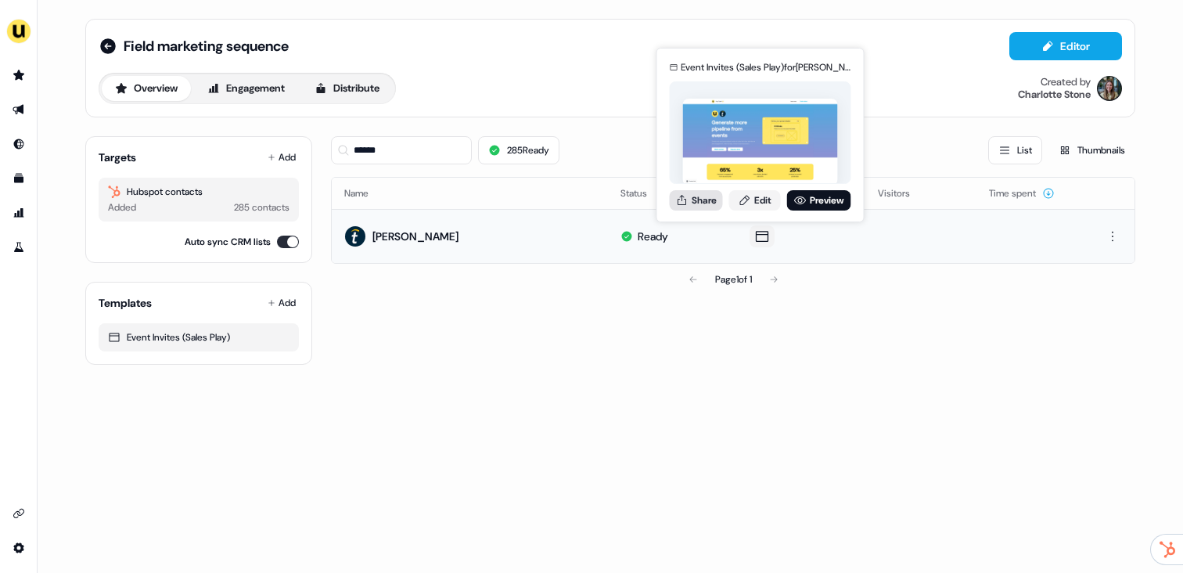
click at [682, 200] on icon at bounding box center [682, 199] width 9 height 10
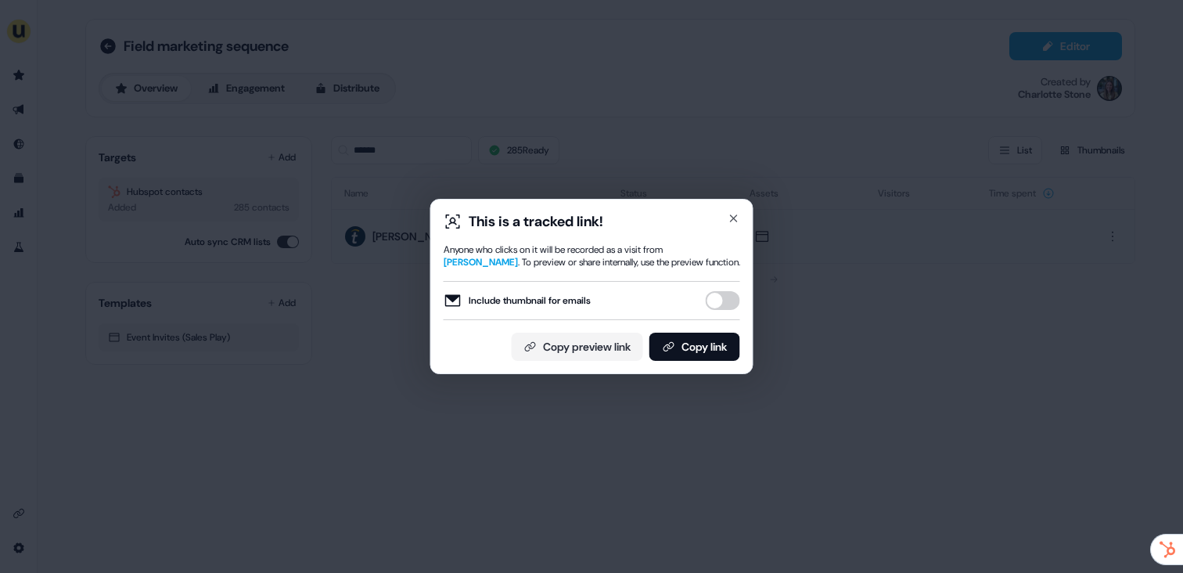
click at [723, 301] on button "Include thumbnail for emails" at bounding box center [723, 300] width 34 height 19
click at [709, 347] on button "Copy link" at bounding box center [694, 347] width 91 height 28
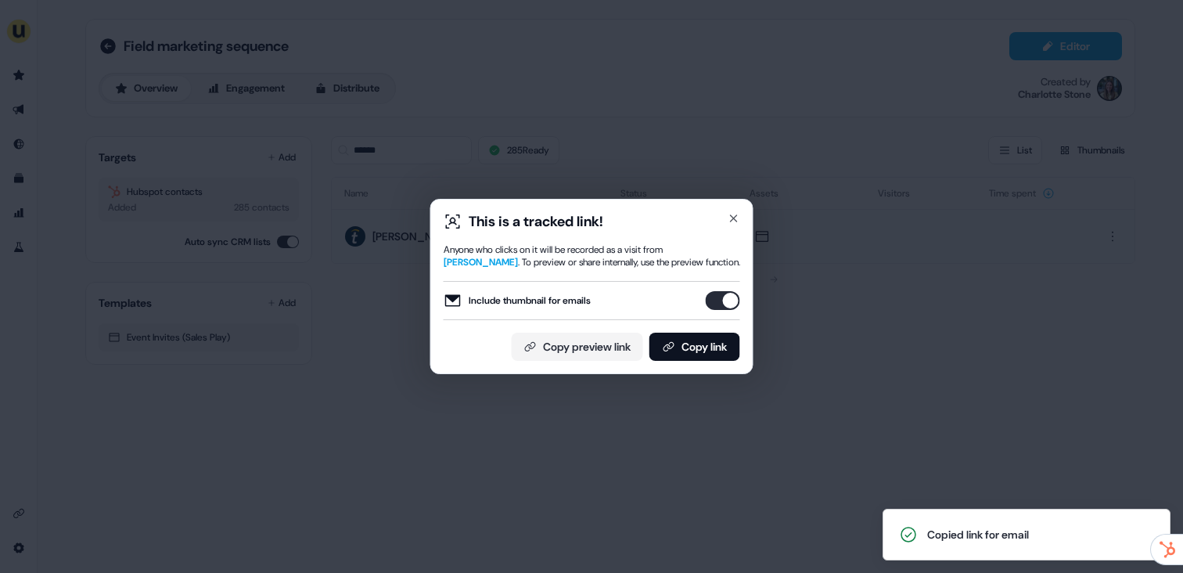
click at [430, 159] on div "This is a tracked link! Anyone who clicks on it will be recorded as a visit fro…" at bounding box center [591, 286] width 1183 height 573
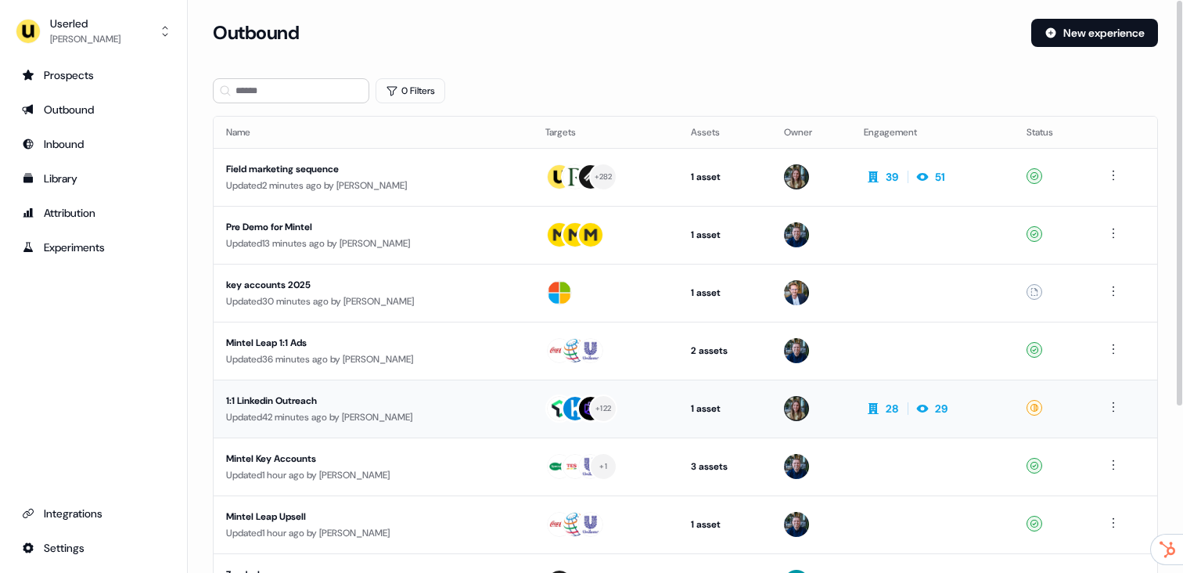
click at [422, 418] on div "Updated 42 minutes ago by Charlotte Stone" at bounding box center [373, 417] width 294 height 16
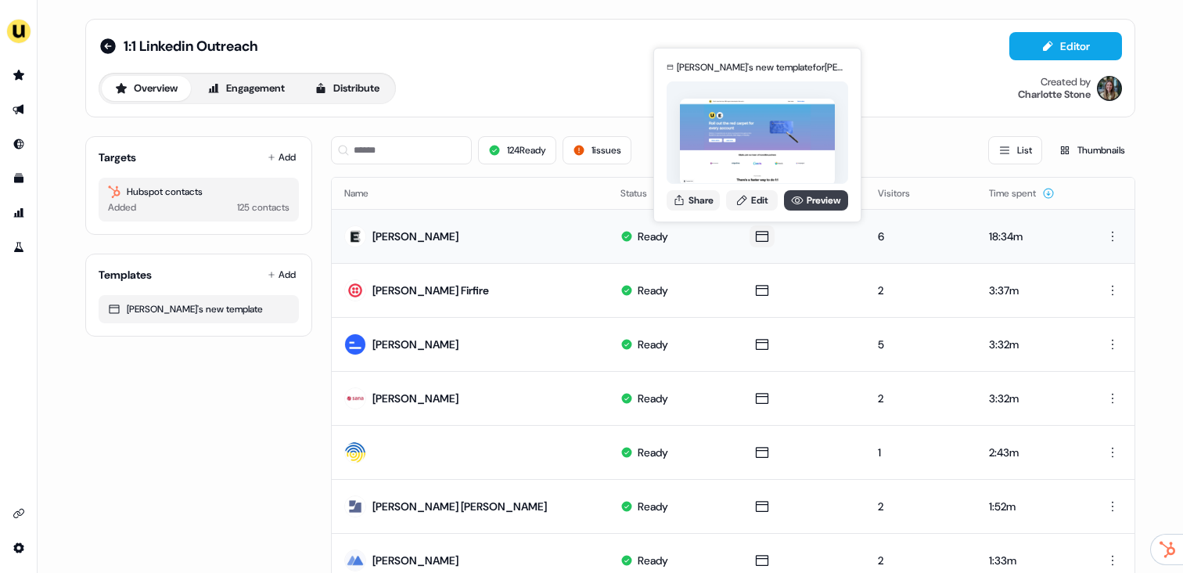
click at [804, 207] on link "Preview" at bounding box center [816, 200] width 64 height 20
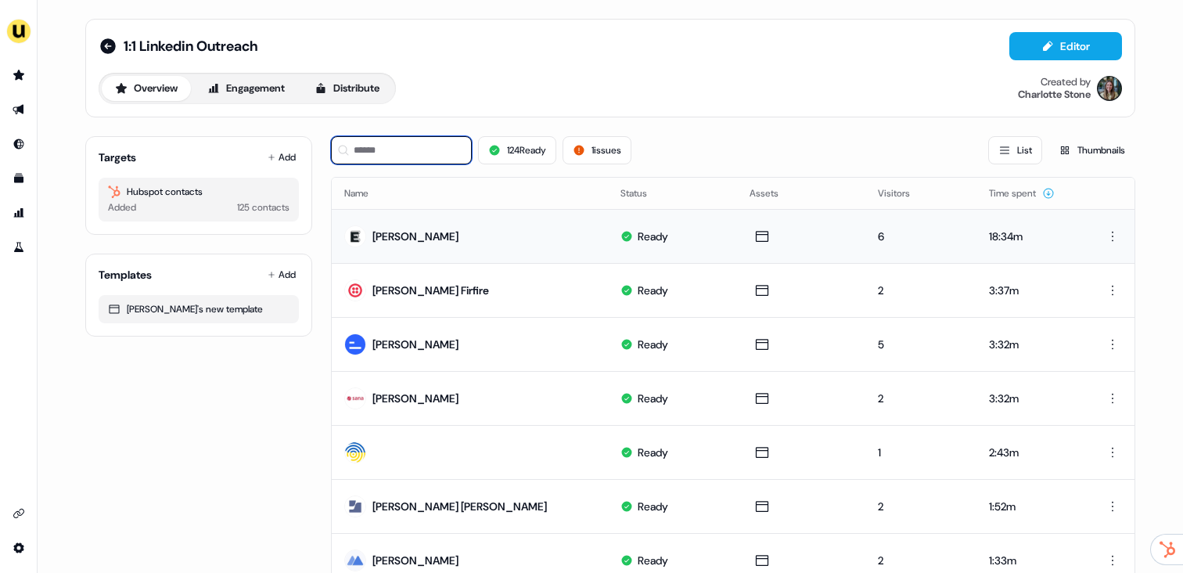
click at [398, 151] on input at bounding box center [401, 150] width 141 height 28
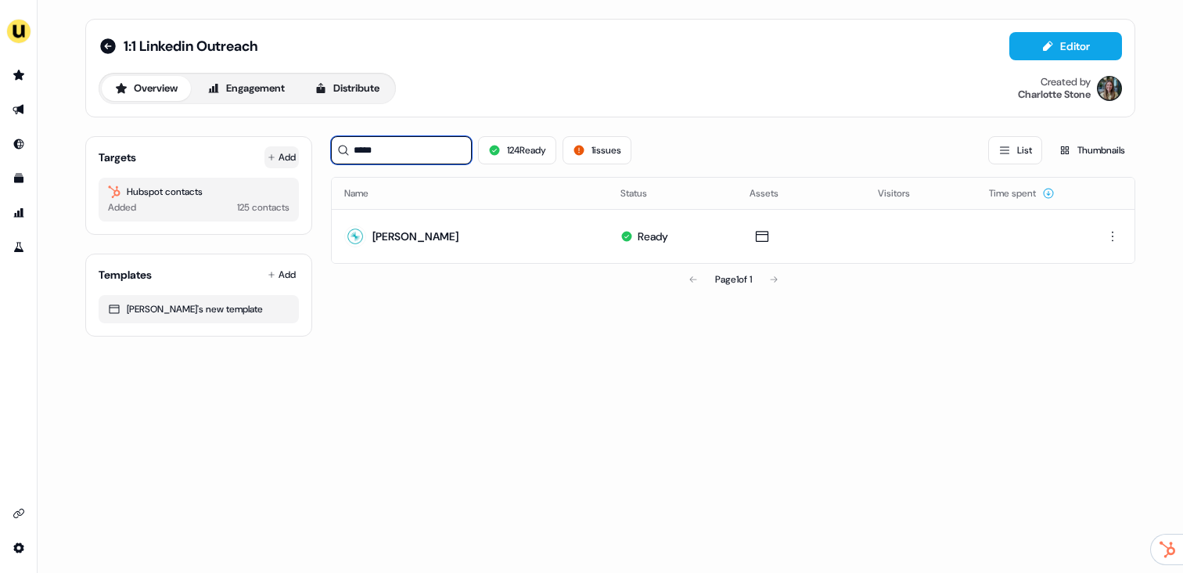
type input "*****"
click at [283, 161] on button "Add" at bounding box center [281, 157] width 34 height 22
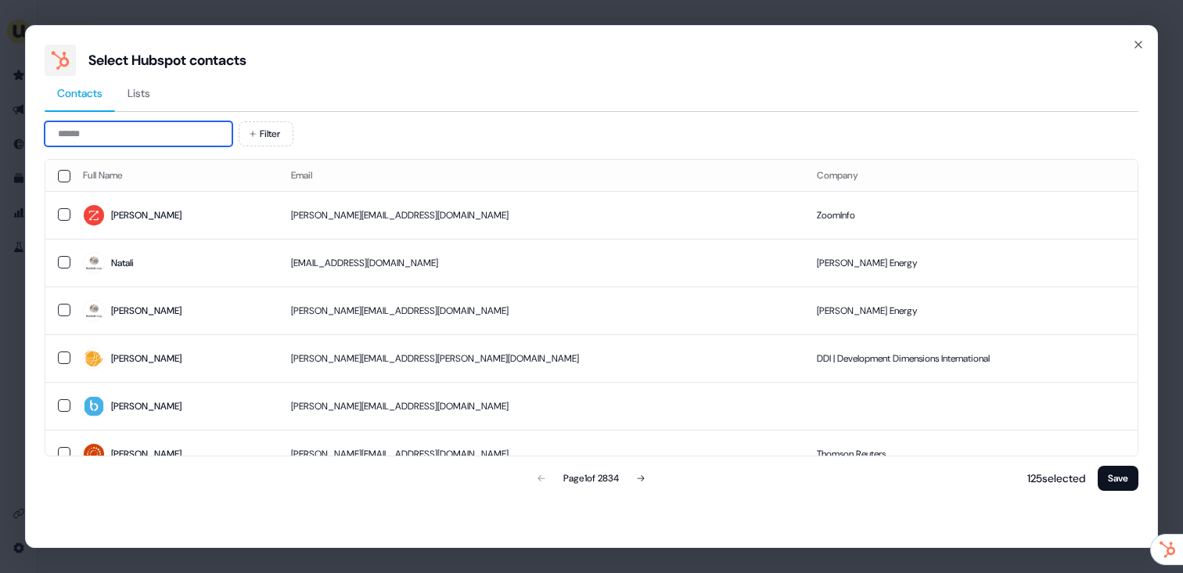
click at [168, 125] on input at bounding box center [139, 133] width 188 height 25
paste input "**********"
type input "**********"
paste input "**********"
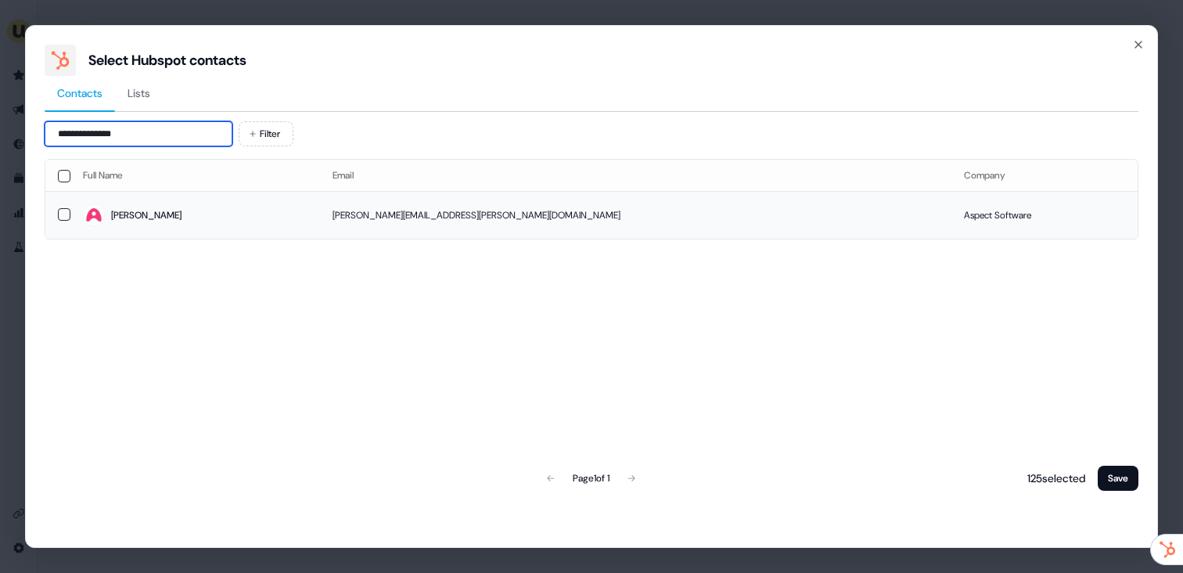
type input "**********"
click at [337, 210] on td "marisa.massaro@aspect.com" at bounding box center [635, 215] width 631 height 48
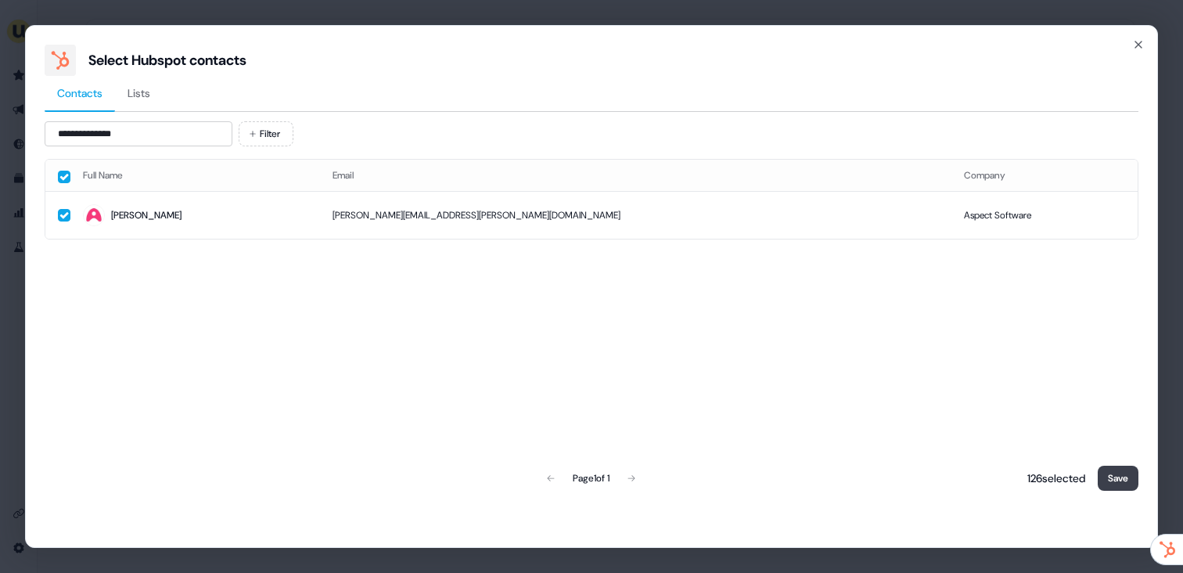
click at [1115, 478] on button "Save" at bounding box center [1118, 478] width 41 height 25
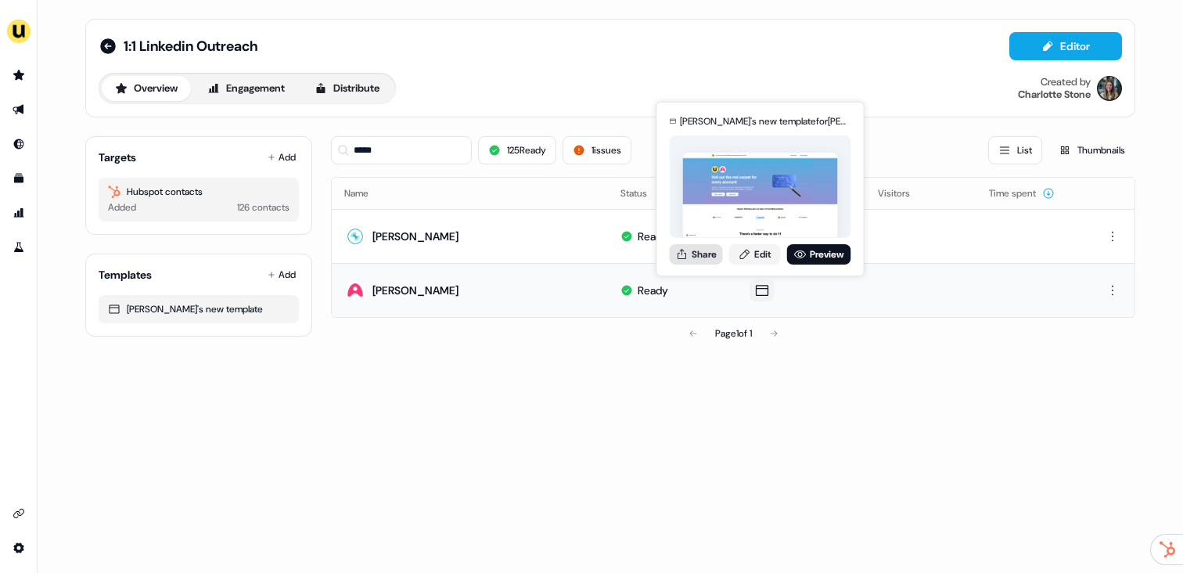
click at [689, 248] on button "Share" at bounding box center [696, 254] width 53 height 20
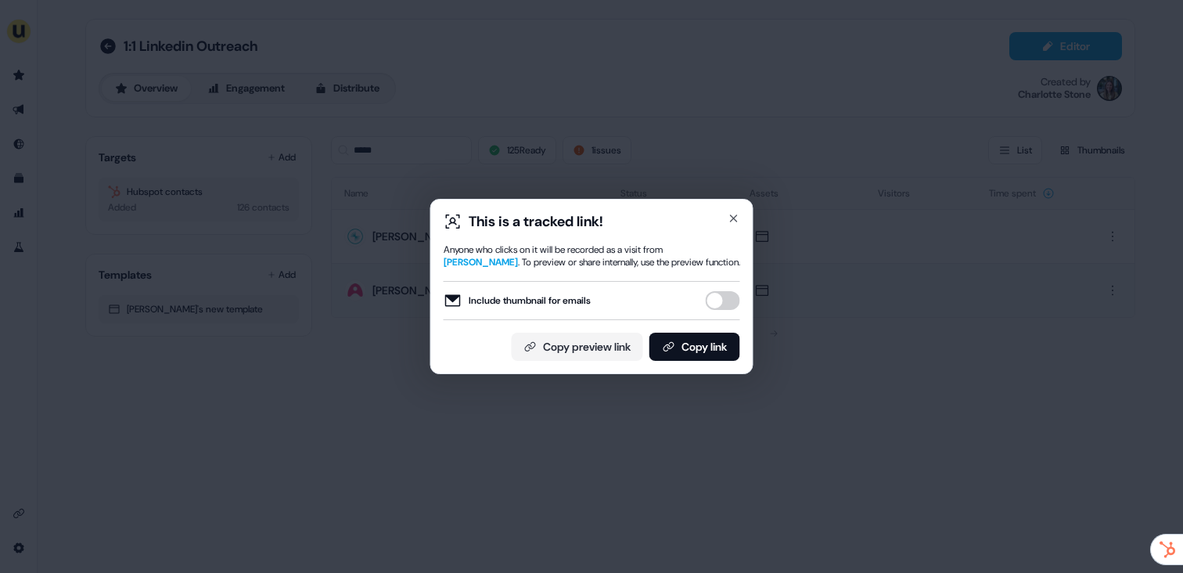
click at [717, 297] on button "Include thumbnail for emails" at bounding box center [723, 300] width 34 height 19
click at [712, 344] on button "Copy link" at bounding box center [694, 347] width 91 height 28
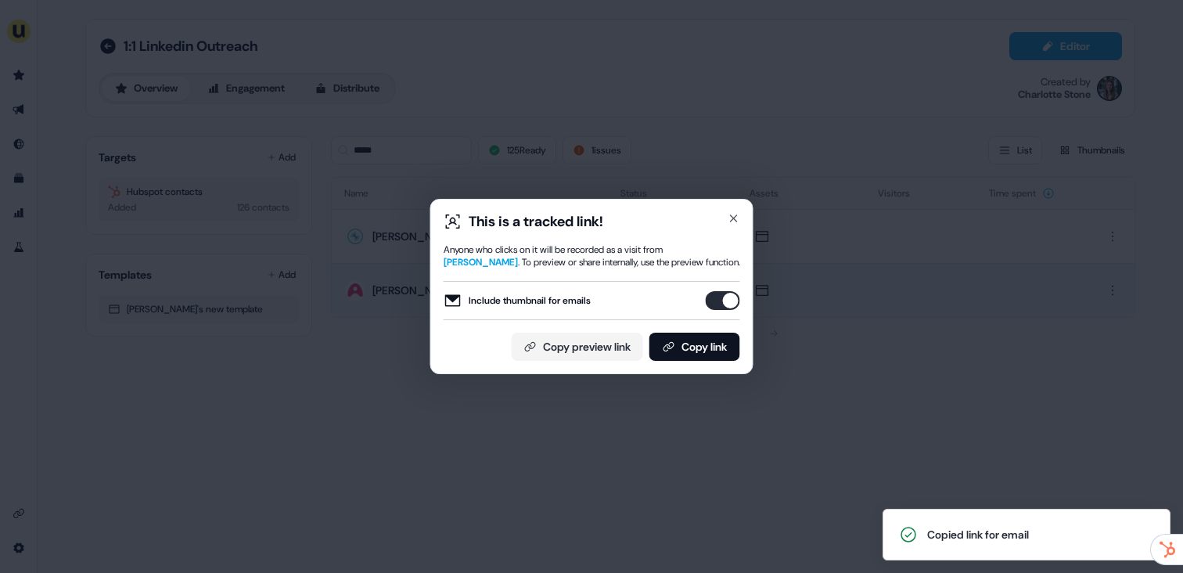
click at [511, 179] on div "This is a tracked link! Anyone who clicks on it will be recorded as a visit fro…" at bounding box center [591, 286] width 1183 height 573
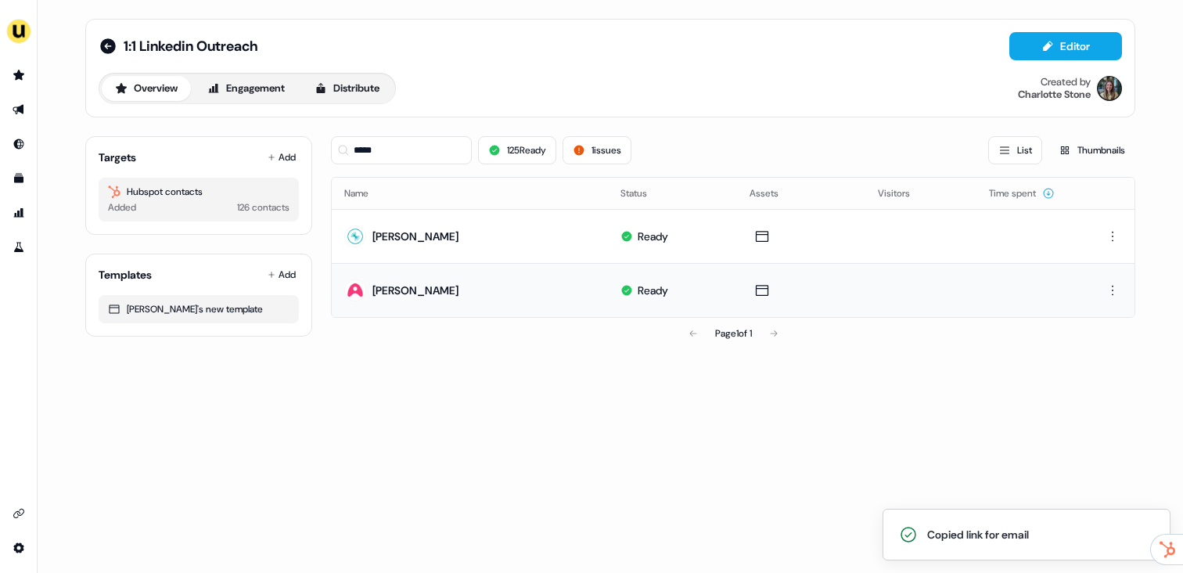
click at [259, 157] on div "Targets Add" at bounding box center [199, 157] width 200 height 16
click at [285, 157] on button "Add" at bounding box center [281, 157] width 34 height 22
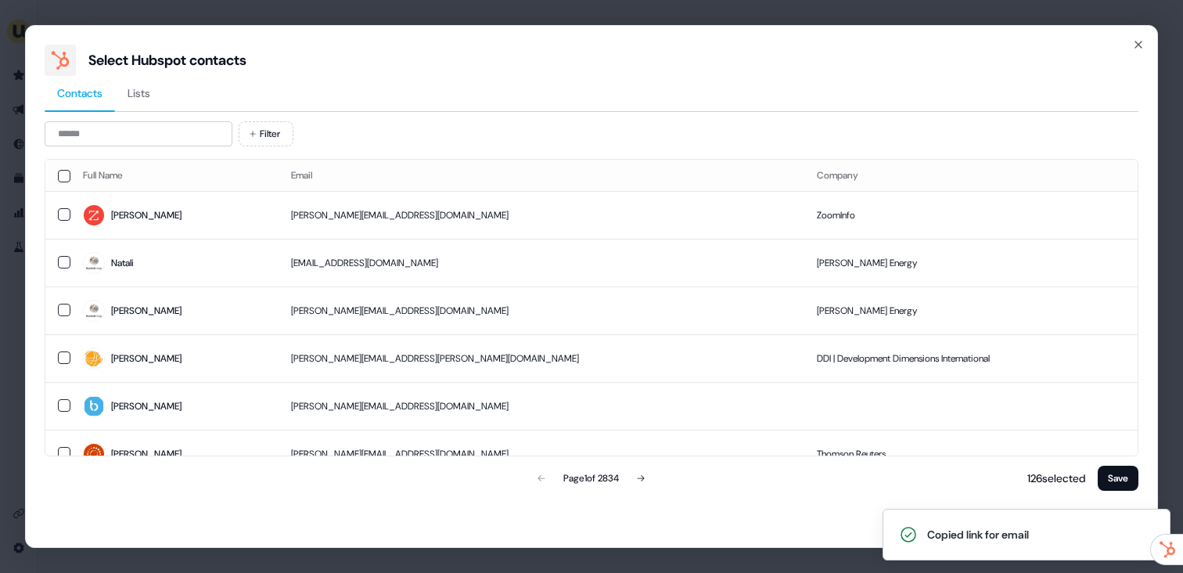
click at [160, 153] on div "Filter Full Name Email Company Natalia natalia.ekisheva@zoominfo.com ZoomInfo N…" at bounding box center [592, 307] width 1094 height 372
click at [157, 138] on input at bounding box center [139, 133] width 188 height 25
paste input "**********"
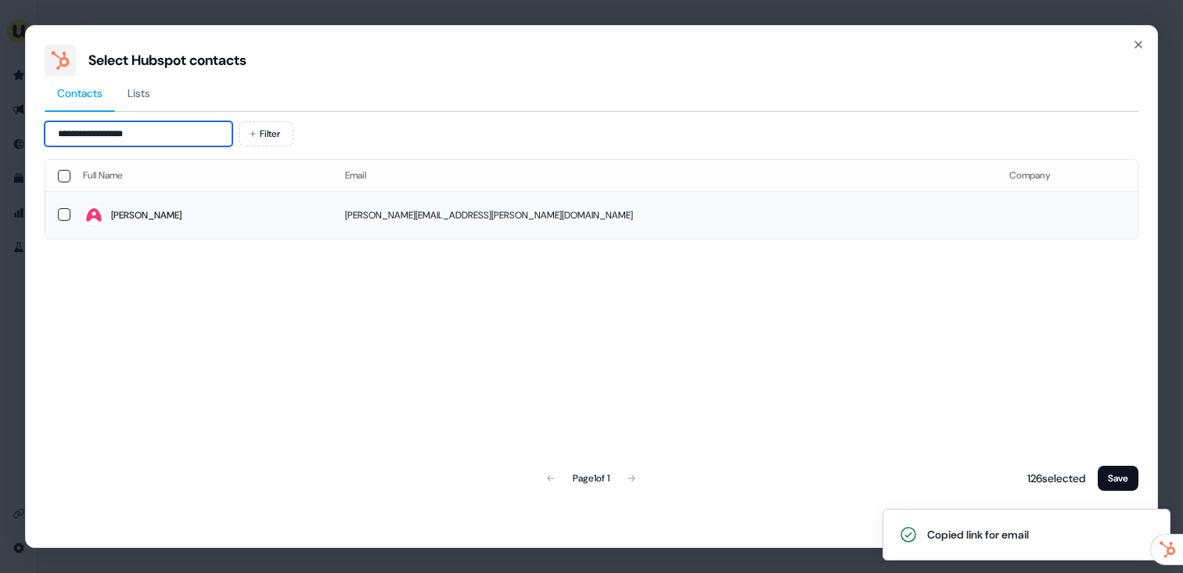
type input "**********"
click at [213, 216] on span "Jonathan" at bounding box center [201, 215] width 237 height 22
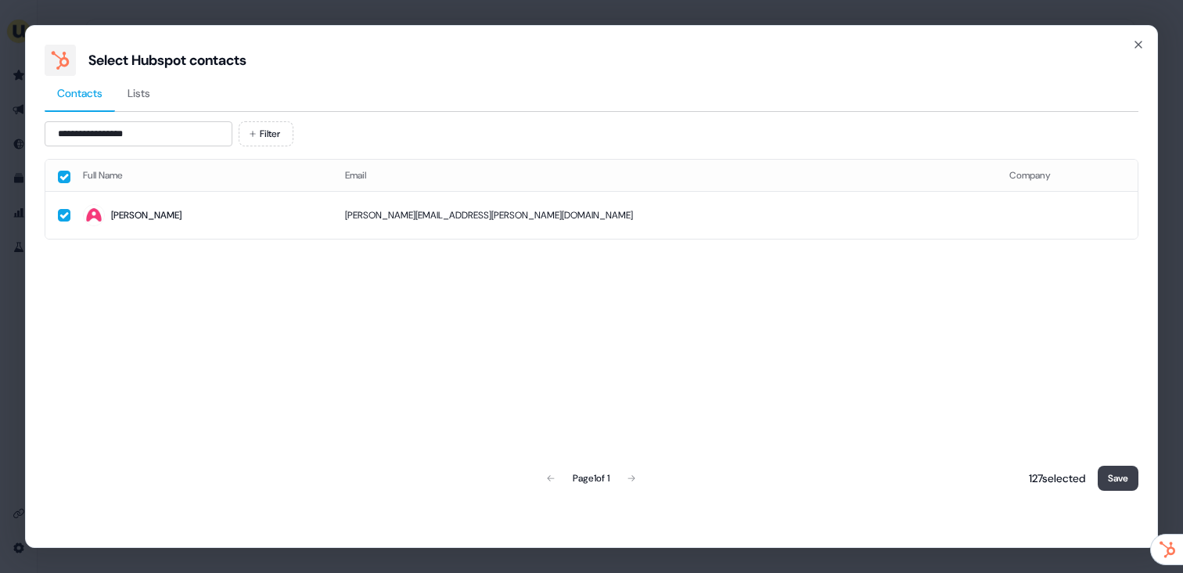
click at [1117, 480] on button "Save" at bounding box center [1118, 478] width 41 height 25
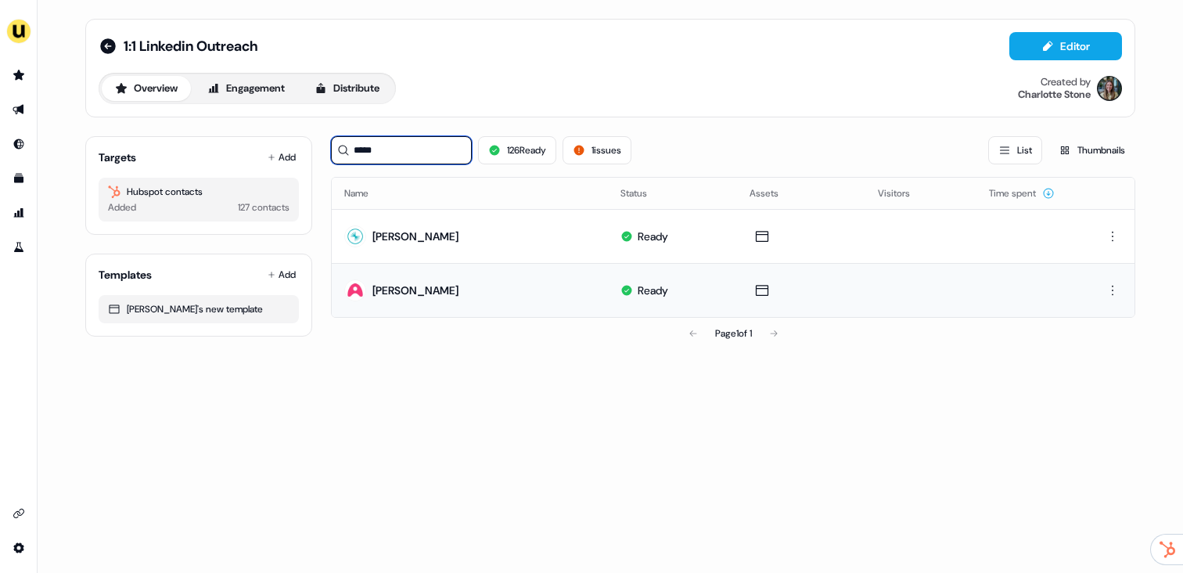
drag, startPoint x: 432, startPoint y: 152, endPoint x: 345, endPoint y: 151, distance: 86.9
click at [344, 151] on div "*****" at bounding box center [401, 150] width 141 height 28
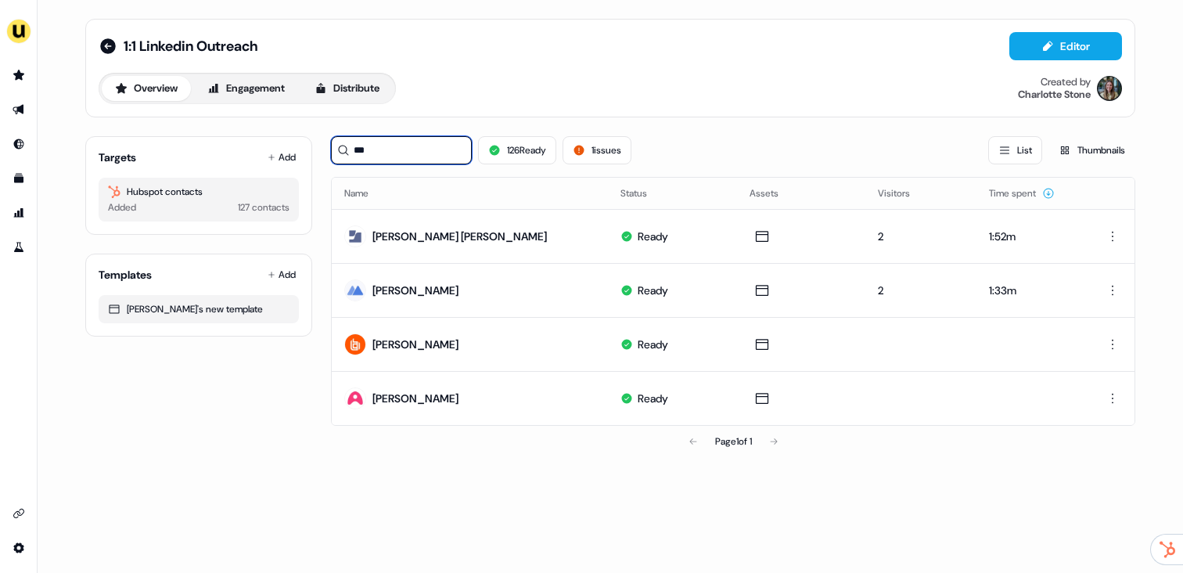
type input "***"
drag, startPoint x: 400, startPoint y: 147, endPoint x: 353, endPoint y: 147, distance: 46.9
click at [353, 147] on input "***" at bounding box center [401, 150] width 141 height 28
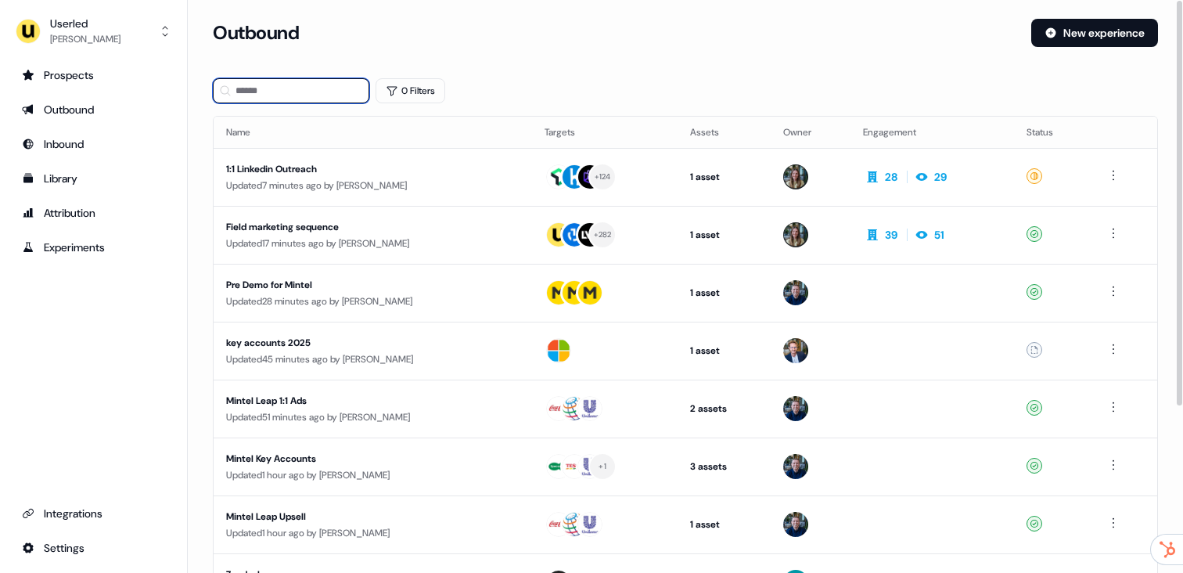
click at [295, 85] on input at bounding box center [291, 90] width 156 height 25
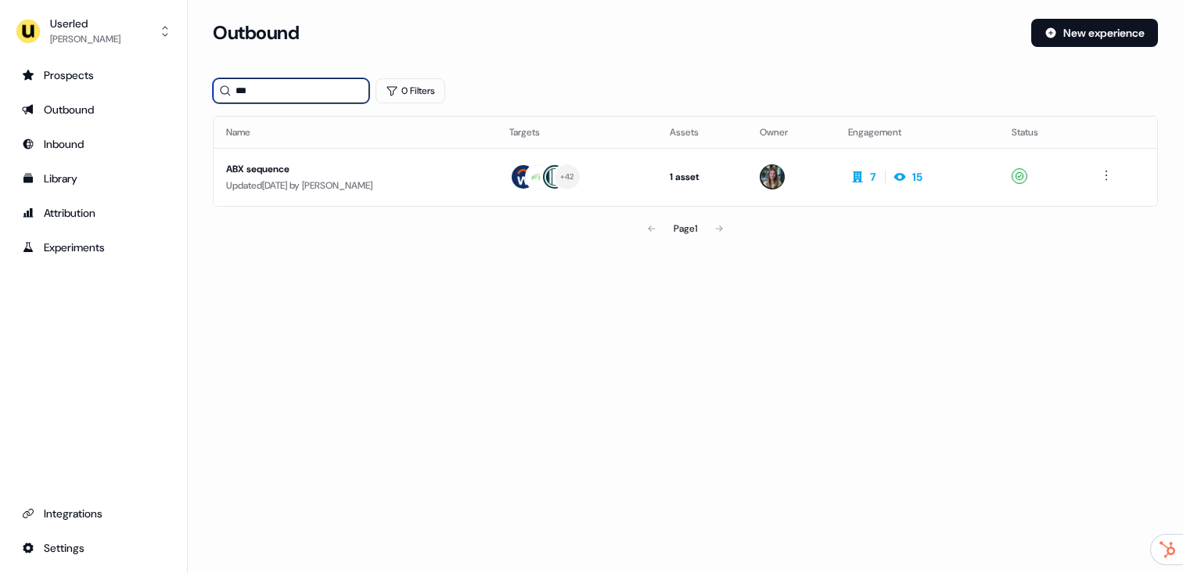
type input "***"
click at [364, 167] on div "ABX sequence" at bounding box center [355, 169] width 258 height 16
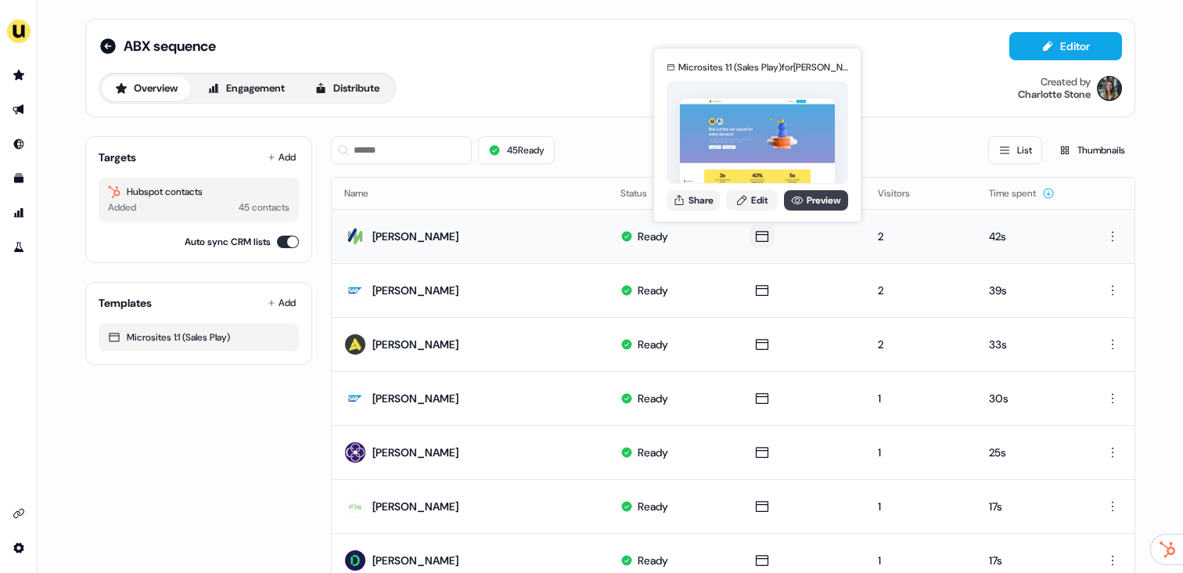
click at [811, 204] on link "Preview" at bounding box center [816, 200] width 64 height 20
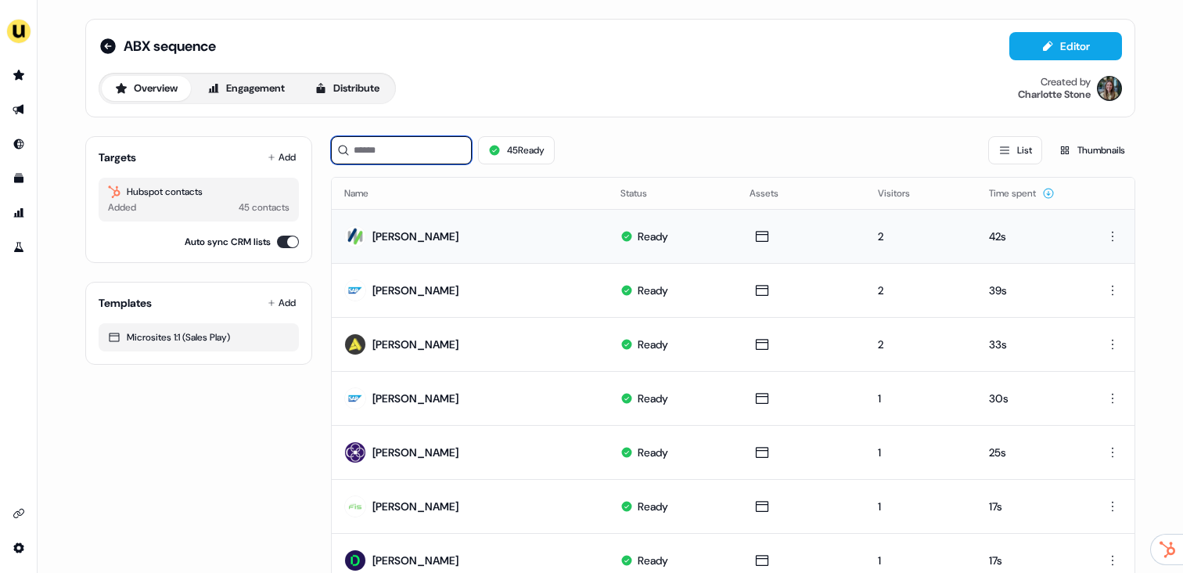
click at [436, 142] on input at bounding box center [401, 150] width 141 height 28
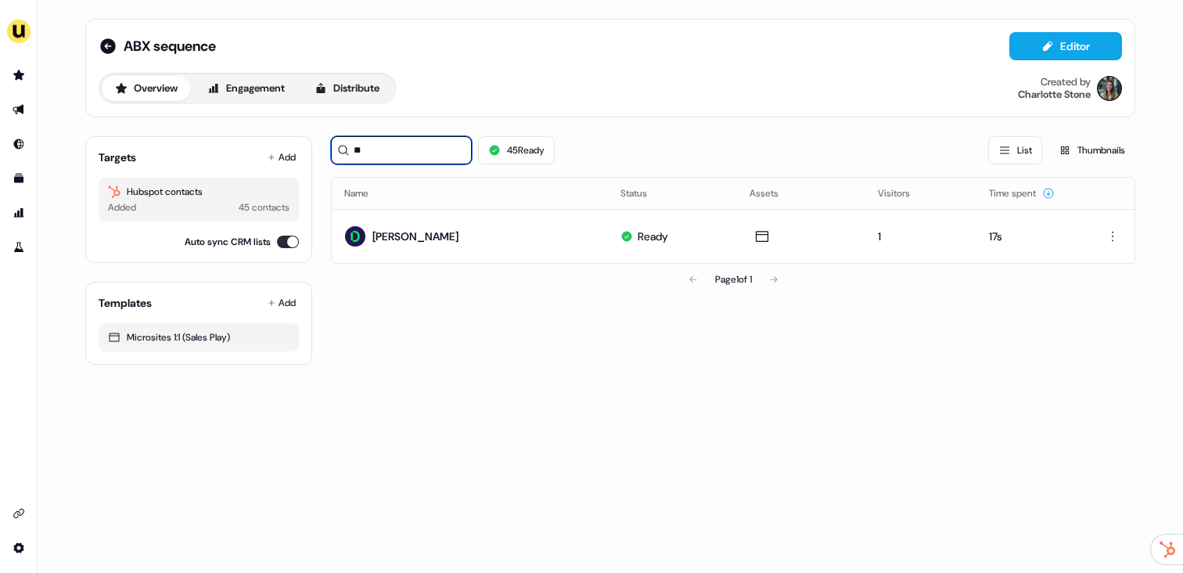
type input "*"
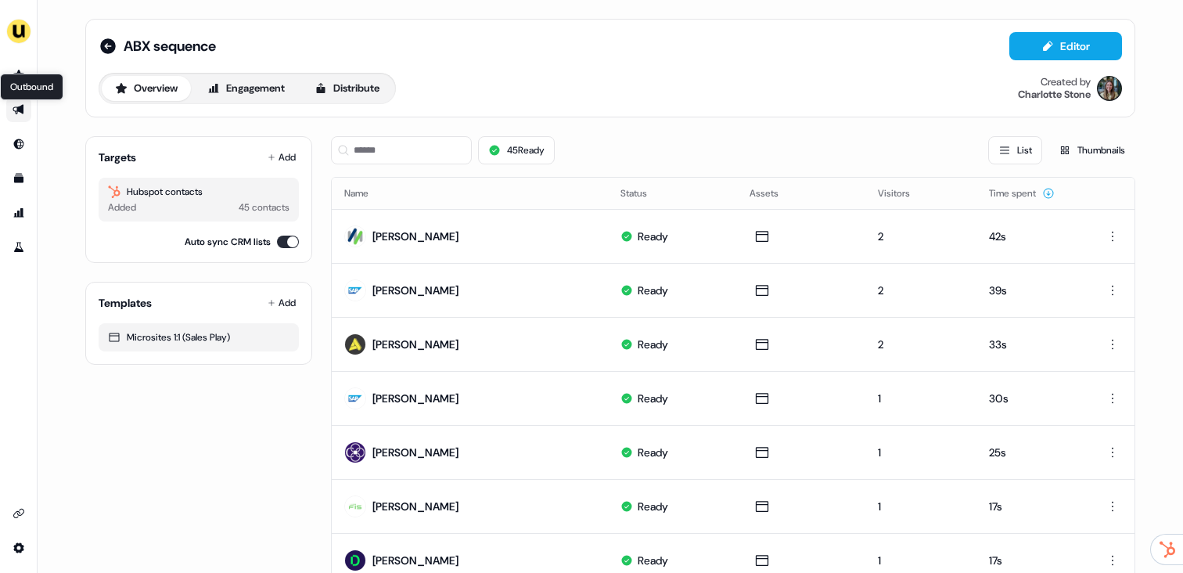
click at [23, 106] on icon "Go to outbound experience" at bounding box center [19, 109] width 13 height 13
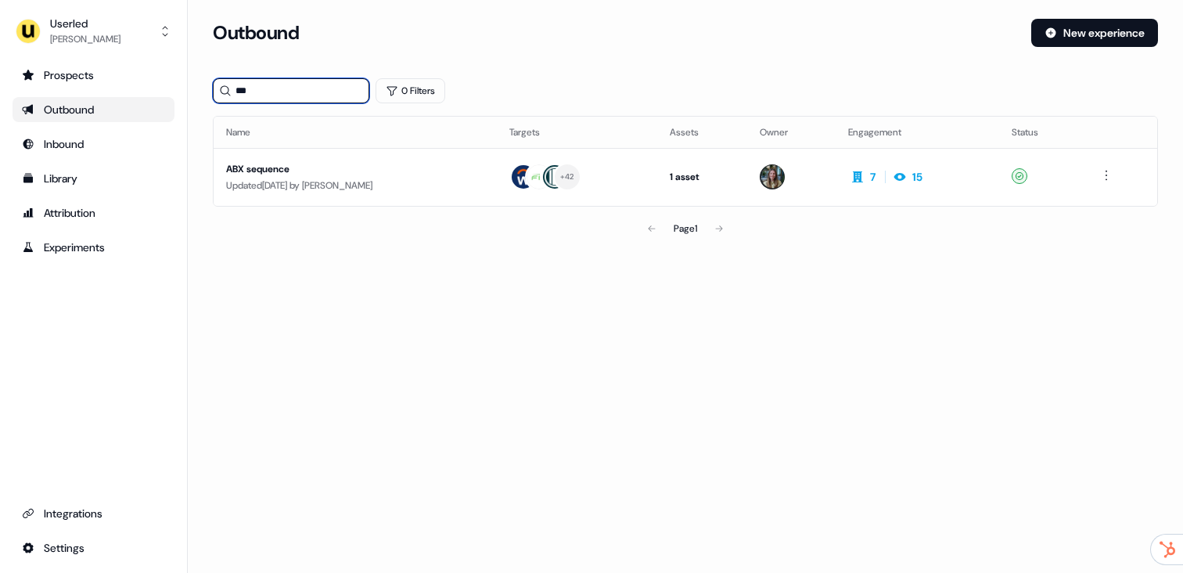
drag, startPoint x: 261, startPoint y: 91, endPoint x: 228, endPoint y: 91, distance: 32.9
click at [228, 91] on div "***" at bounding box center [291, 90] width 156 height 25
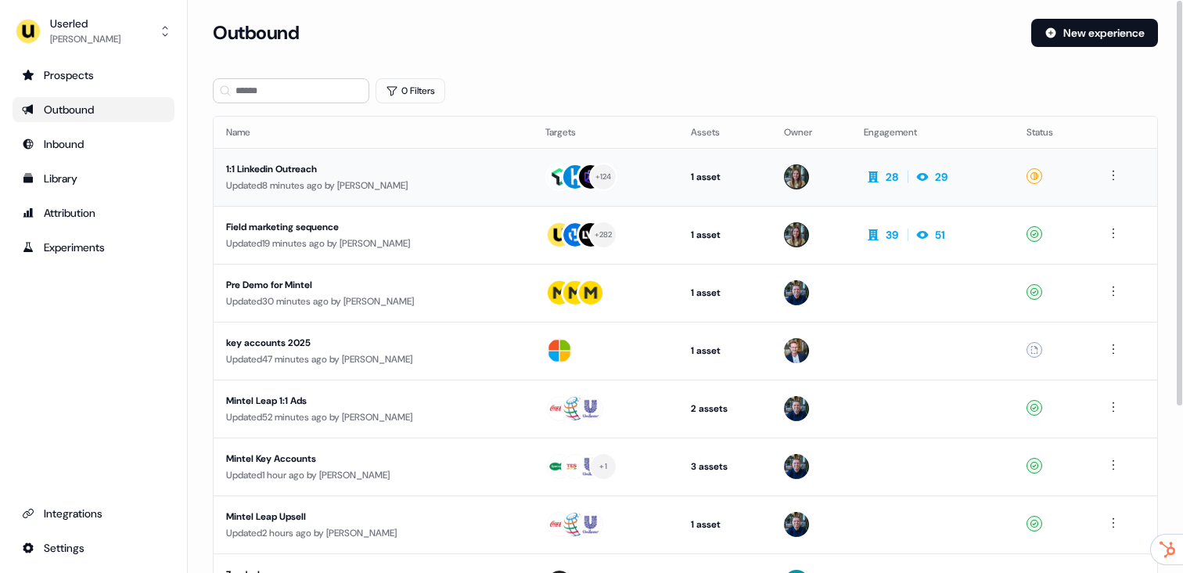
click at [440, 176] on div "1:1 Linkedin Outreach Updated 8 minutes ago by Charlotte Stone" at bounding box center [373, 177] width 294 height 32
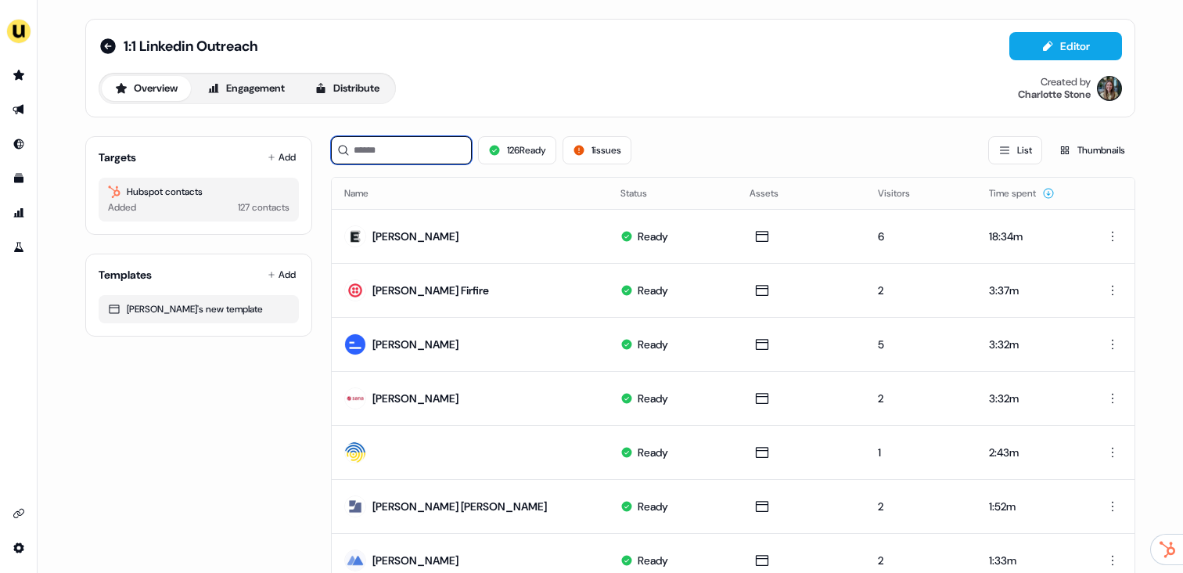
click at [394, 146] on input at bounding box center [401, 150] width 141 height 28
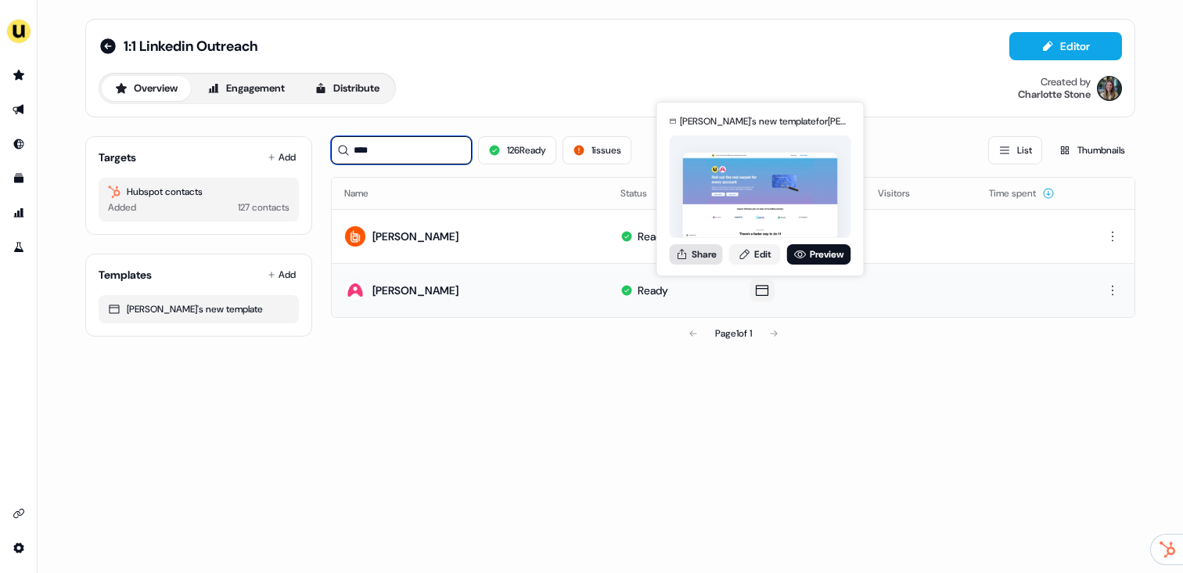
type input "****"
click at [698, 261] on button "Share" at bounding box center [696, 254] width 53 height 20
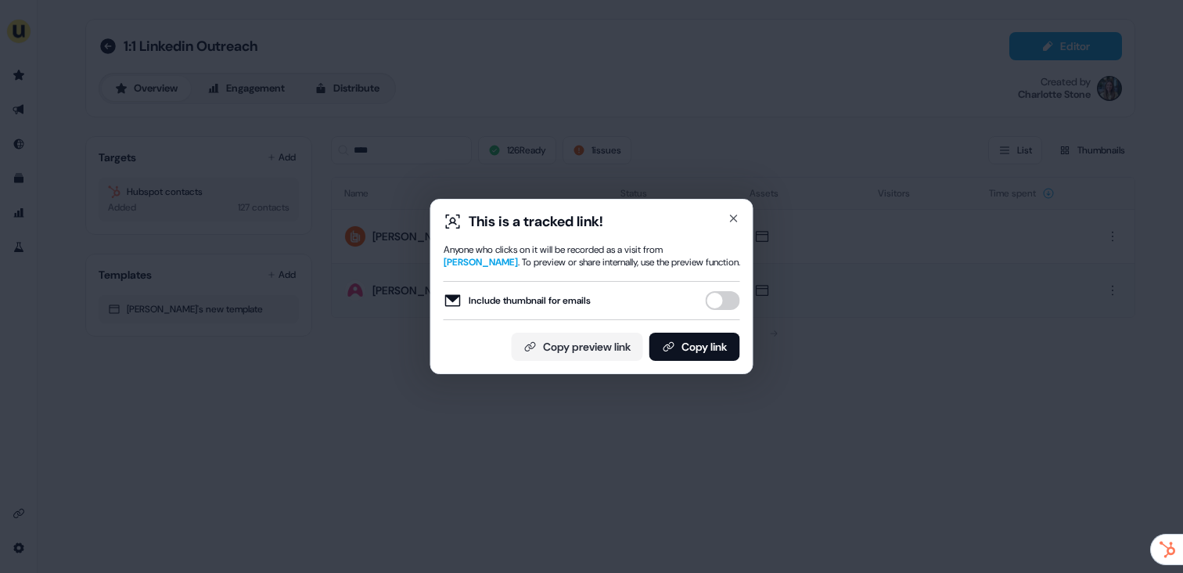
click at [718, 310] on div "Include thumbnail for emails" at bounding box center [592, 300] width 297 height 39
click at [718, 304] on button "Include thumbnail for emails" at bounding box center [723, 300] width 34 height 19
click at [716, 338] on button "Copy link" at bounding box center [694, 347] width 91 height 28
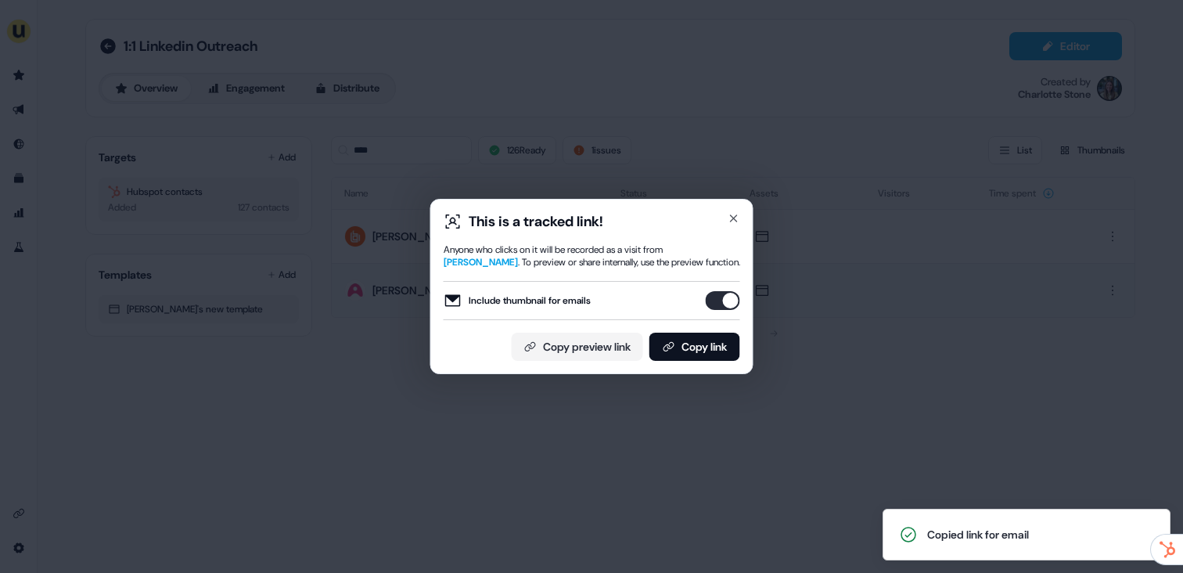
click at [229, 102] on div "This is a tracked link! Anyone who clicks on it will be recorded as a visit fro…" at bounding box center [591, 286] width 1183 height 573
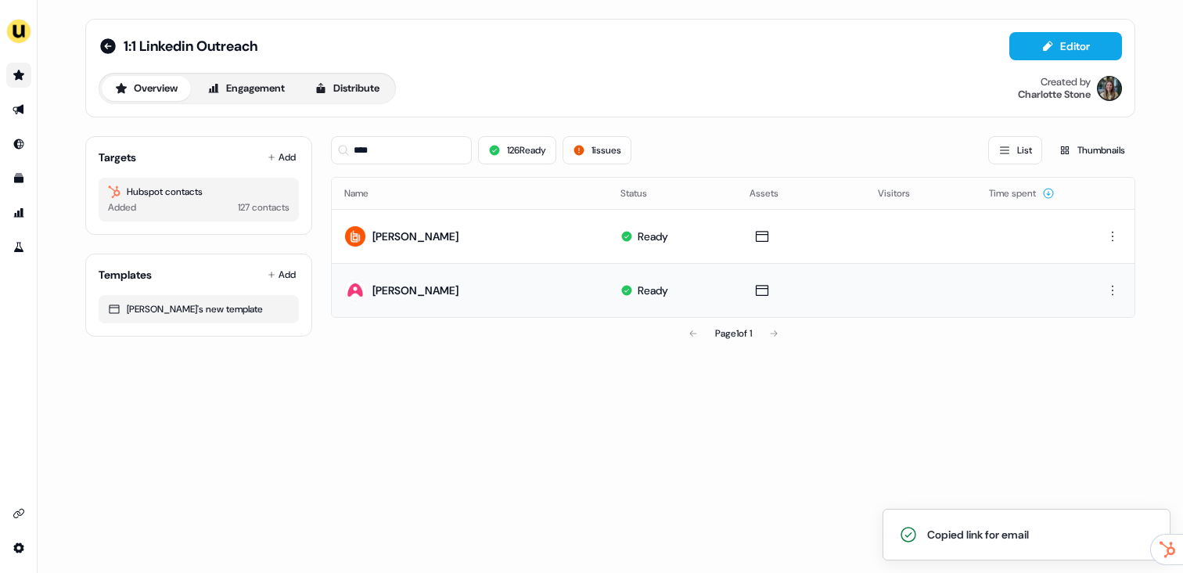
click at [14, 80] on icon "Go to prospects" at bounding box center [19, 75] width 13 height 13
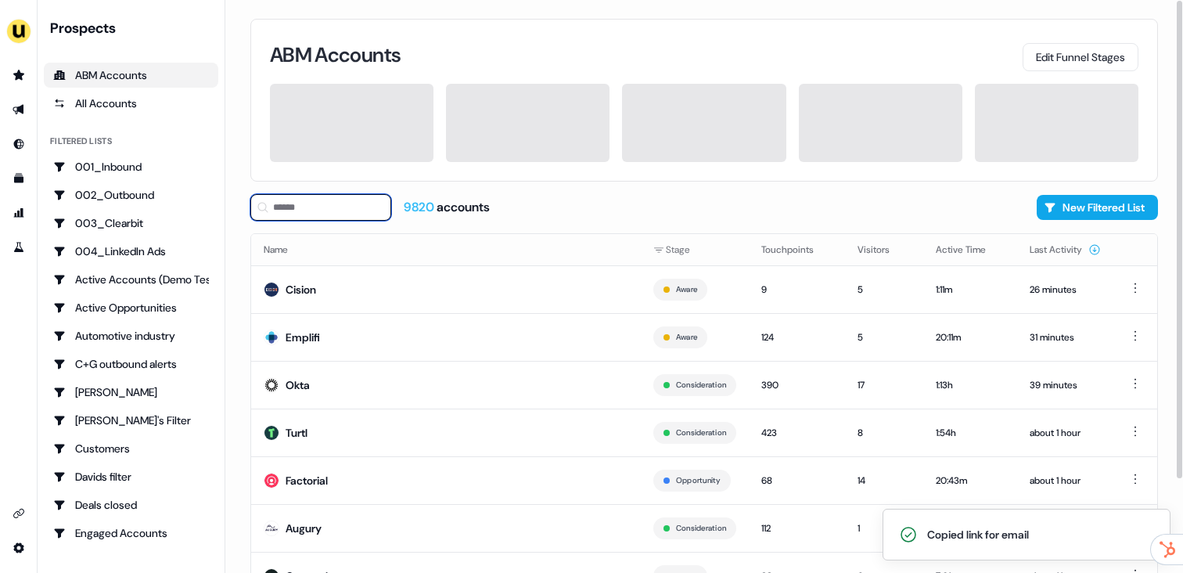
click at [331, 211] on input at bounding box center [320, 207] width 141 height 27
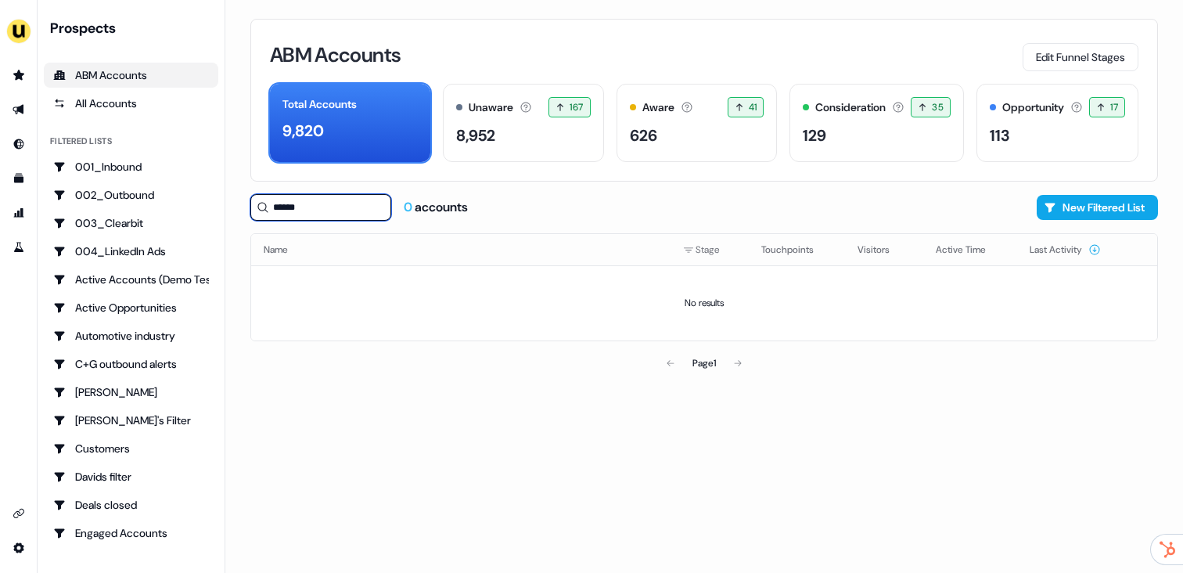
click at [292, 209] on input "******" at bounding box center [320, 207] width 141 height 27
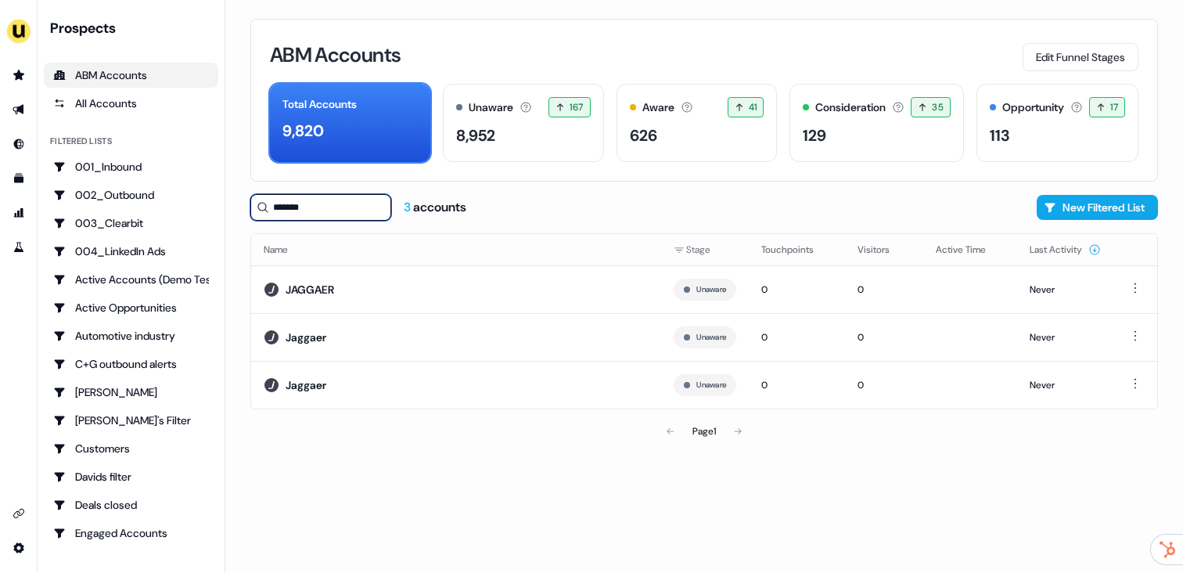
type input "*******"
click at [25, 107] on link "Go to outbound experience" at bounding box center [18, 109] width 25 height 25
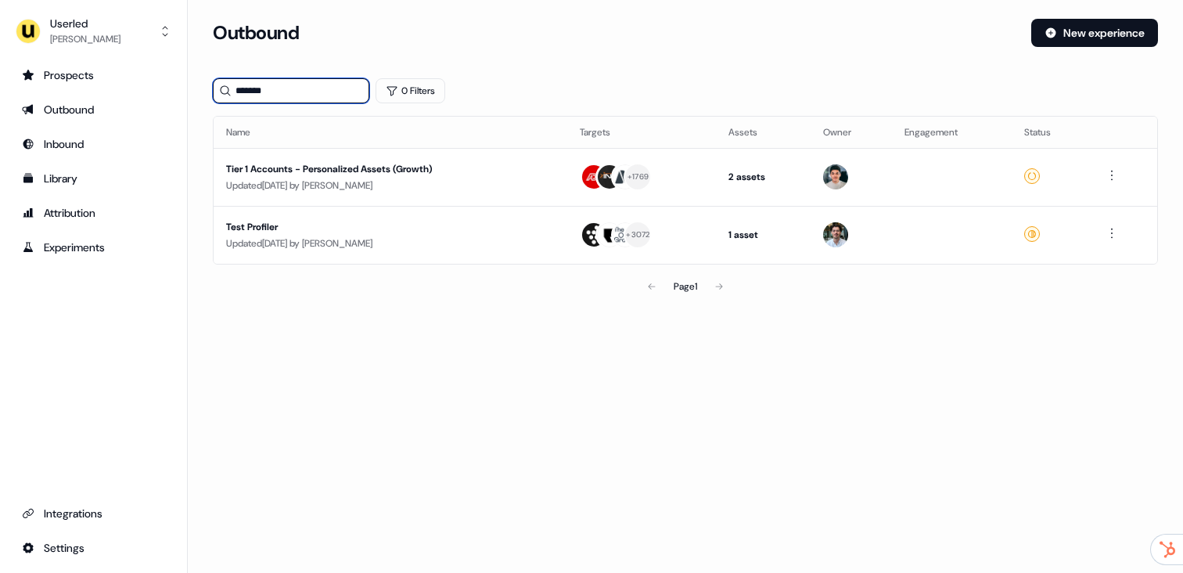
drag, startPoint x: 297, startPoint y: 85, endPoint x: 221, endPoint y: 85, distance: 75.9
click at [221, 85] on div "*******" at bounding box center [291, 90] width 156 height 25
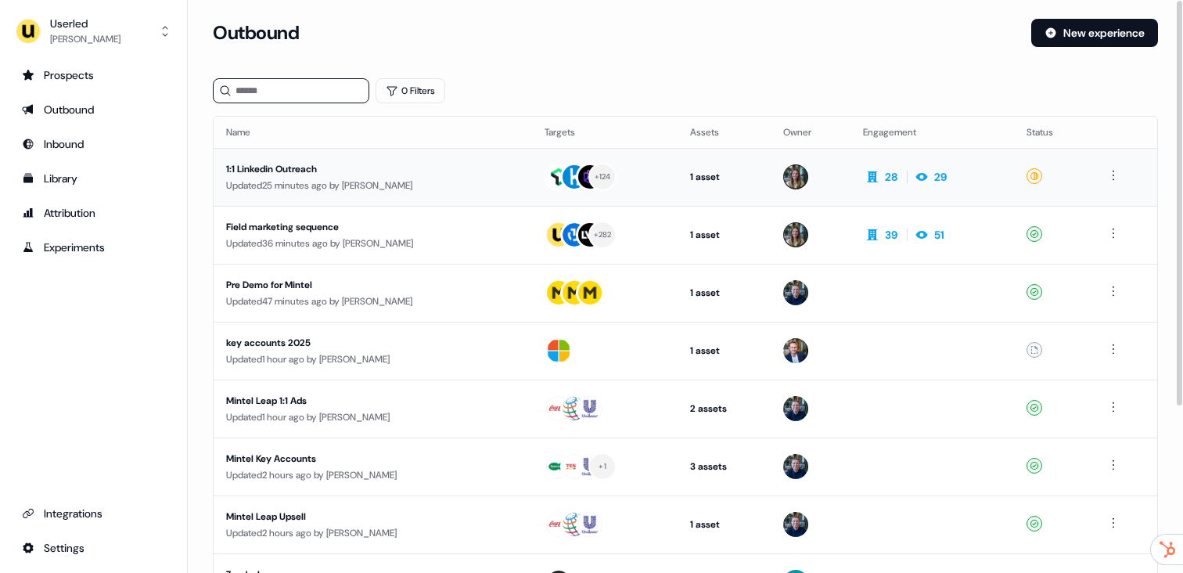
click at [467, 151] on td "1:1 Linkedin Outreach Updated 25 minutes ago by Charlotte Stone" at bounding box center [373, 177] width 318 height 58
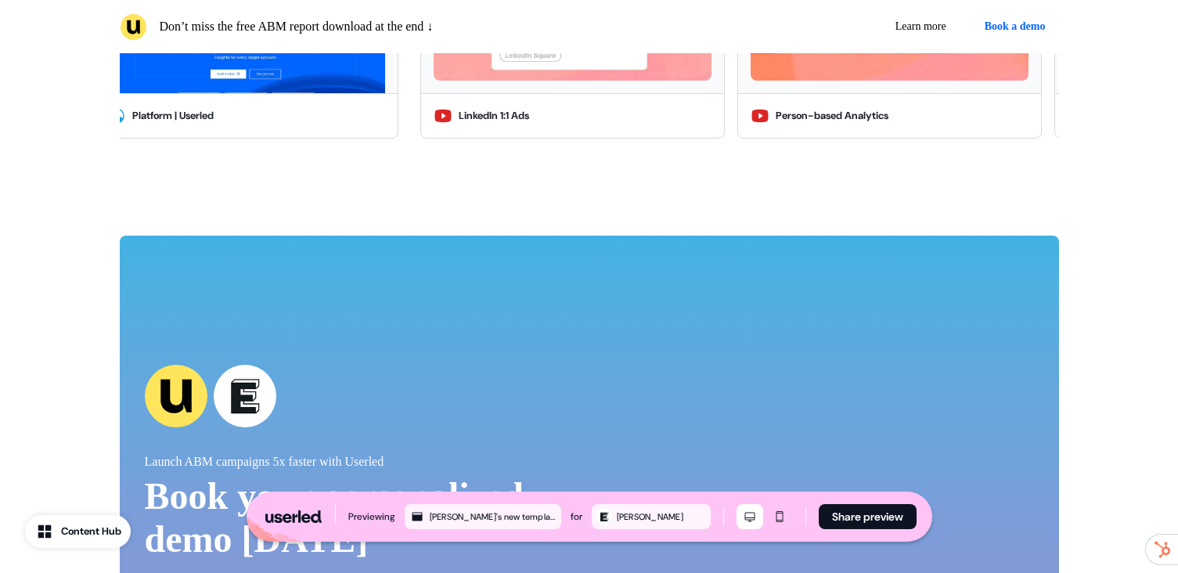
scroll to position [2765, 0]
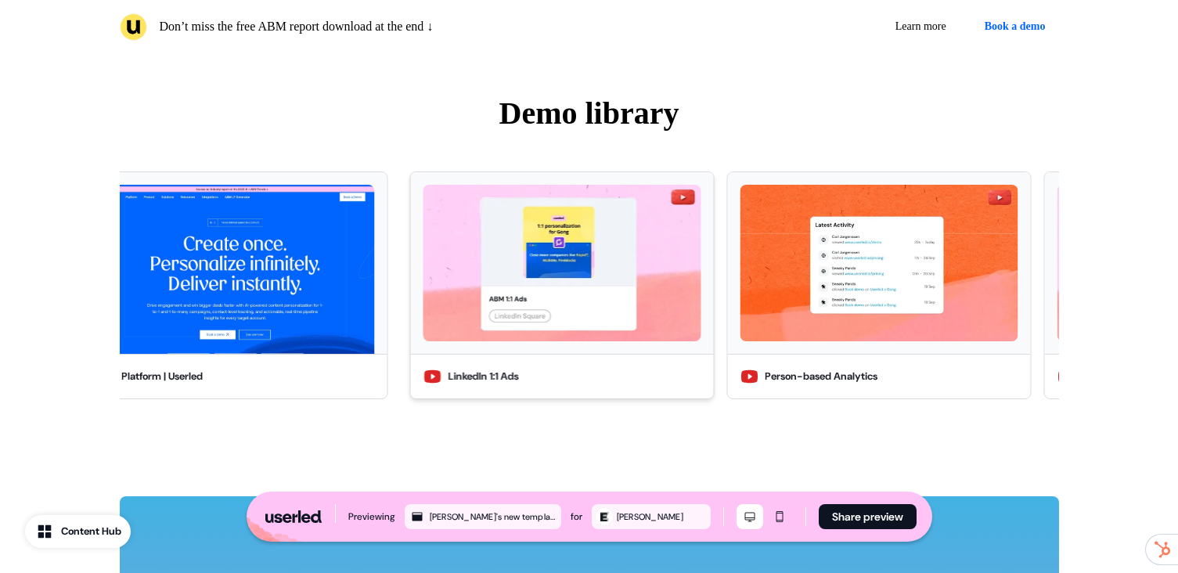
click at [494, 310] on img at bounding box center [562, 263] width 278 height 156
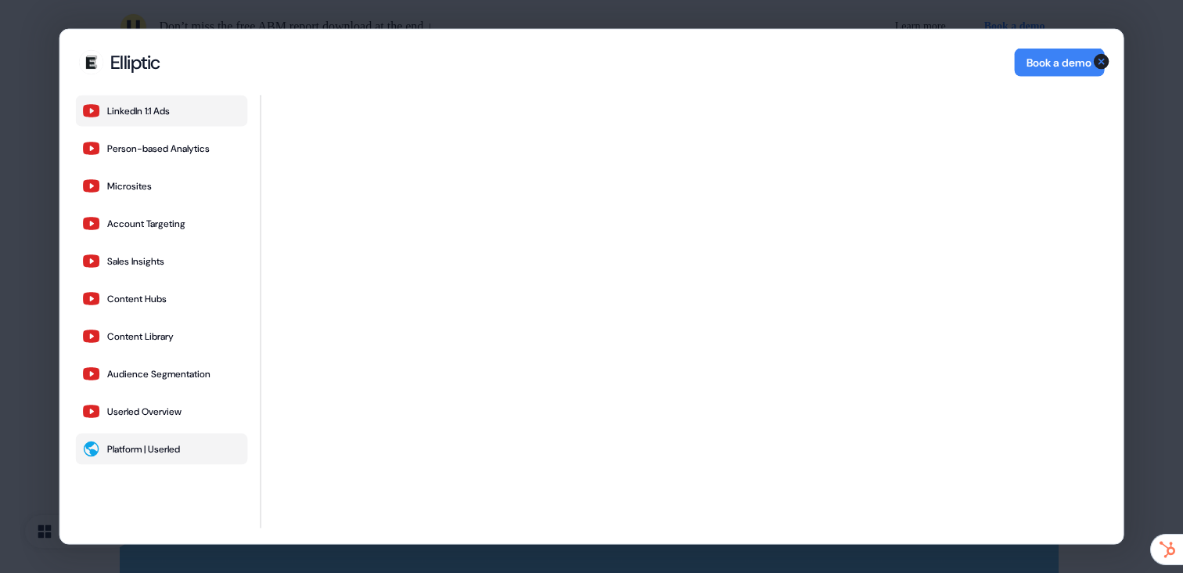
click at [178, 436] on button "Platform | Userled" at bounding box center [162, 448] width 172 height 31
drag, startPoint x: 1105, startPoint y: 59, endPoint x: 942, endPoint y: 5, distance: 171.5
click at [1105, 59] on icon "button" at bounding box center [1102, 62] width 16 height 16
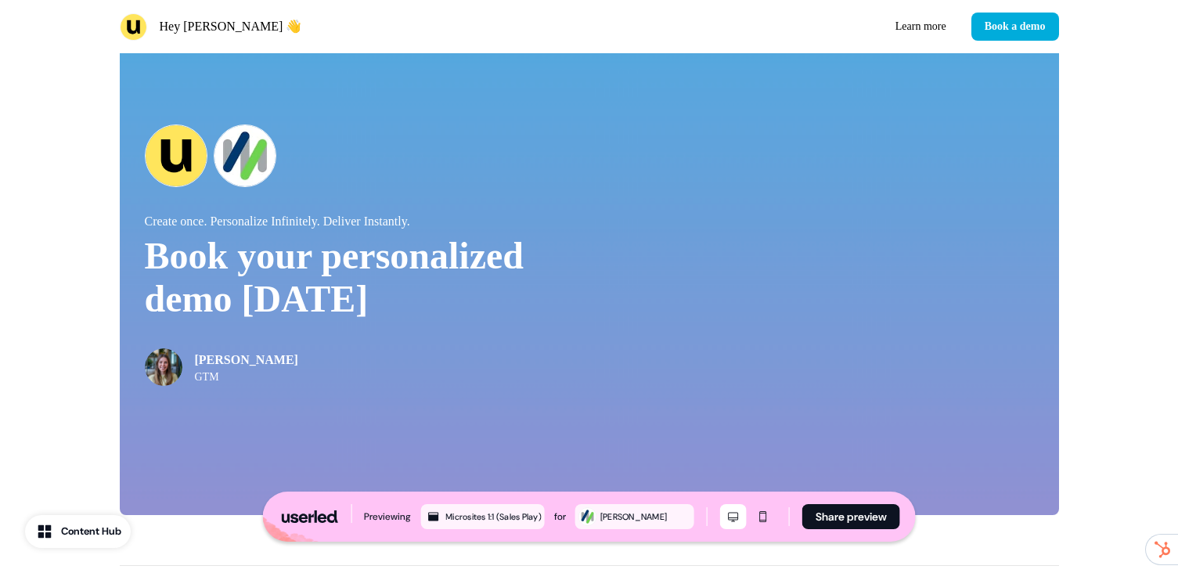
scroll to position [3211, 0]
